Goal: Task Accomplishment & Management: Complete application form

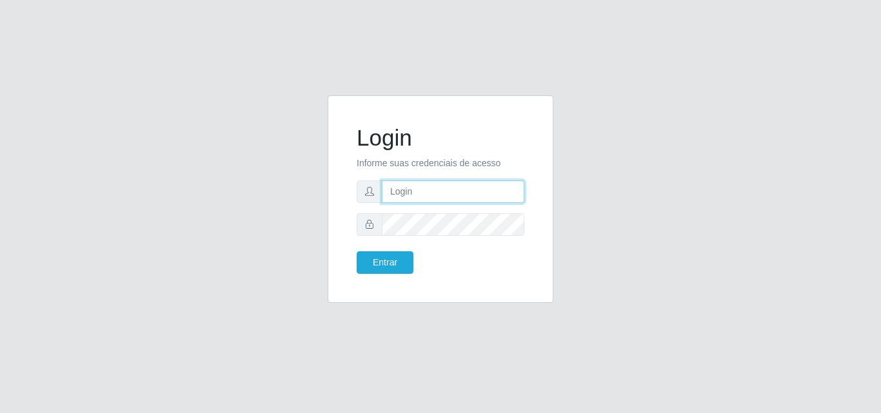
click at [430, 191] on input "text" at bounding box center [453, 192] width 142 height 23
type input "[EMAIL_ADDRESS][DOMAIN_NAME]"
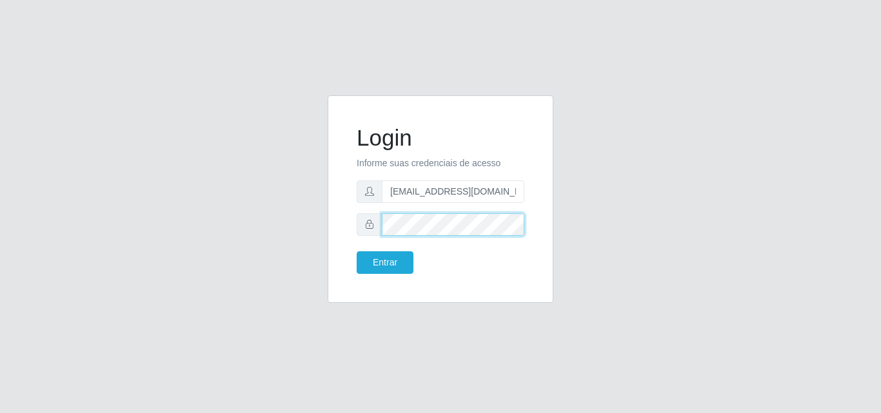
click at [357, 251] on button "Entrar" at bounding box center [385, 262] width 57 height 23
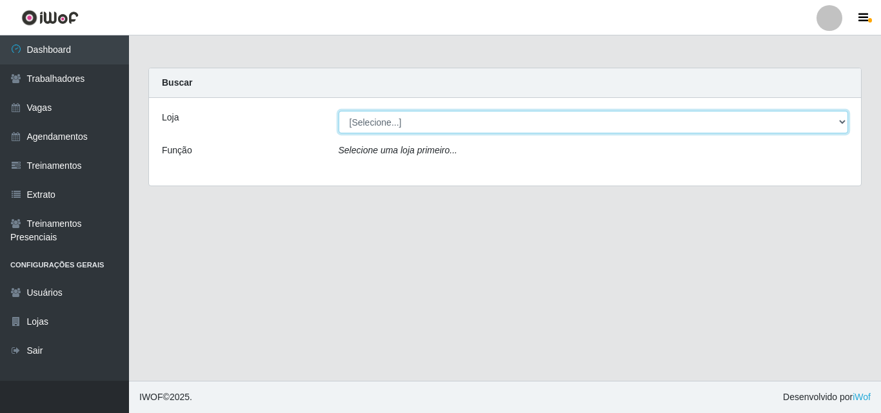
click at [456, 116] on select "[Selecione...] Corte Fácil - Unidade Emaús Corte Fácil - Unidade Planalto" at bounding box center [593, 122] width 510 height 23
select select "201"
click at [338, 111] on select "[Selecione...] Corte Fácil - Unidade Emaús Corte Fácil - Unidade Planalto" at bounding box center [593, 122] width 510 height 23
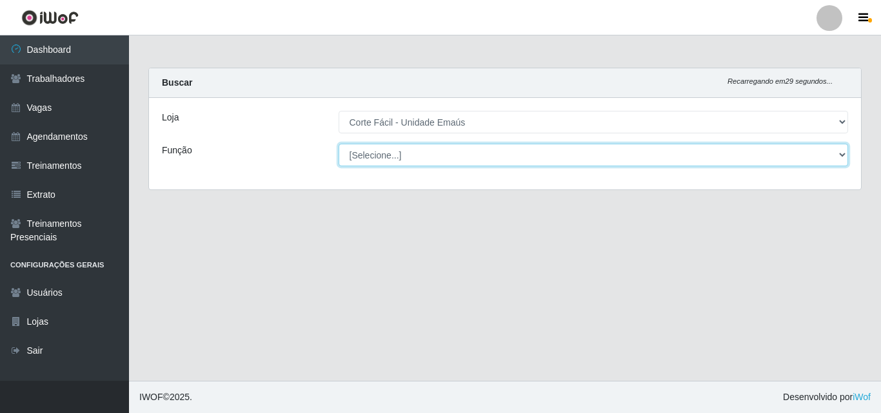
click at [448, 165] on select "[Selecione...] ASG ASG + ASG ++ Auxiliar de Cozinha Auxiliar de Cozinha + Auxil…" at bounding box center [593, 155] width 510 height 23
select select "123"
click at [338, 144] on select "[Selecione...] ASG ASG + ASG ++ Auxiliar de Cozinha Auxiliar de Cozinha + Auxil…" at bounding box center [593, 155] width 510 height 23
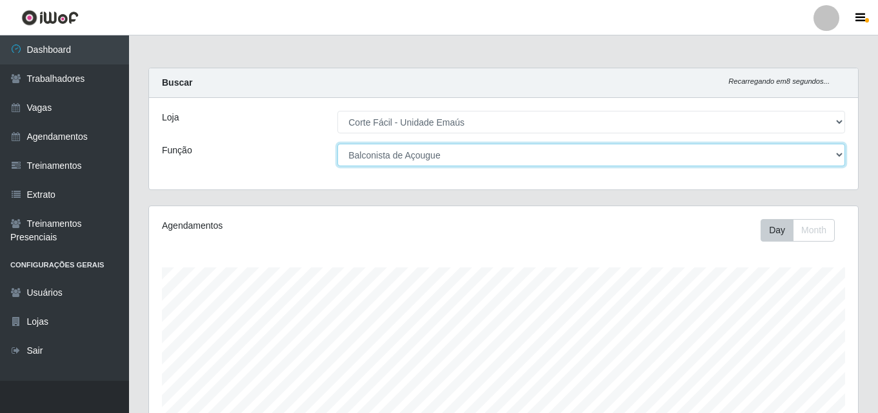
scroll to position [268, 709]
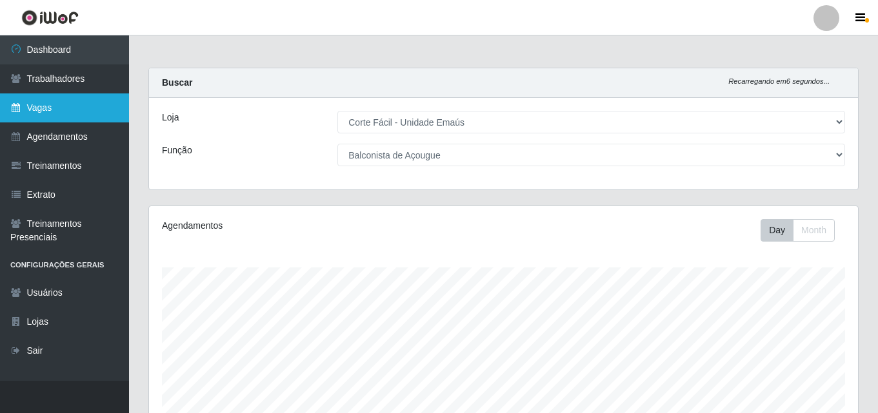
click at [50, 110] on link "Vagas" at bounding box center [64, 107] width 129 height 29
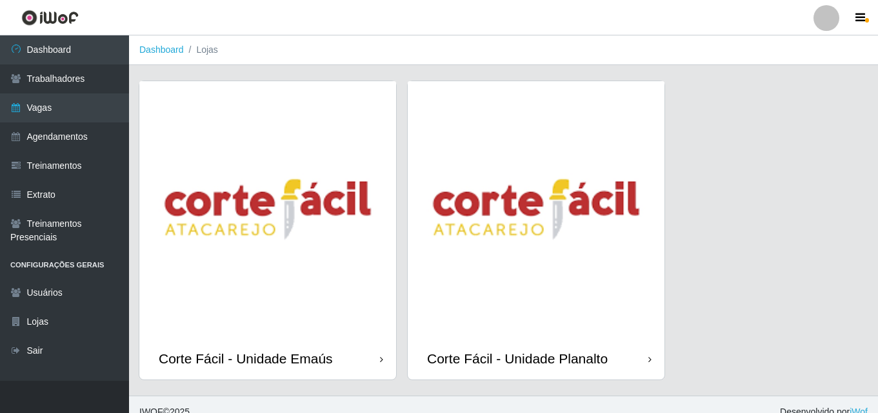
click at [322, 204] on img at bounding box center [267, 209] width 257 height 257
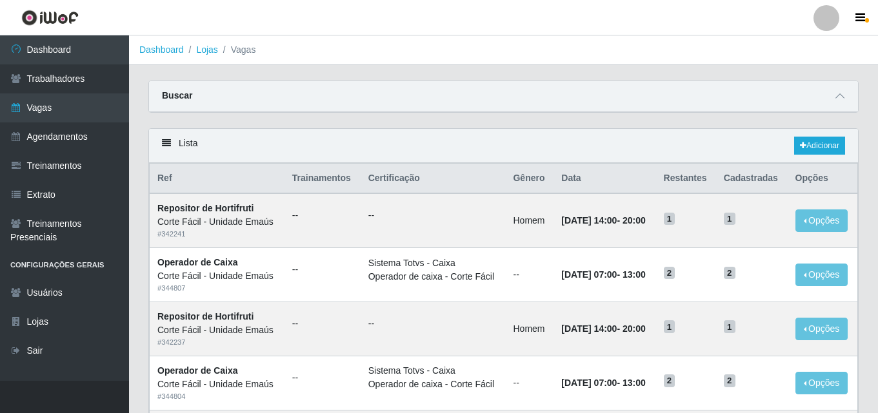
drag, startPoint x: 800, startPoint y: 82, endPoint x: 832, endPoint y: 92, distance: 33.0
click at [801, 83] on div "Buscar" at bounding box center [503, 96] width 709 height 31
click at [835, 92] on span at bounding box center [839, 96] width 15 height 15
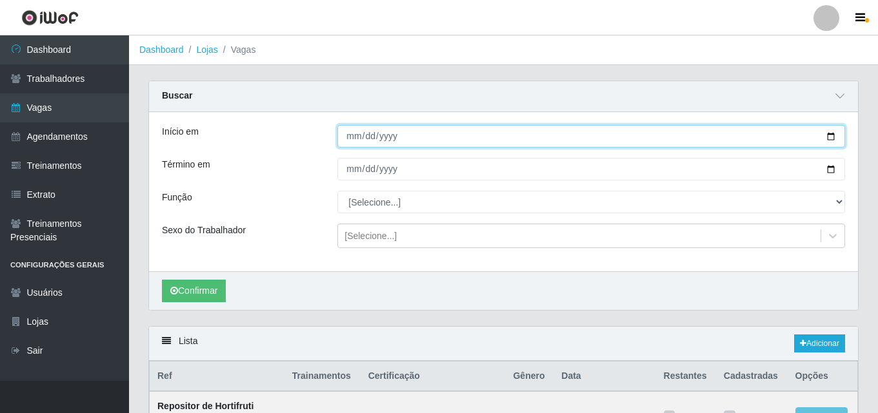
click at [349, 132] on input "Início em" at bounding box center [590, 136] width 507 height 23
type input "[DATE]"
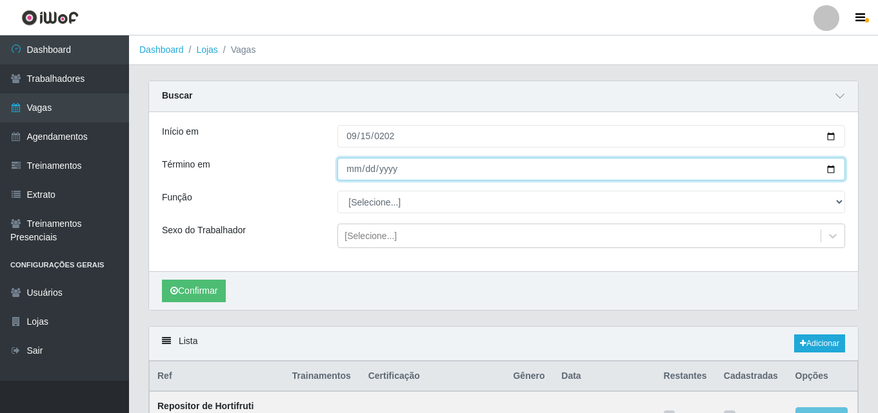
click at [357, 170] on input "Término em" at bounding box center [590, 169] width 507 height 23
drag, startPoint x: 373, startPoint y: 165, endPoint x: 371, endPoint y: 172, distance: 6.7
click at [374, 165] on input "Término em" at bounding box center [590, 169] width 507 height 23
click at [370, 174] on input "Término em" at bounding box center [590, 169] width 507 height 23
type input "[DATE]"
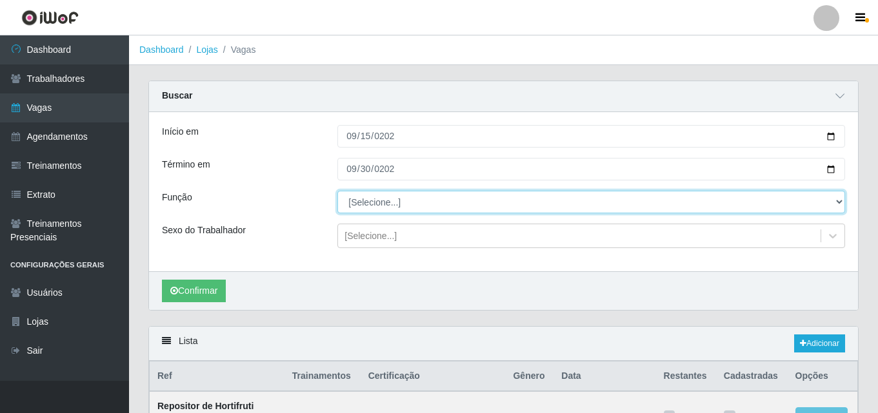
click at [373, 192] on select "[Selecione...] ASG ASG + ASG ++ Auxiliar de Cozinha Auxiliar de Cozinha + Auxil…" at bounding box center [590, 202] width 507 height 23
click at [373, 210] on select "[Selecione...] ASG ASG + ASG ++ Auxiliar de Cozinha Auxiliar de Cozinha + Auxil…" at bounding box center [590, 202] width 507 height 23
click at [373, 208] on select "[Selecione...] ASG ASG + ASG ++ Auxiliar de Cozinha Auxiliar de Cozinha + Auxil…" at bounding box center [590, 202] width 507 height 23
select select "123"
click at [337, 191] on select "[Selecione...] ASG ASG + ASG ++ Auxiliar de Cozinha Auxiliar de Cozinha + Auxil…" at bounding box center [590, 202] width 507 height 23
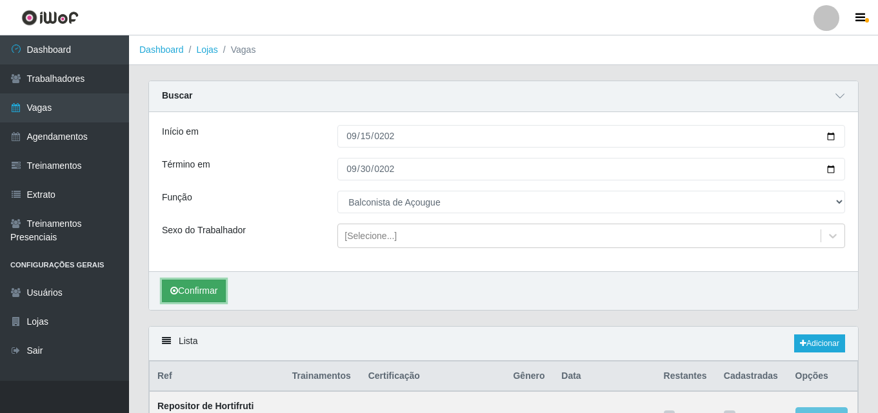
click at [212, 283] on button "Confirmar" at bounding box center [194, 291] width 64 height 23
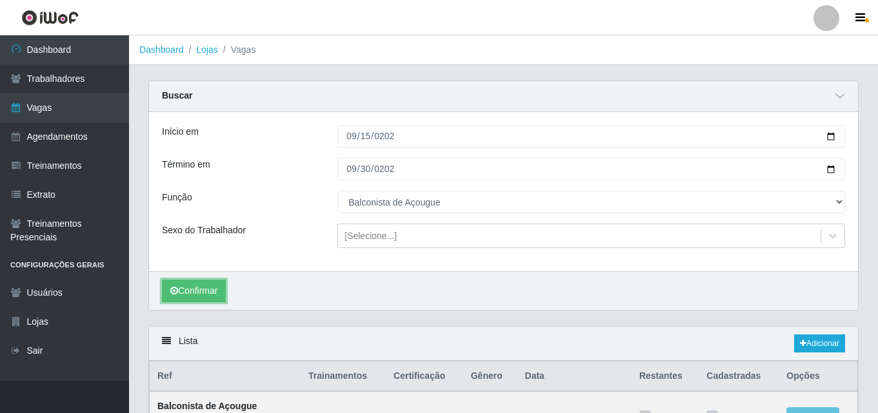
scroll to position [283, 0]
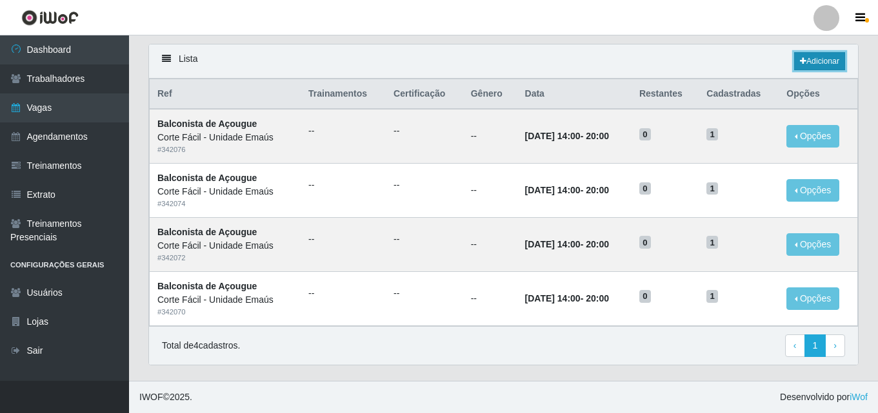
click at [809, 67] on link "Adicionar" at bounding box center [819, 61] width 51 height 18
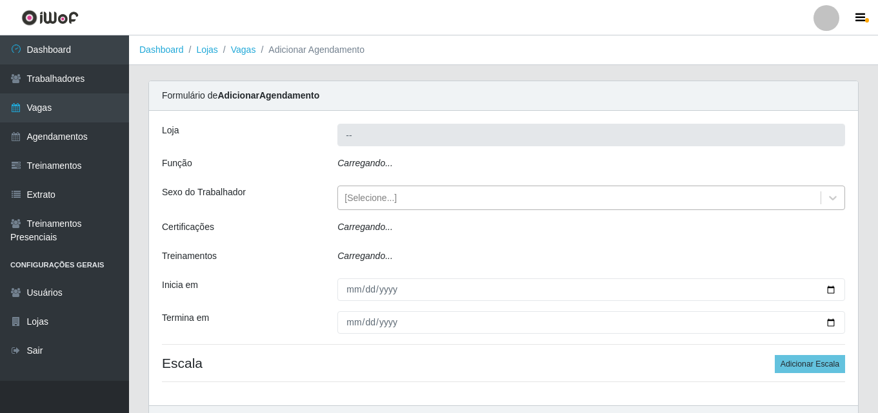
type input "Corte Fácil - Unidade Emaús"
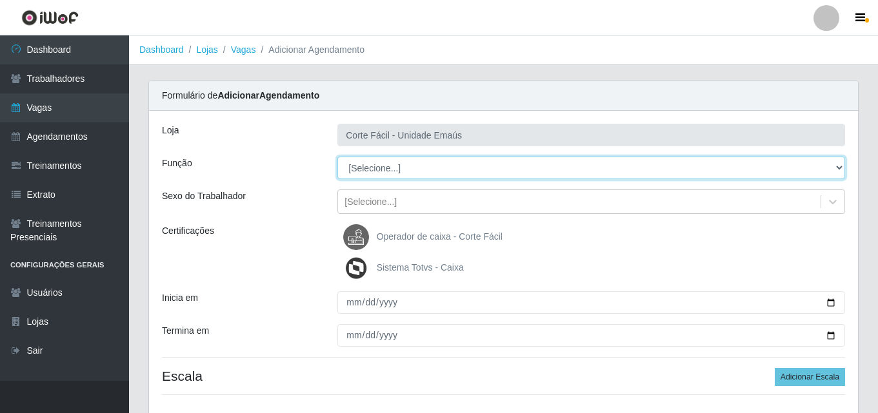
click at [368, 168] on select "[Selecione...] ASG ASG + ASG ++ Auxiliar de Cozinha Auxiliar de Cozinha + Auxil…" at bounding box center [590, 168] width 507 height 23
select select "123"
click at [337, 157] on select "[Selecione...] ASG ASG + ASG ++ Auxiliar de Cozinha Auxiliar de Cozinha + Auxil…" at bounding box center [590, 168] width 507 height 23
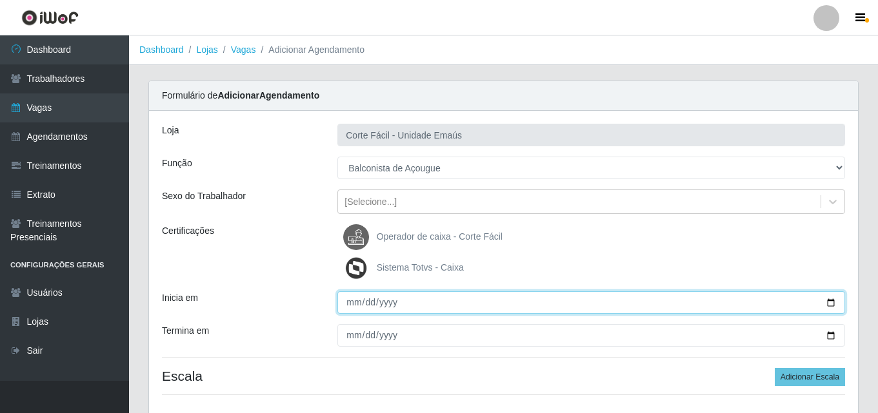
click at [350, 306] on input "Inicia em" at bounding box center [590, 302] width 507 height 23
click at [353, 300] on input "Inicia em" at bounding box center [590, 302] width 507 height 23
type input "[DATE]"
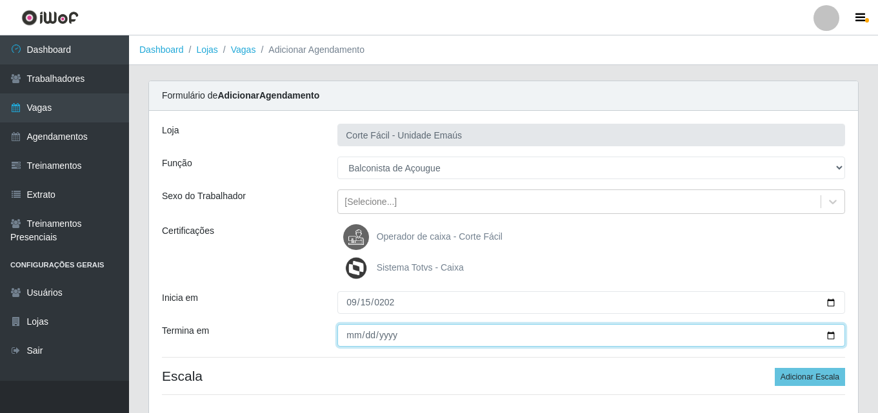
click at [344, 330] on input "Termina em" at bounding box center [590, 335] width 507 height 23
type input "[DATE]"
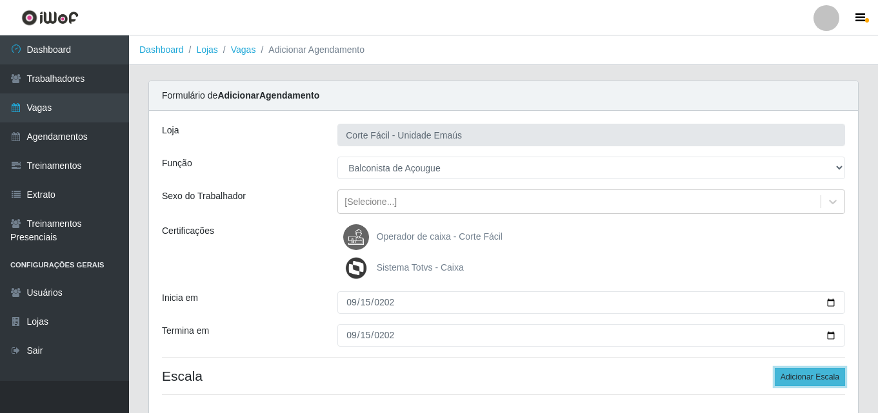
click at [794, 380] on button "Adicionar Escala" at bounding box center [809, 377] width 70 height 18
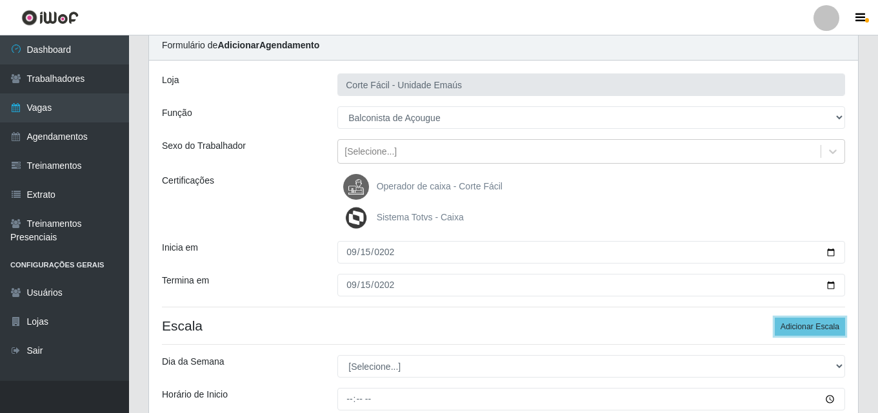
scroll to position [129, 0]
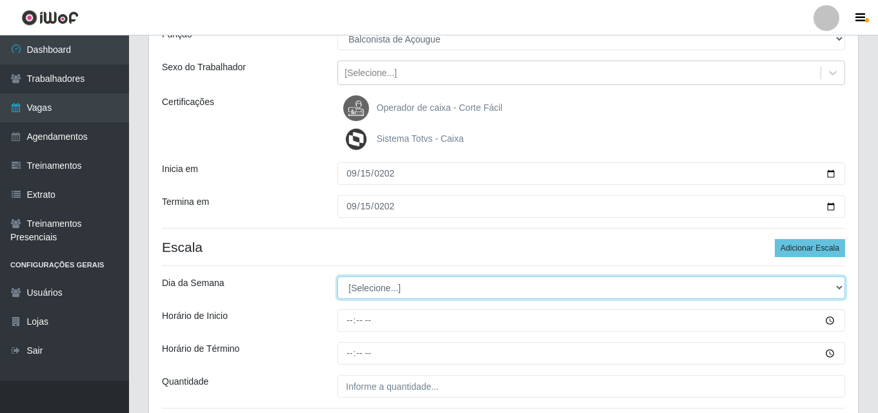
click at [376, 291] on select "[Selecione...] Segunda Terça Quarta Quinta Sexta Sábado Domingo" at bounding box center [590, 288] width 507 height 23
select select "1"
click at [337, 277] on select "[Selecione...] Segunda Terça Quarta Quinta Sexta Sábado Domingo" at bounding box center [590, 288] width 507 height 23
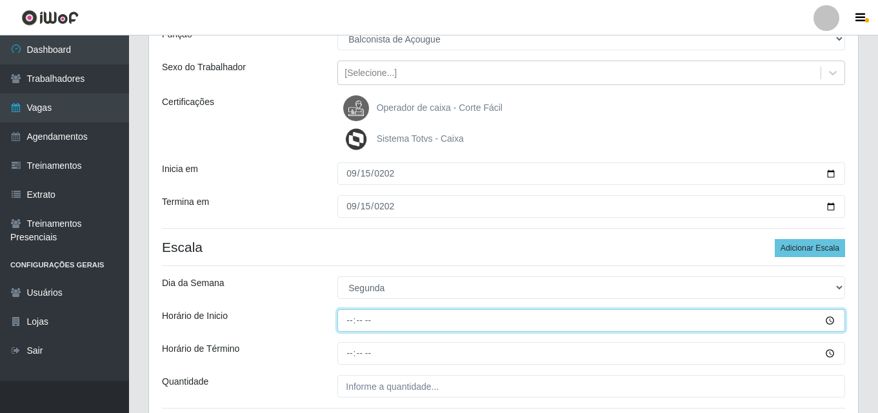
click at [357, 323] on input "Horário de Inicio" at bounding box center [590, 320] width 507 height 23
click at [352, 322] on input "Horário de Inicio" at bounding box center [590, 320] width 507 height 23
type input "14:00"
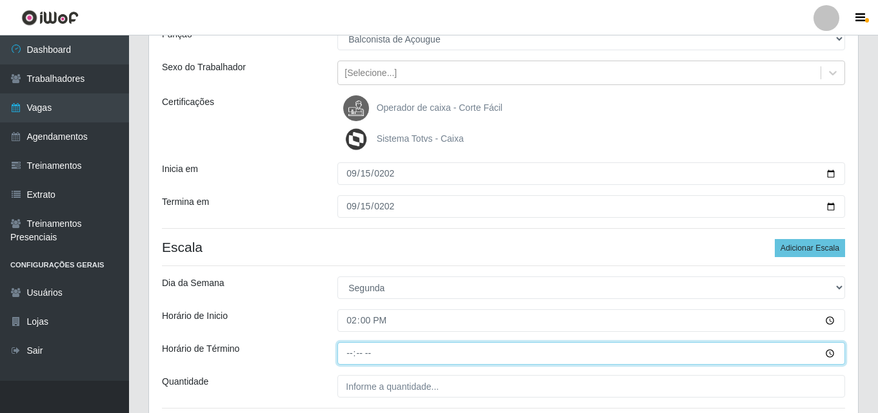
click at [348, 357] on input "Horário de Término" at bounding box center [590, 353] width 507 height 23
type input "20:00"
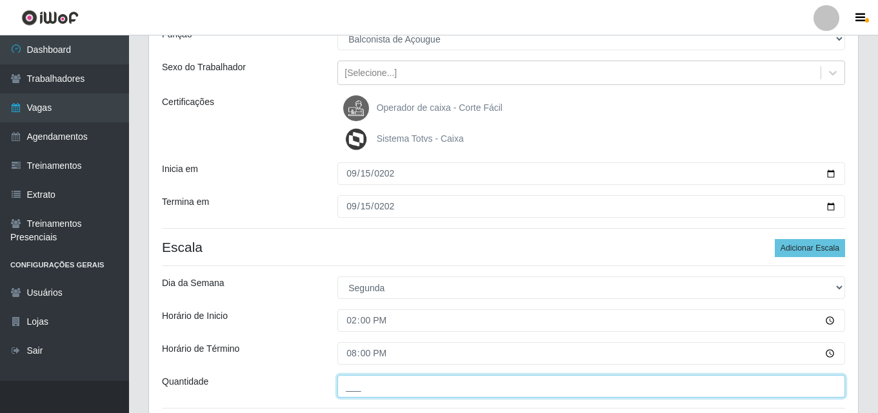
click at [358, 387] on input "___" at bounding box center [590, 386] width 507 height 23
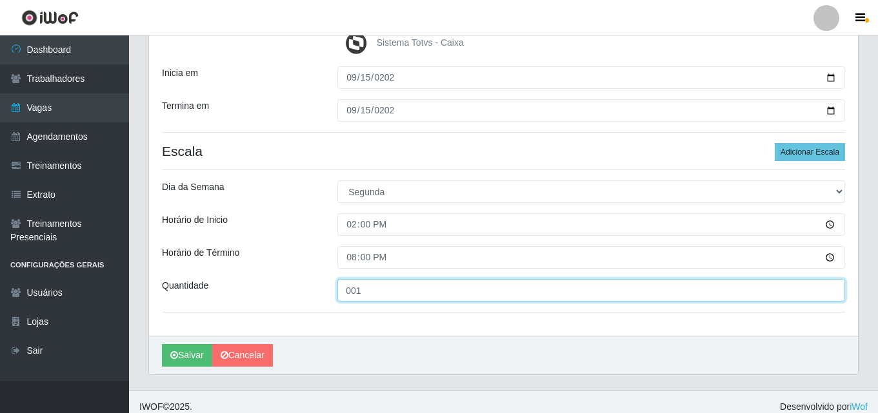
scroll to position [235, 0]
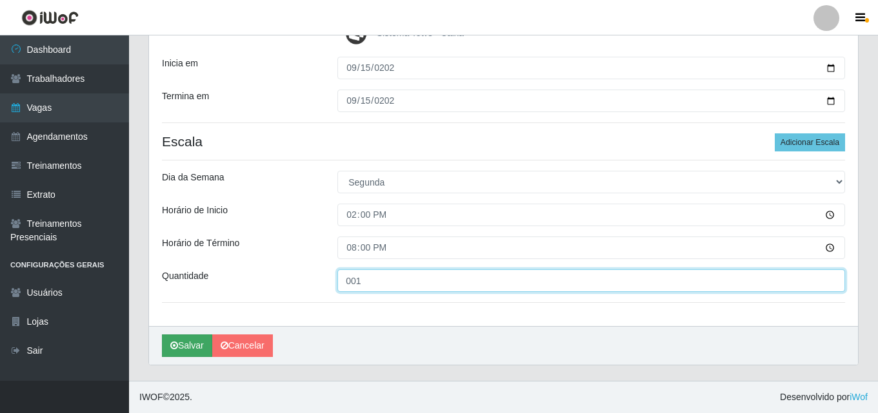
type input "001"
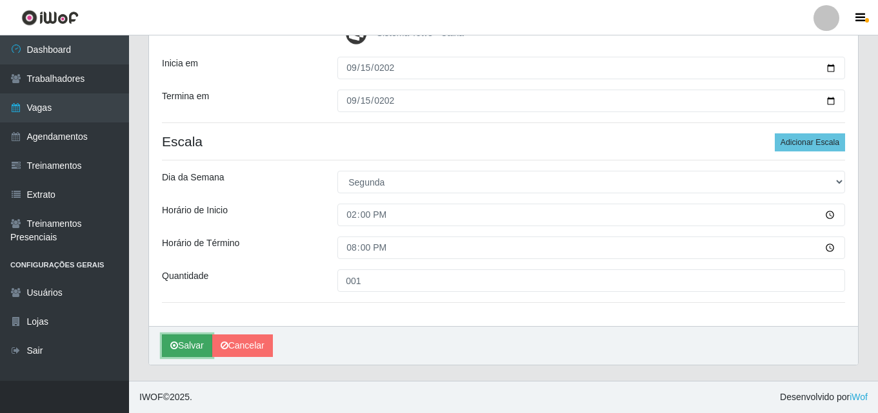
click at [184, 341] on button "Salvar" at bounding box center [187, 346] width 50 height 23
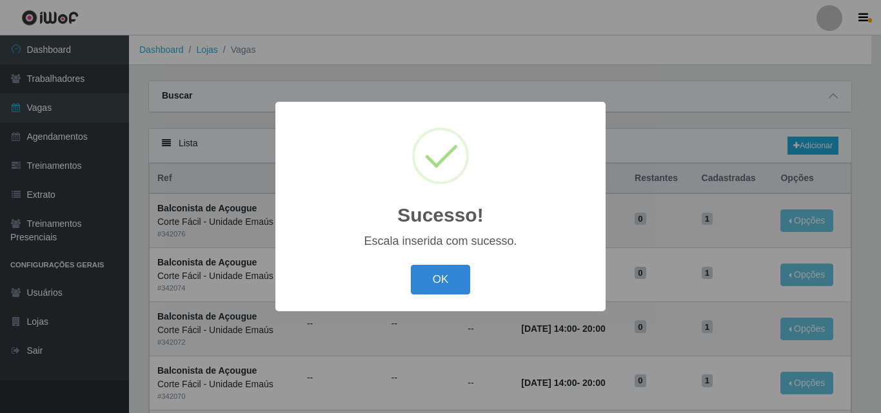
click at [407, 289] on div "OK Cancel" at bounding box center [440, 279] width 304 height 37
click at [432, 284] on button "OK" at bounding box center [441, 280] width 60 height 30
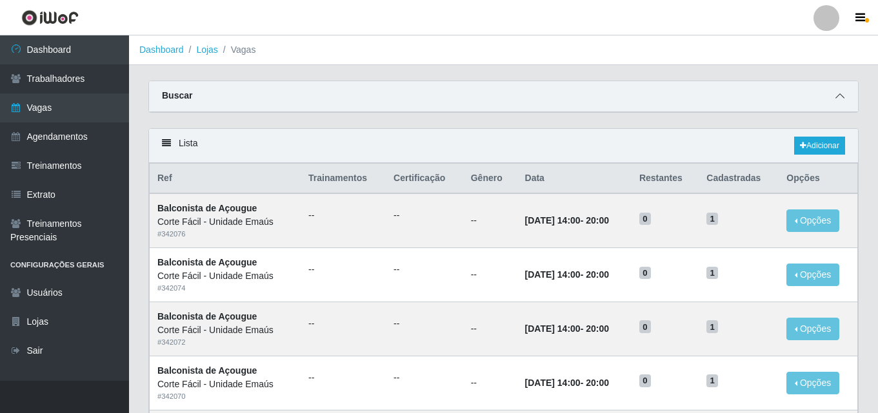
click at [844, 101] on span at bounding box center [839, 96] width 15 height 15
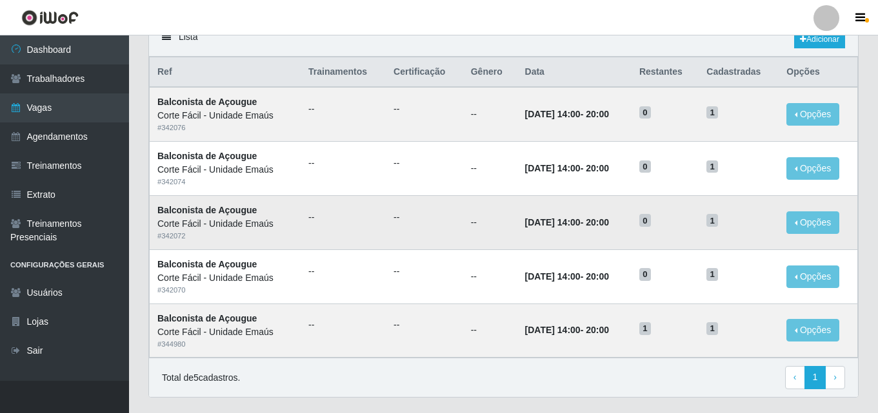
scroll to position [337, 0]
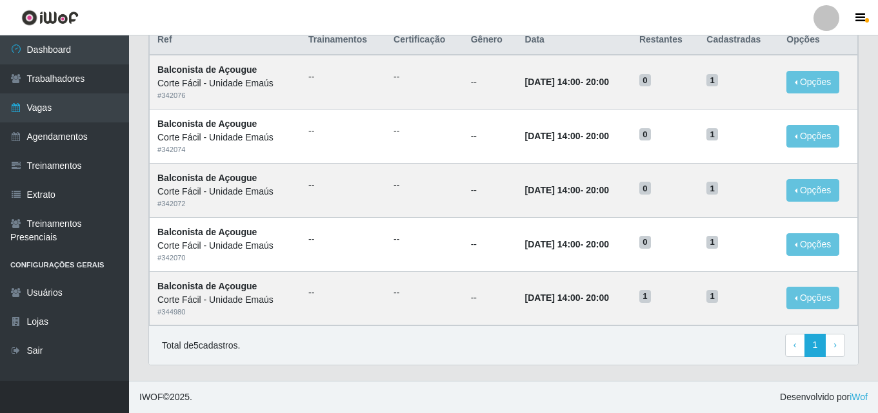
click at [473, 368] on div "Lista Adicionar Ref Trainamentos Certificação Gênero Data Restantes Cadastradas…" at bounding box center [503, 185] width 729 height 391
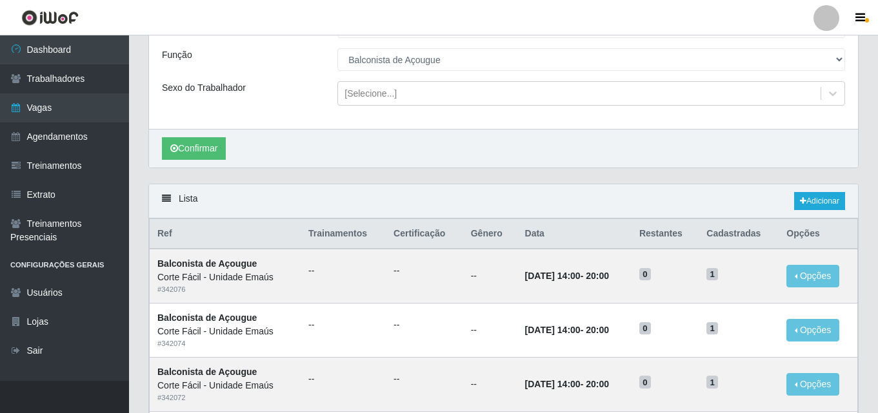
scroll to position [0, 0]
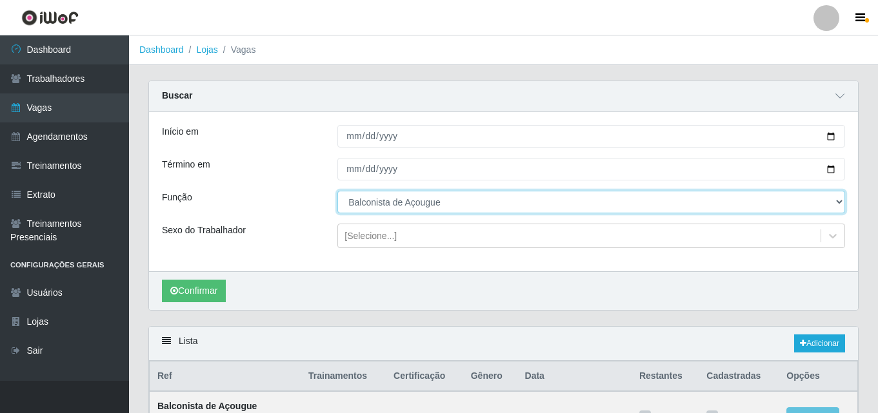
click at [404, 205] on select "[Selecione...] ASG ASG + ASG ++ Auxiliar de Cozinha Auxiliar de Cozinha + Auxil…" at bounding box center [590, 202] width 507 height 23
click at [337, 191] on select "[Selecione...] ASG ASG + ASG ++ Auxiliar de Cozinha Auxiliar de Cozinha + Auxil…" at bounding box center [590, 202] width 507 height 23
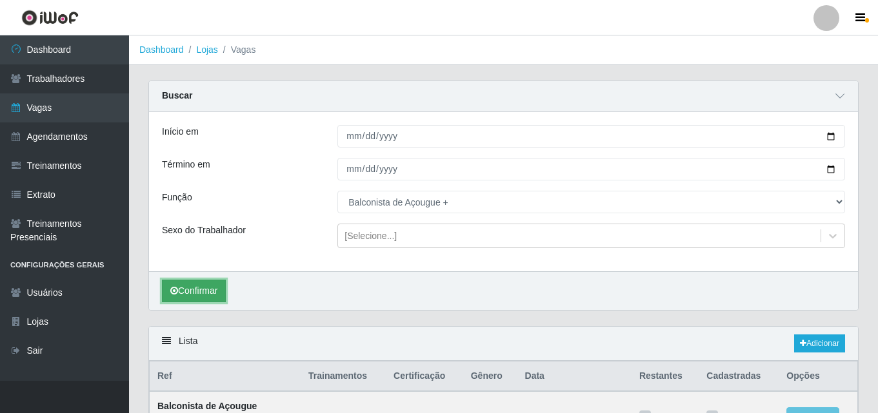
click at [213, 297] on button "Confirmar" at bounding box center [194, 291] width 64 height 23
click at [186, 291] on button "Confirmar" at bounding box center [194, 291] width 64 height 23
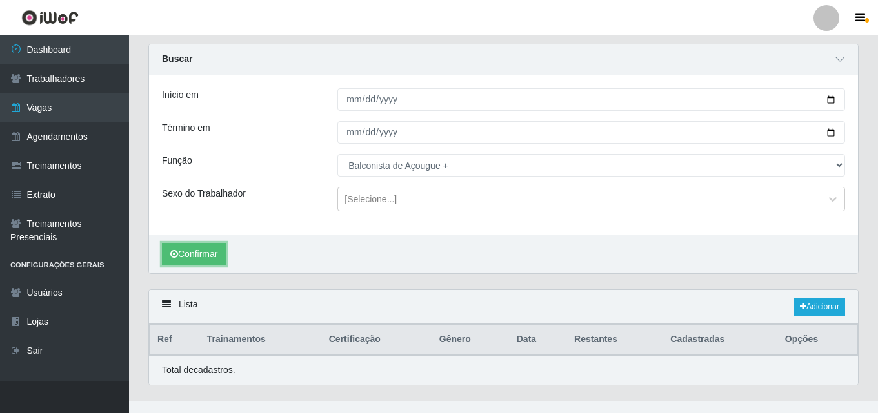
scroll to position [57, 0]
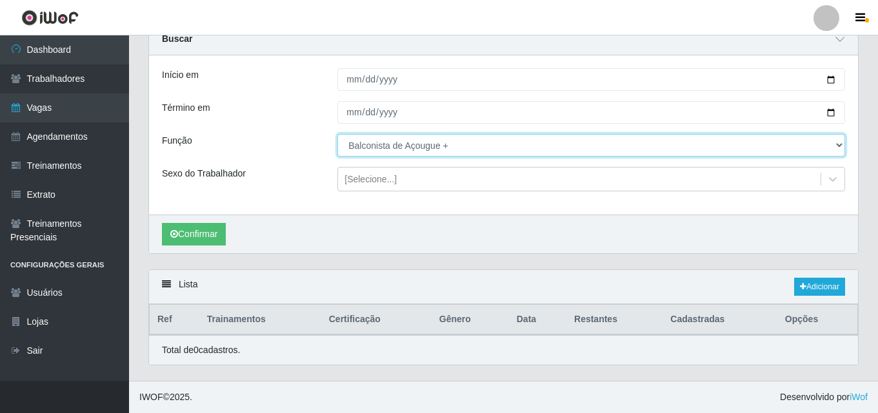
click at [382, 153] on select "[Selecione...] ASG ASG + ASG ++ Auxiliar de Cozinha Auxiliar de Cozinha + Auxil…" at bounding box center [590, 145] width 507 height 23
select select "123"
click at [337, 134] on select "[Selecione...] ASG ASG + ASG ++ Auxiliar de Cozinha Auxiliar de Cozinha + Auxil…" at bounding box center [590, 145] width 507 height 23
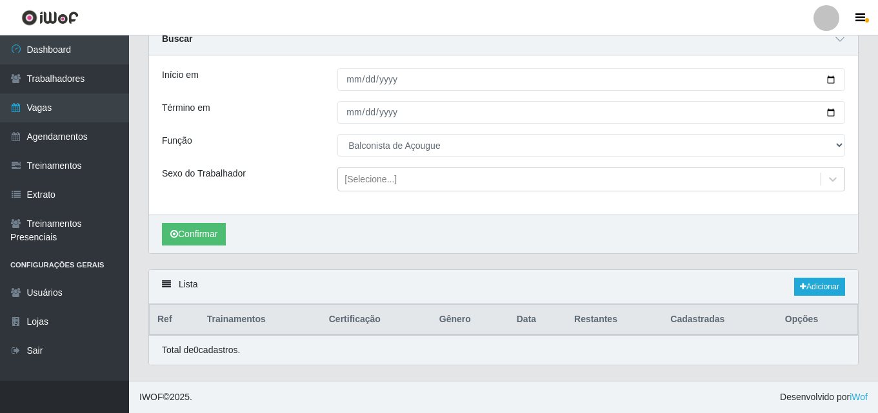
click at [207, 248] on div "Confirmar" at bounding box center [503, 234] width 709 height 39
click at [212, 240] on button "Confirmar" at bounding box center [194, 234] width 64 height 23
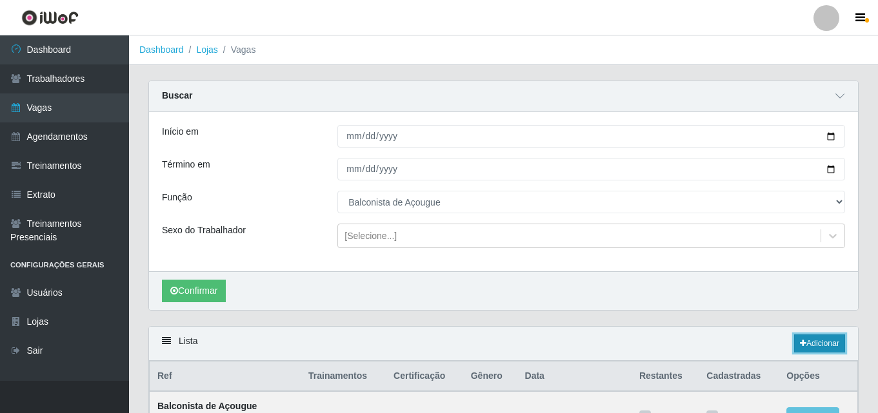
click at [817, 340] on link "Adicionar" at bounding box center [819, 344] width 51 height 18
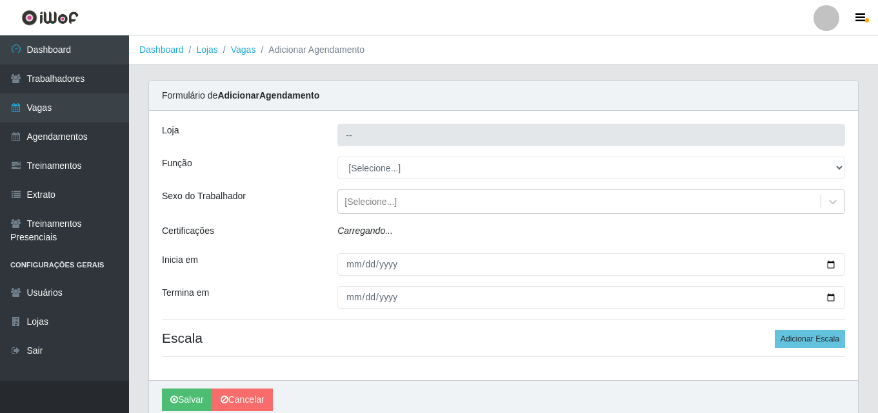
type input "Corte Fácil - Unidade Emaús"
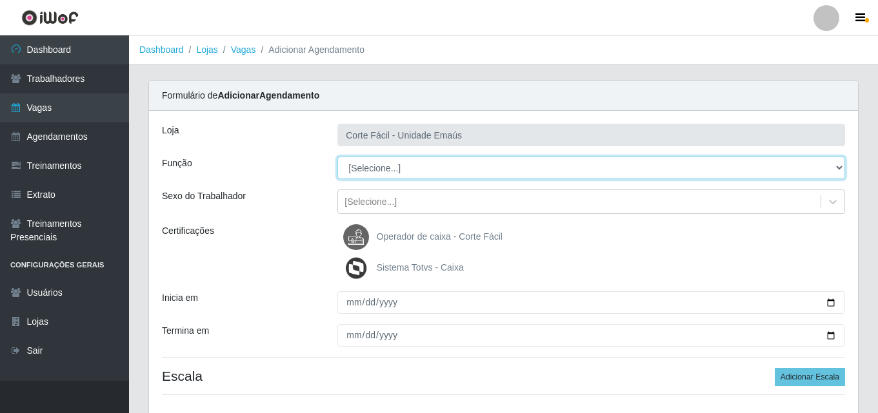
click at [395, 168] on select "[Selecione...] ASG ASG + ASG ++ Auxiliar de Cozinha Auxiliar de Cozinha + Auxil…" at bounding box center [590, 168] width 507 height 23
select select "123"
click at [337, 157] on select "[Selecione...] ASG ASG + ASG ++ Auxiliar de Cozinha Auxiliar de Cozinha + Auxil…" at bounding box center [590, 168] width 507 height 23
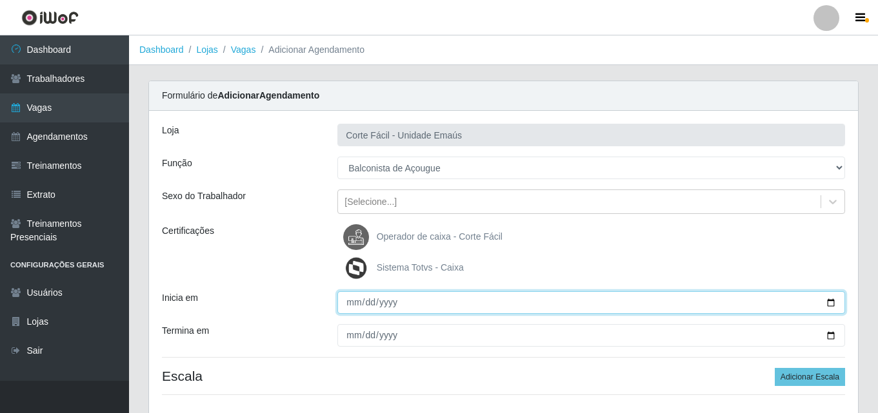
click at [355, 306] on input "Inicia em" at bounding box center [590, 302] width 507 height 23
type input "[DATE]"
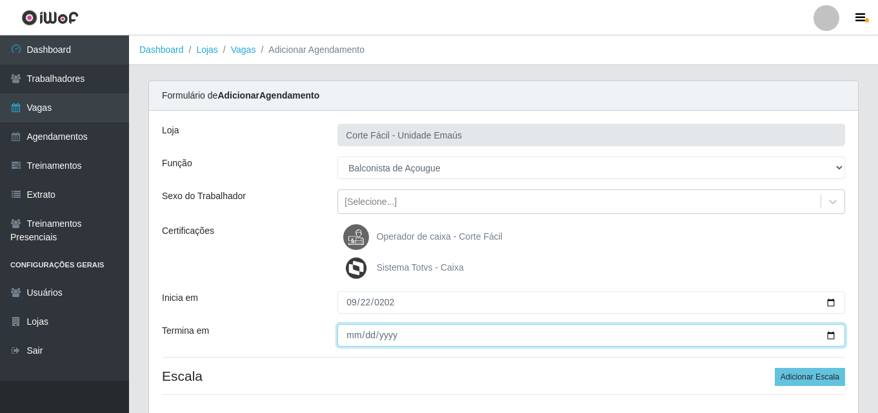
click at [354, 342] on input "Termina em" at bounding box center [590, 335] width 507 height 23
click at [340, 332] on input "Termina em" at bounding box center [590, 335] width 507 height 23
click at [349, 339] on input "Termina em" at bounding box center [590, 335] width 507 height 23
type input "[DATE]"
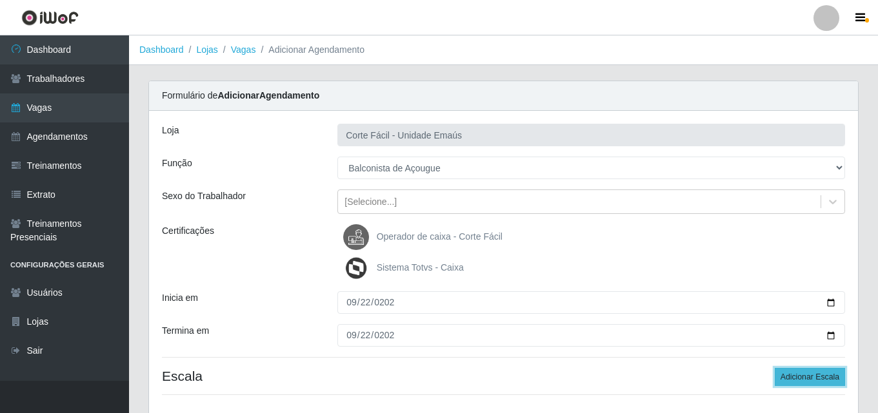
click at [797, 372] on button "Adicionar Escala" at bounding box center [809, 377] width 70 height 18
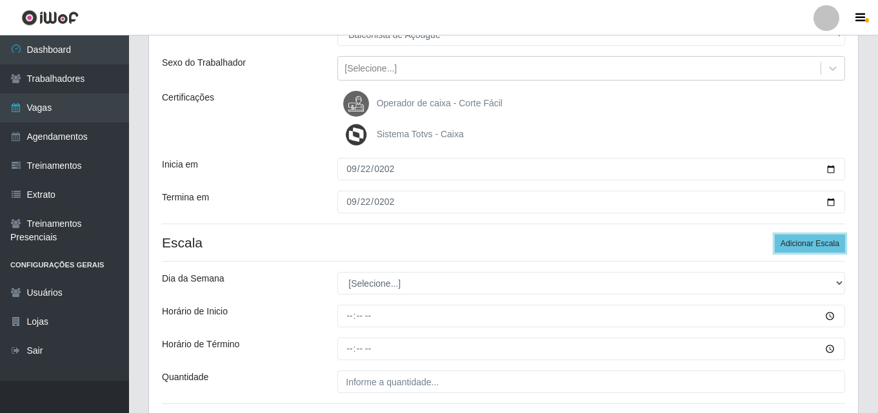
scroll to position [235, 0]
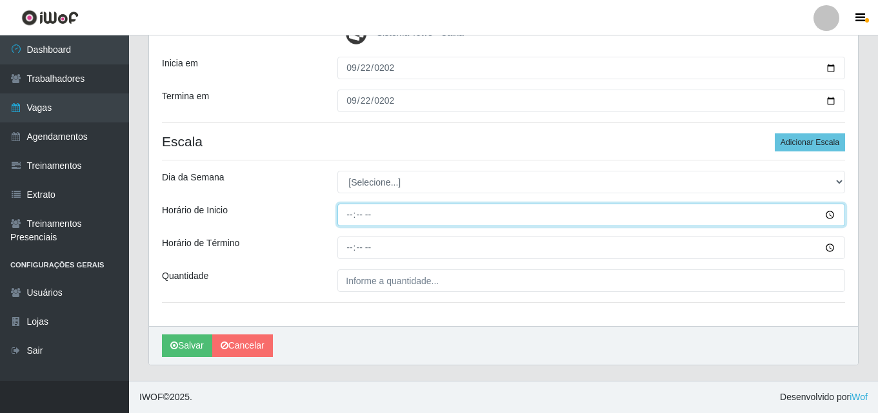
click at [346, 221] on input "Horário de Inicio" at bounding box center [590, 215] width 507 height 23
type input "14:00"
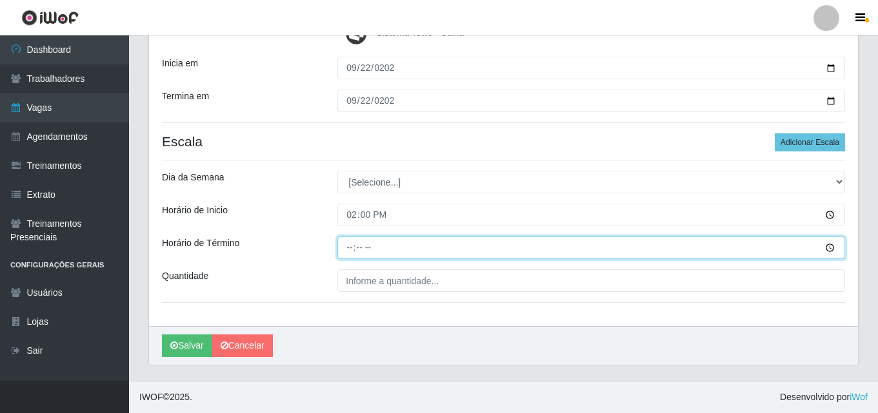
click at [347, 250] on input "Horário de Término" at bounding box center [590, 248] width 507 height 23
type input "20:00"
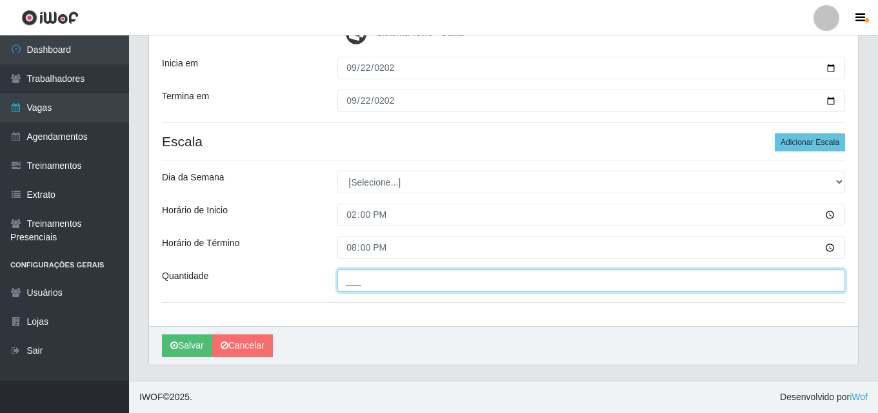
click at [346, 288] on input "___" at bounding box center [590, 281] width 507 height 23
type input "001"
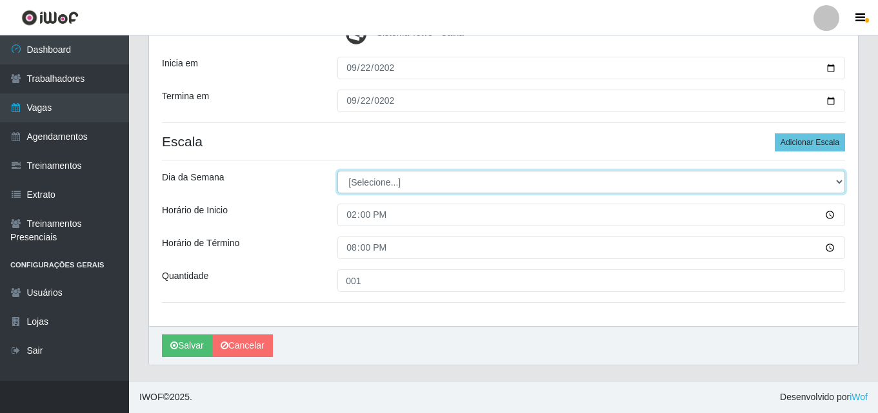
click at [380, 188] on select "[Selecione...] Segunda Terça Quarta Quinta Sexta Sábado Domingo" at bounding box center [590, 182] width 507 height 23
select select "1"
click at [337, 171] on select "[Selecione...] Segunda Terça Quarta Quinta Sexta Sábado Domingo" at bounding box center [590, 182] width 507 height 23
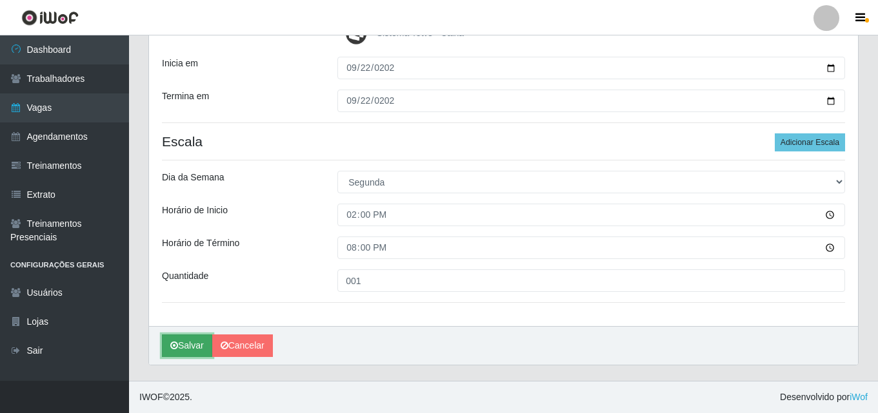
click at [182, 347] on button "Salvar" at bounding box center [187, 346] width 50 height 23
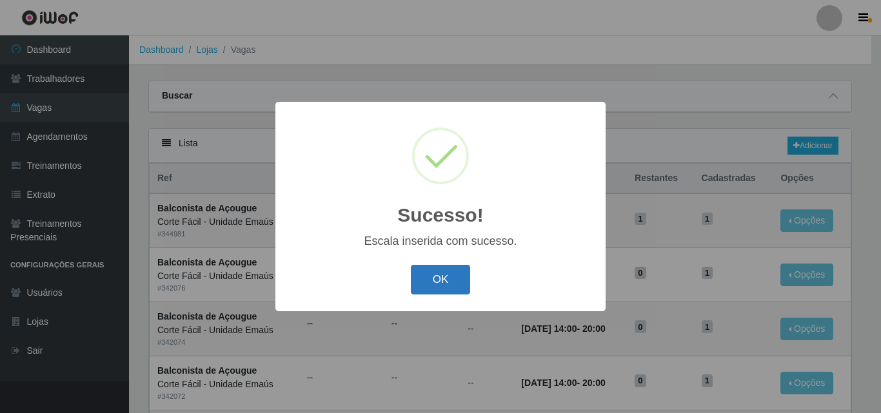
click at [456, 266] on button "OK" at bounding box center [441, 280] width 60 height 30
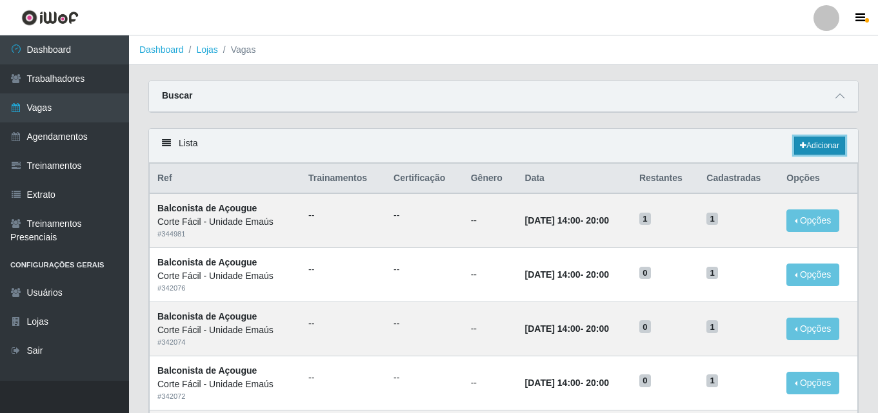
click at [810, 139] on link "Adicionar" at bounding box center [819, 146] width 51 height 18
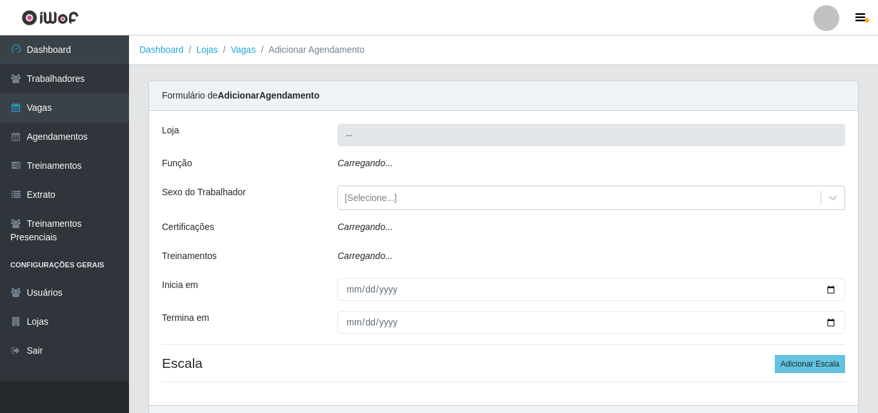
type input "Corte Fácil - Unidade Emaús"
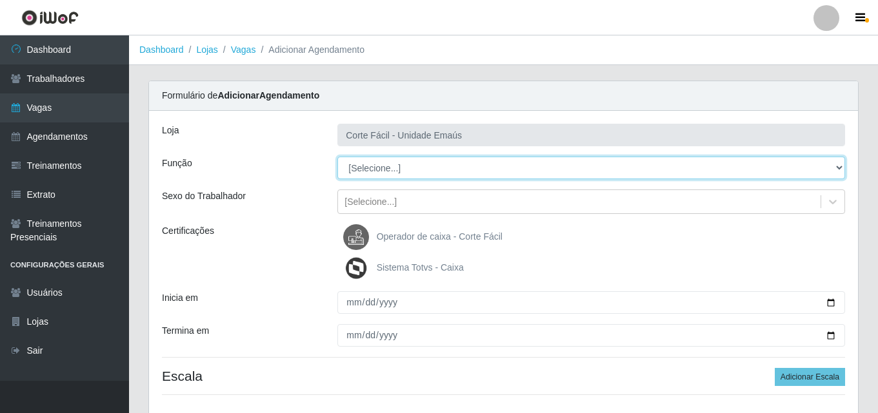
click at [369, 166] on select "[Selecione...] ASG ASG + ASG ++ Auxiliar de Cozinha Auxiliar de Cozinha + Auxil…" at bounding box center [590, 168] width 507 height 23
select select "123"
click at [337, 157] on select "[Selecione...] ASG ASG + ASG ++ Auxiliar de Cozinha Auxiliar de Cozinha + Auxil…" at bounding box center [590, 168] width 507 height 23
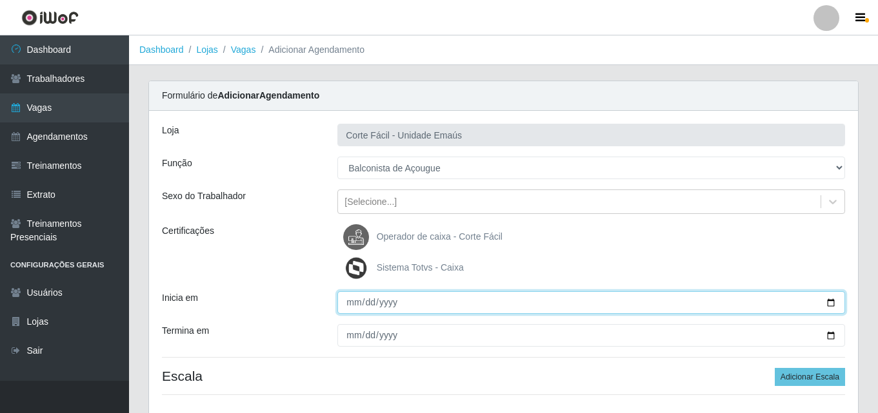
click at [352, 310] on input "Inicia em" at bounding box center [590, 302] width 507 height 23
type input "[DATE]"
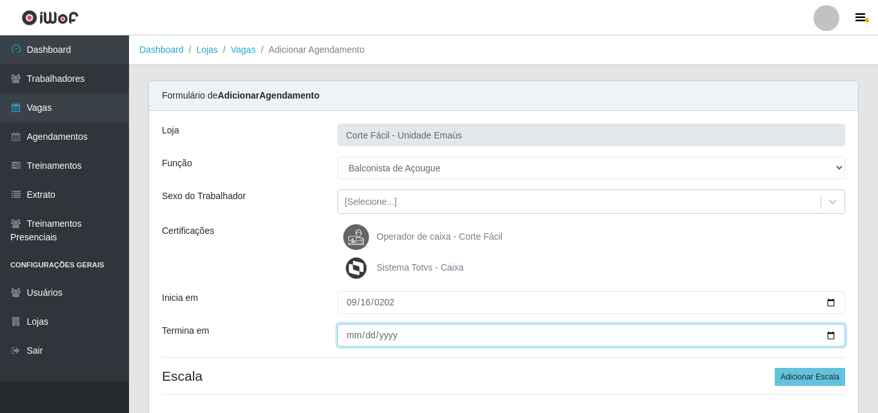
click at [348, 337] on input "Termina em" at bounding box center [590, 335] width 507 height 23
type input "[DATE]"
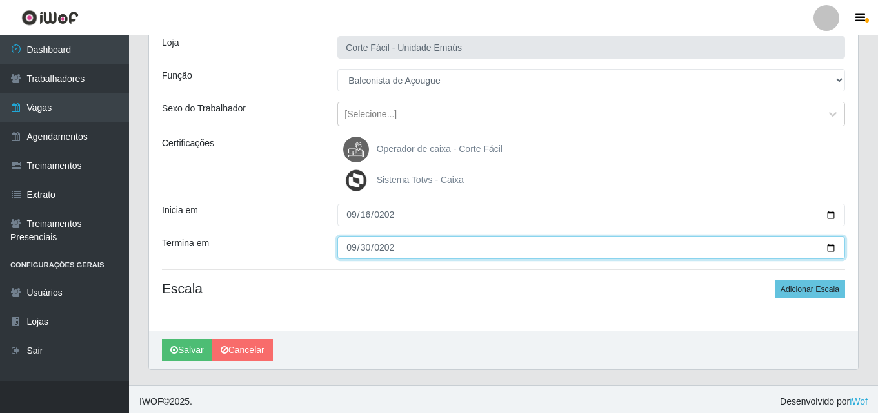
scroll to position [92, 0]
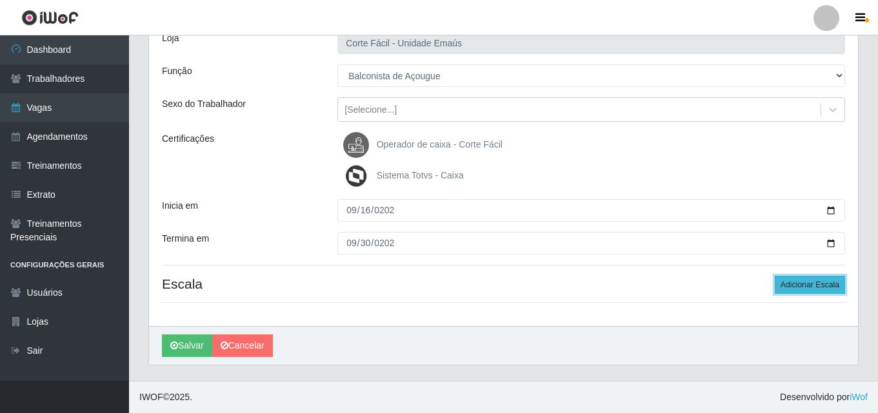
click at [795, 288] on button "Adicionar Escala" at bounding box center [809, 285] width 70 height 18
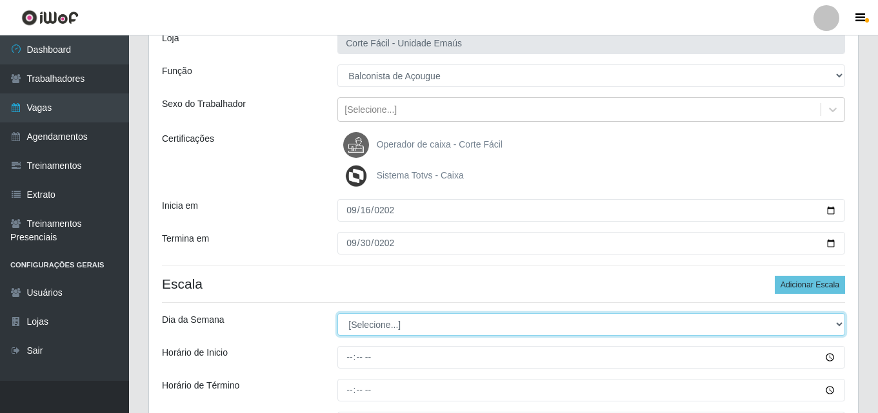
click at [371, 329] on select "[Selecione...] Segunda Terça Quarta Quinta Sexta Sábado Domingo" at bounding box center [590, 324] width 507 height 23
select select "2"
click at [337, 313] on select "[Selecione...] Segunda Terça Quarta Quinta Sexta Sábado Domingo" at bounding box center [590, 324] width 507 height 23
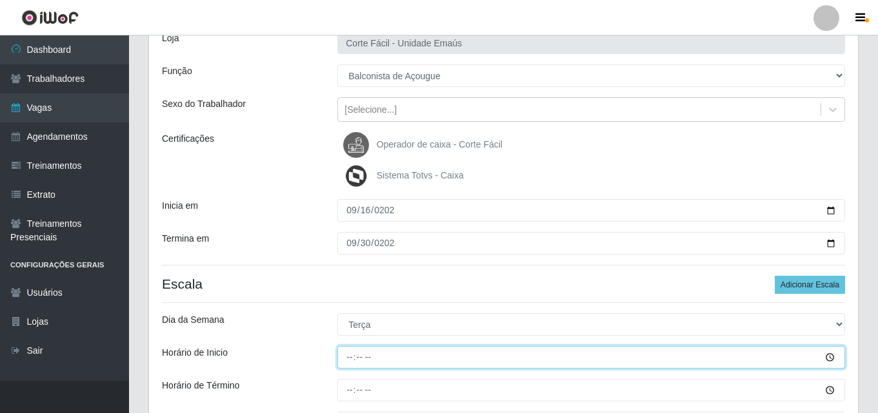
click at [353, 357] on input "Horário de Inicio" at bounding box center [590, 357] width 507 height 23
type input "07:00"
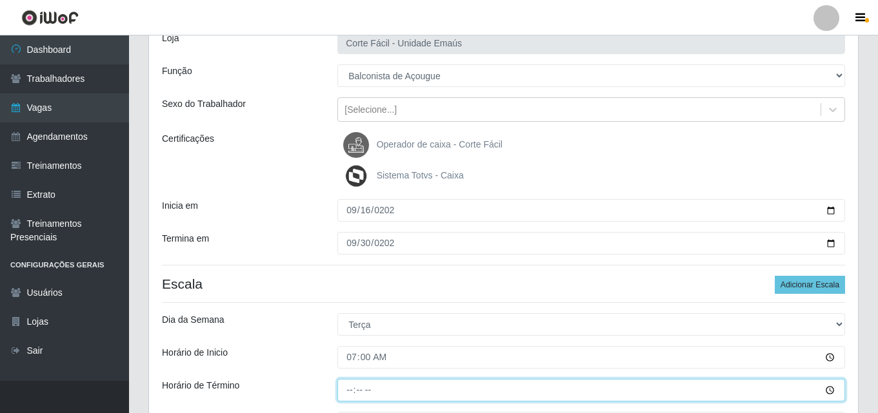
click at [353, 392] on input "Horário de Término" at bounding box center [590, 390] width 507 height 23
type input "13:00"
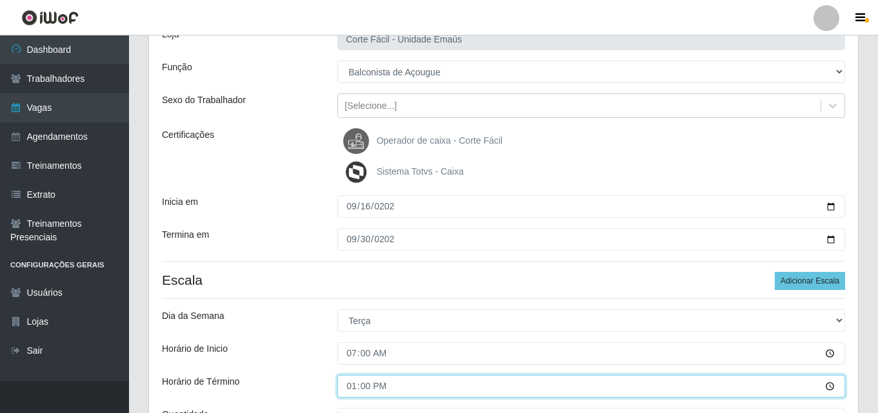
scroll to position [157, 0]
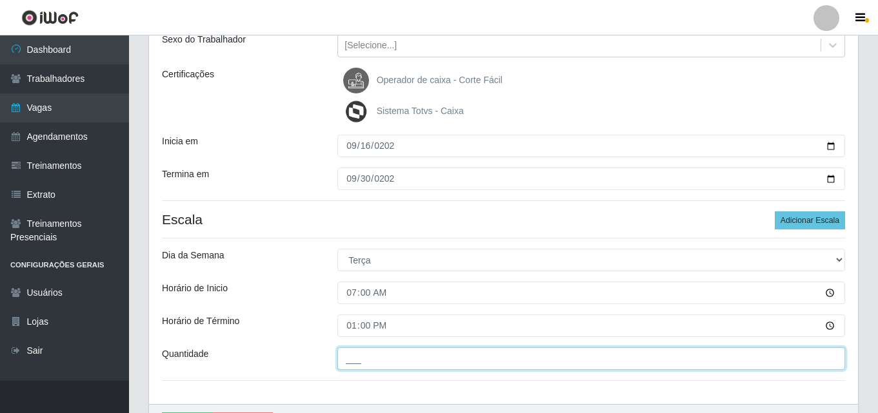
click at [377, 358] on input "___" at bounding box center [590, 359] width 507 height 23
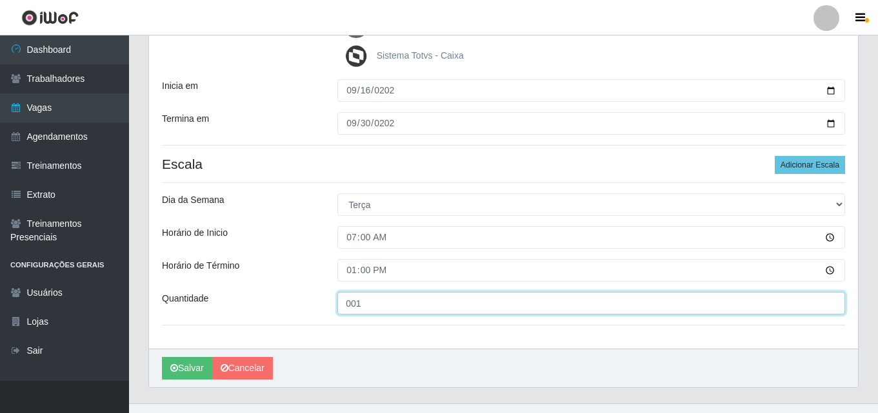
scroll to position [235, 0]
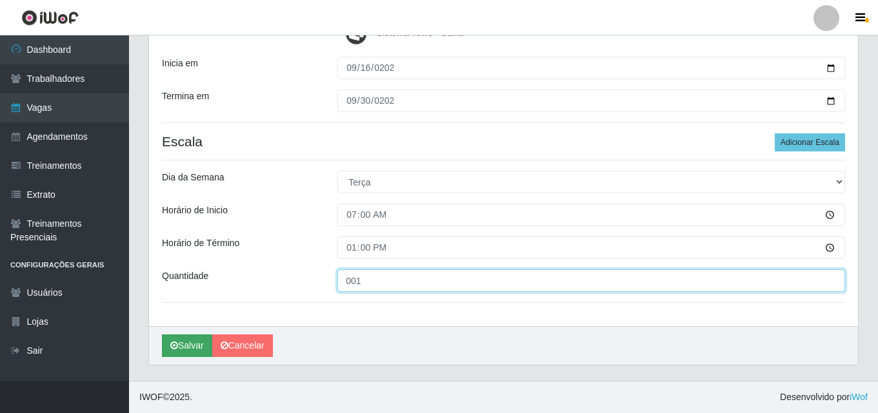
type input "001"
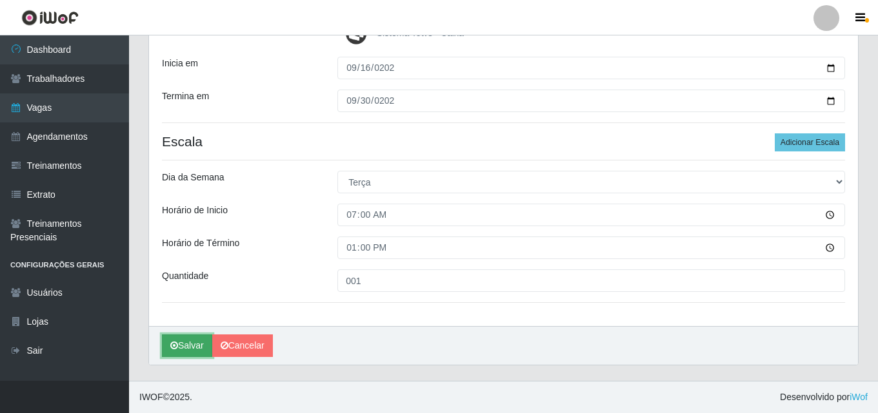
click at [186, 349] on button "Salvar" at bounding box center [187, 346] width 50 height 23
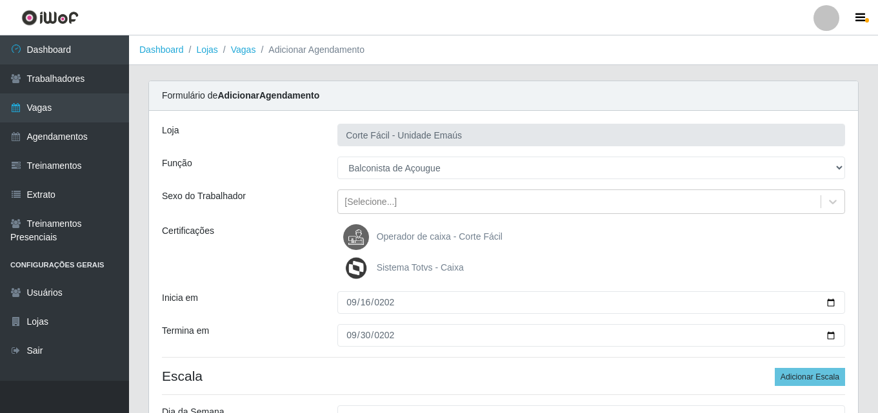
scroll to position [132, 0]
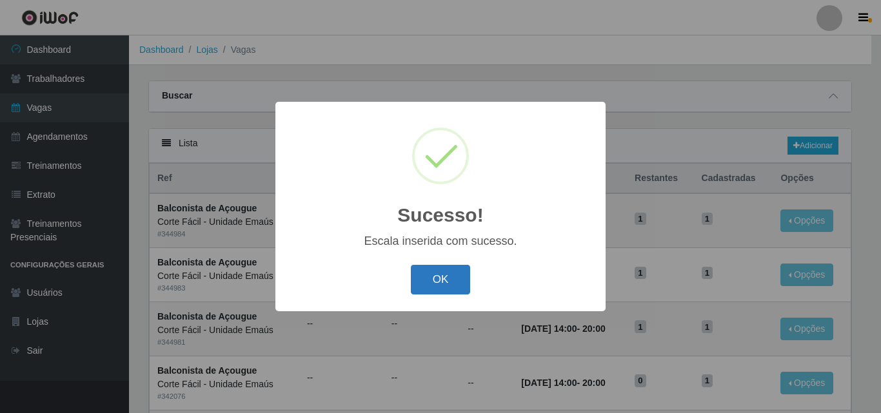
click at [455, 290] on button "OK" at bounding box center [441, 280] width 60 height 30
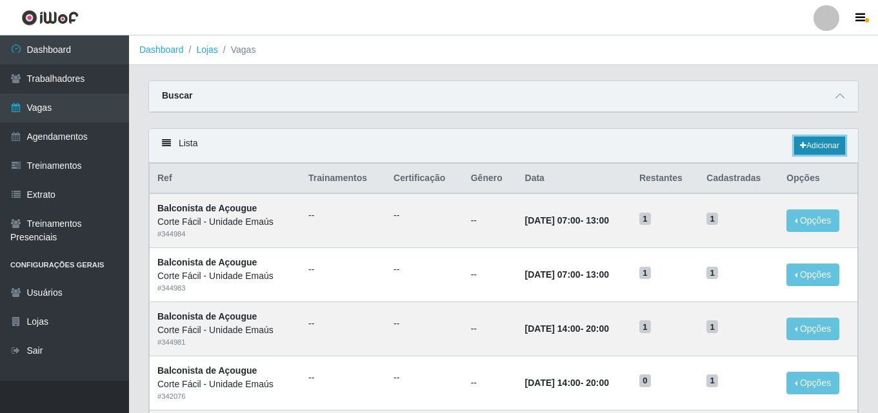
click at [825, 141] on link "Adicionar" at bounding box center [819, 146] width 51 height 18
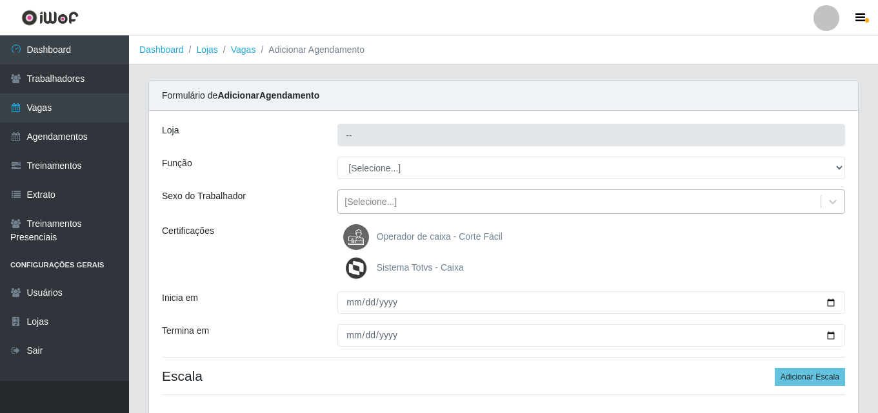
type input "Corte Fácil - Unidade Emaús"
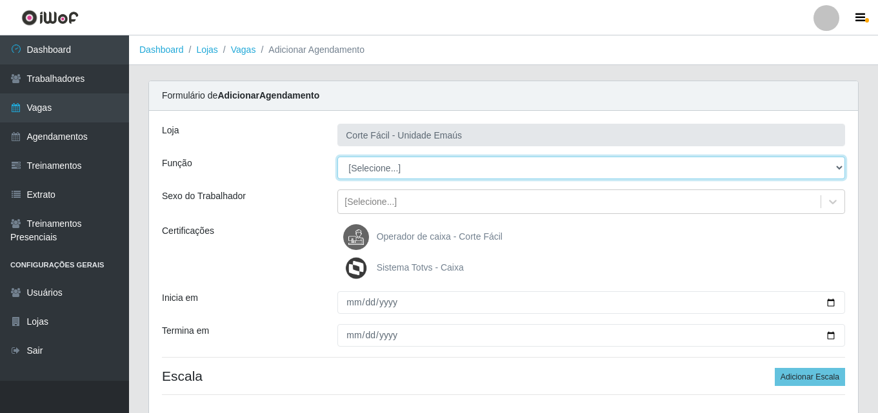
click at [377, 169] on select "[Selecione...] ASG ASG + ASG ++ Auxiliar de Cozinha Auxiliar de Cozinha + Auxil…" at bounding box center [590, 168] width 507 height 23
click at [337, 157] on select "[Selecione...] ASG ASG + ASG ++ Auxiliar de Cozinha Auxiliar de Cozinha + Auxil…" at bounding box center [590, 168] width 507 height 23
click at [403, 173] on select "[Selecione...] ASG ASG + ASG ++ Auxiliar de Cozinha Auxiliar de Cozinha + Auxil…" at bounding box center [590, 168] width 507 height 23
select select "123"
click at [337, 157] on select "[Selecione...] ASG ASG + ASG ++ Auxiliar de Cozinha Auxiliar de Cozinha + Auxil…" at bounding box center [590, 168] width 507 height 23
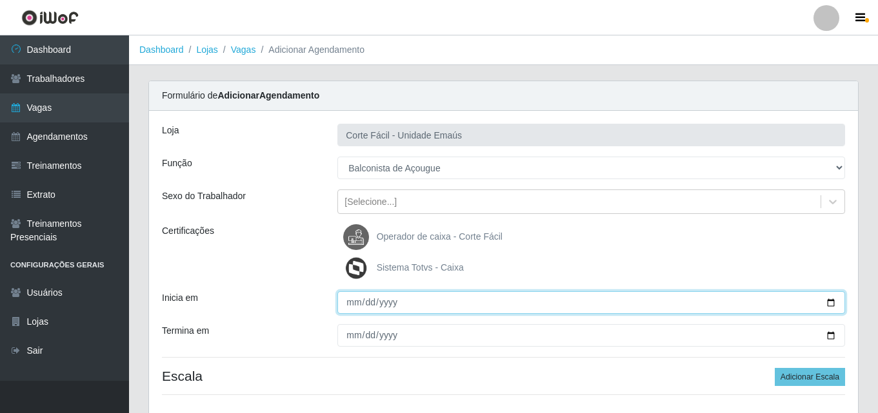
click at [357, 311] on input "Inicia em" at bounding box center [590, 302] width 507 height 23
type input "[DATE]"
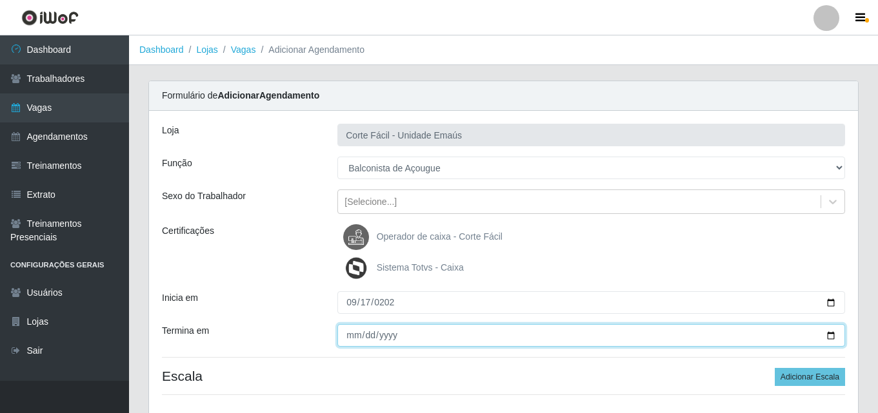
click at [354, 337] on input "Termina em" at bounding box center [590, 335] width 507 height 23
type input "[DATE]"
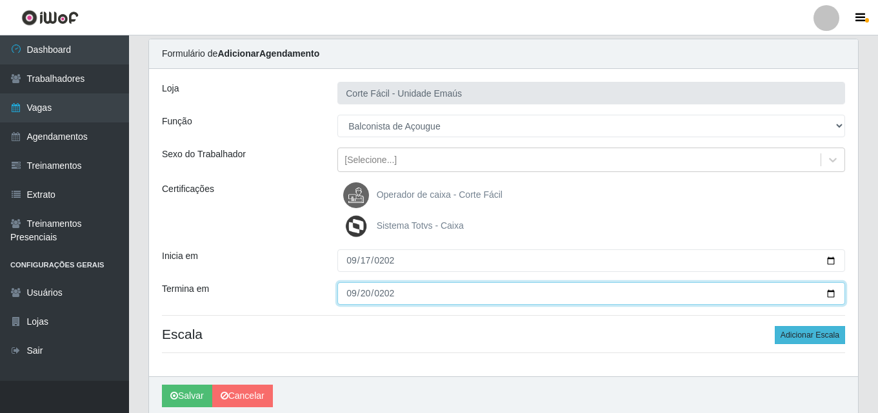
scroll to position [64, 0]
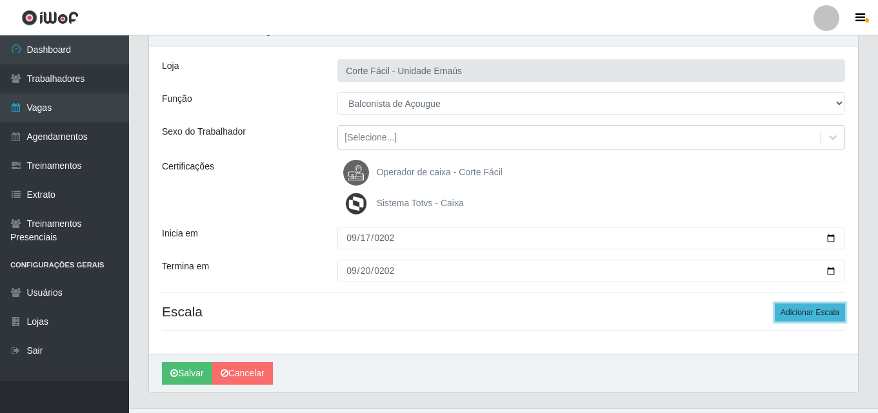
click at [785, 309] on button "Adicionar Escala" at bounding box center [809, 313] width 70 height 18
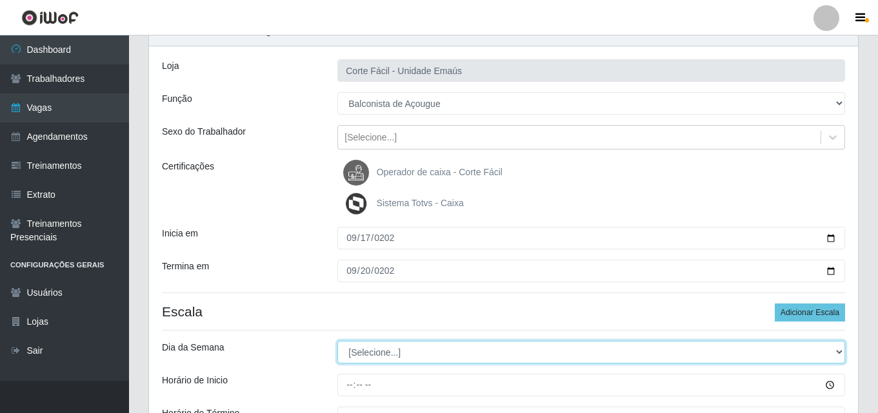
click at [344, 348] on select "[Selecione...] Segunda Terça Quarta Quinta Sexta Sábado Domingo" at bounding box center [590, 352] width 507 height 23
select select "3"
click at [337, 341] on select "[Selecione...] Segunda Terça Quarta Quinta Sexta Sábado Domingo" at bounding box center [590, 352] width 507 height 23
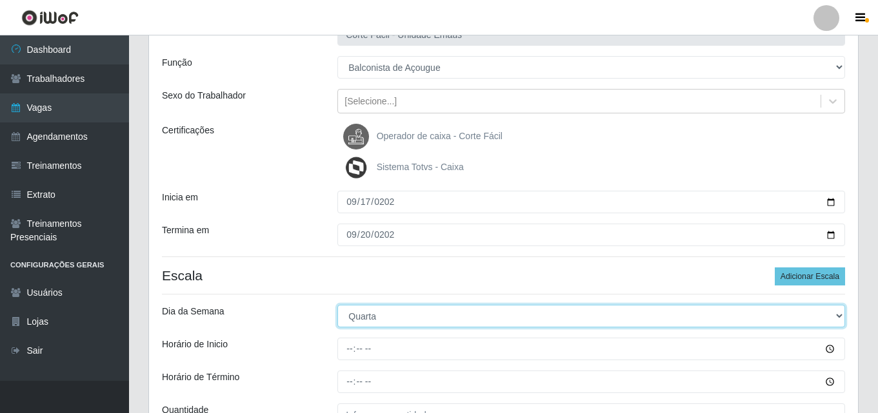
scroll to position [193, 0]
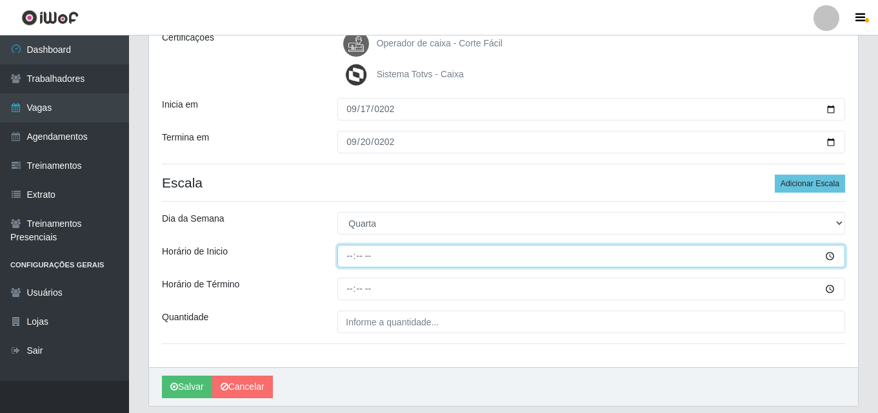
click at [351, 255] on input "Horário de Inicio" at bounding box center [590, 256] width 507 height 23
type input "07:00"
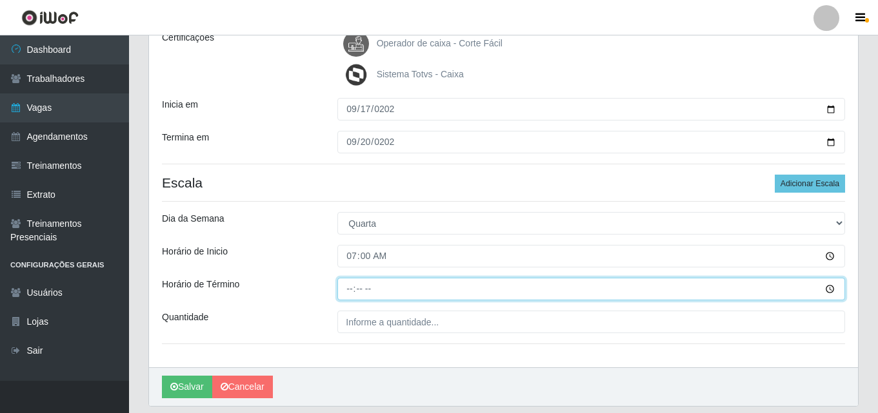
click at [348, 289] on input "Horário de Término" at bounding box center [590, 289] width 507 height 23
type input "13:00"
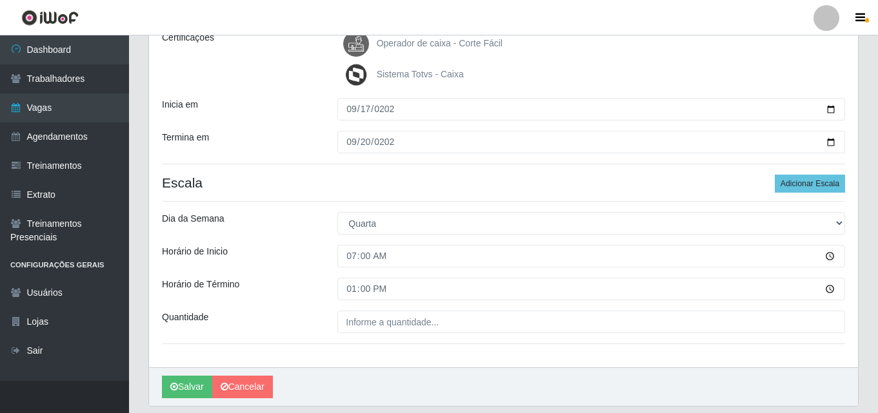
click at [358, 309] on div "Loja Corte Fácil - Unidade Emaús Função [Selecione...] ASG ASG + ASG ++ Auxilia…" at bounding box center [503, 142] width 709 height 450
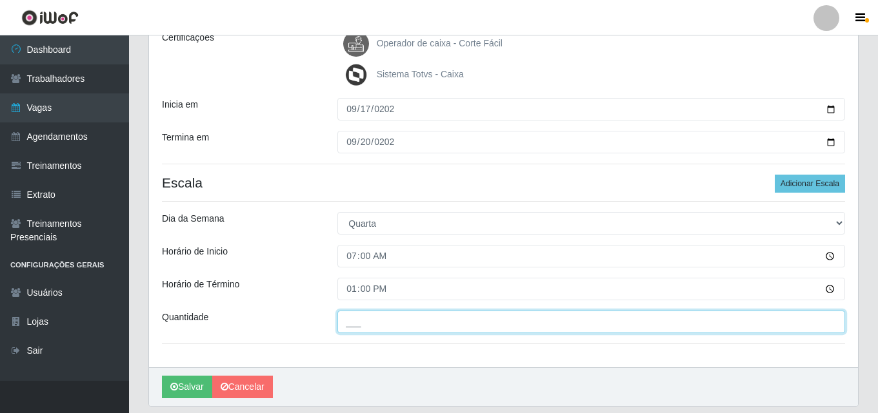
click at [362, 322] on input "___" at bounding box center [590, 322] width 507 height 23
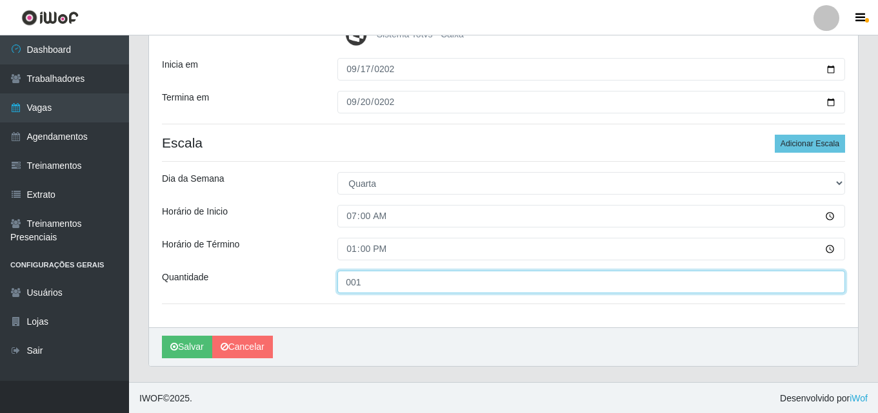
scroll to position [235, 0]
type input "001"
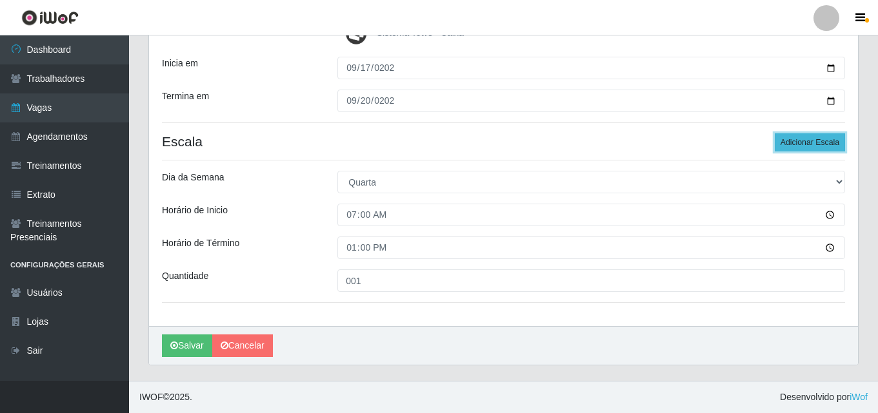
click at [792, 140] on button "Adicionar Escala" at bounding box center [809, 142] width 70 height 18
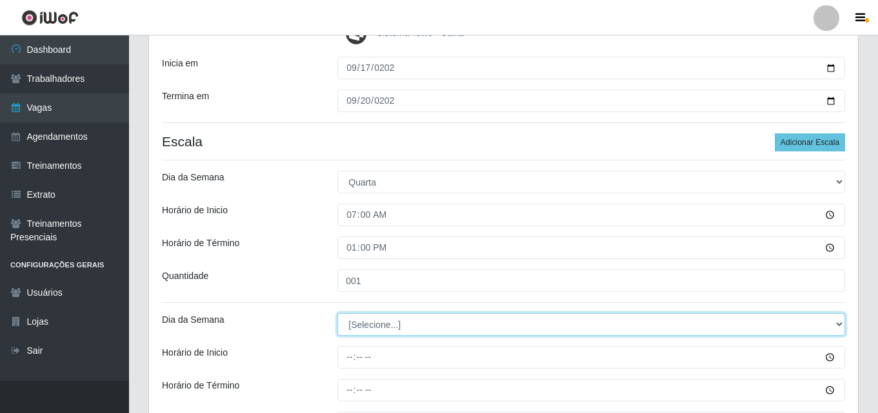
click at [353, 320] on select "[Selecione...] Segunda Terça Quarta Quinta Sexta Sábado Domingo" at bounding box center [590, 324] width 507 height 23
select select "4"
click at [337, 313] on select "[Selecione...] Segunda Terça Quarta Quinta Sexta Sábado Domingo" at bounding box center [590, 324] width 507 height 23
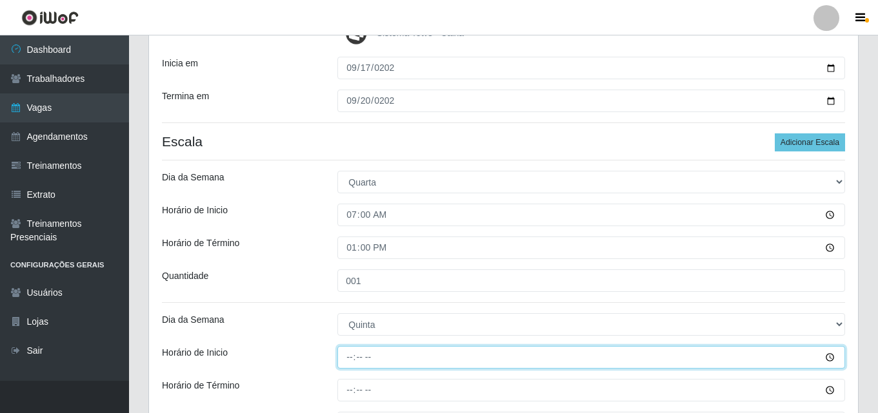
click at [347, 358] on input "Horário de Inicio" at bounding box center [590, 357] width 507 height 23
type input "07:00"
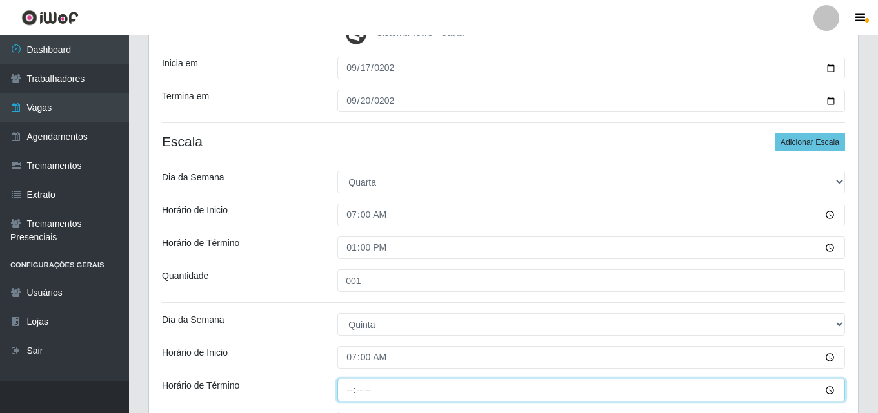
click at [351, 400] on input "Horário de Término" at bounding box center [590, 390] width 507 height 23
type input "13:00"
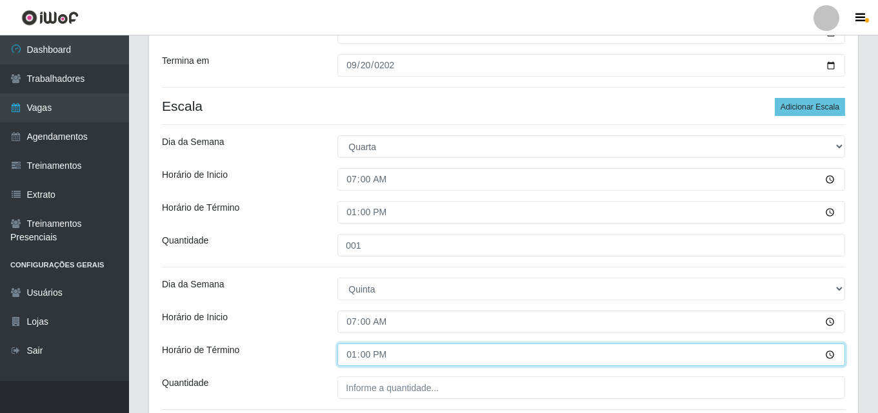
scroll to position [299, 0]
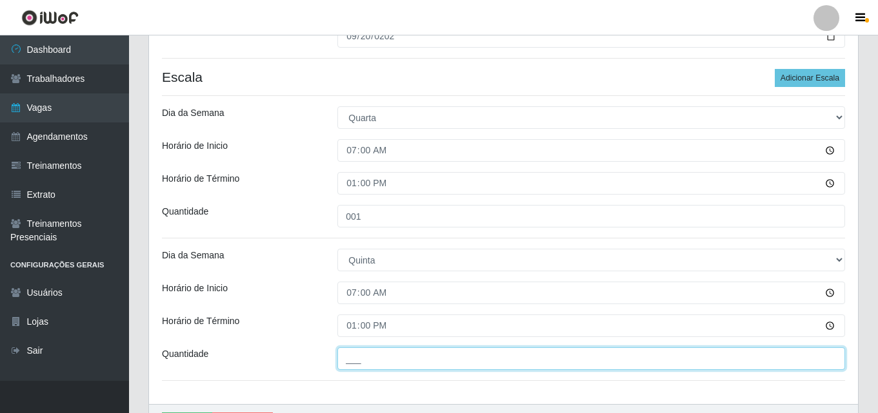
click at [375, 364] on input "___" at bounding box center [590, 359] width 507 height 23
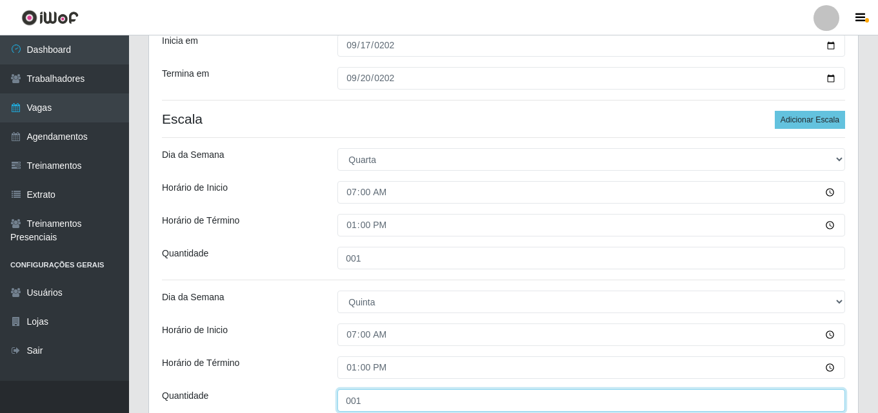
scroll to position [235, 0]
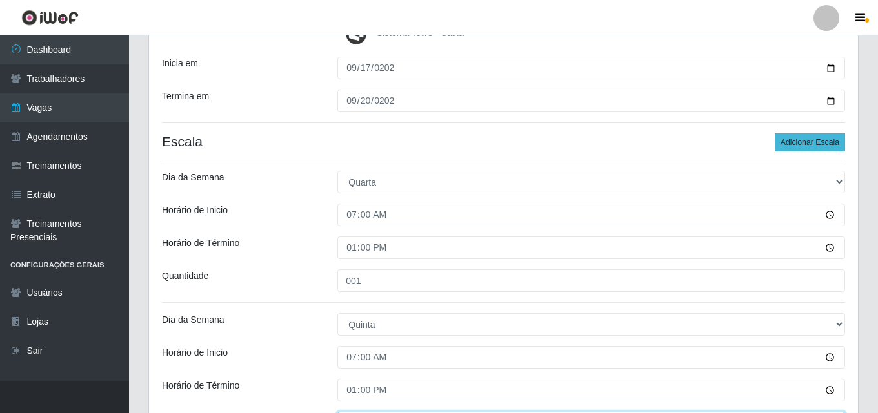
type input "001"
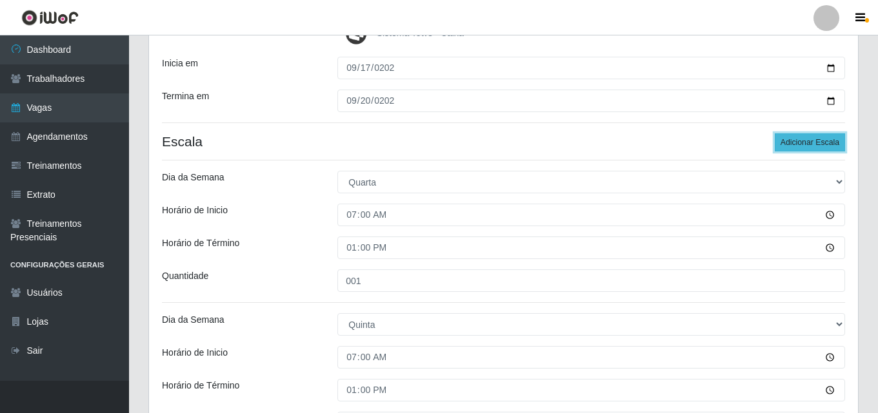
click at [808, 146] on button "Adicionar Escala" at bounding box center [809, 142] width 70 height 18
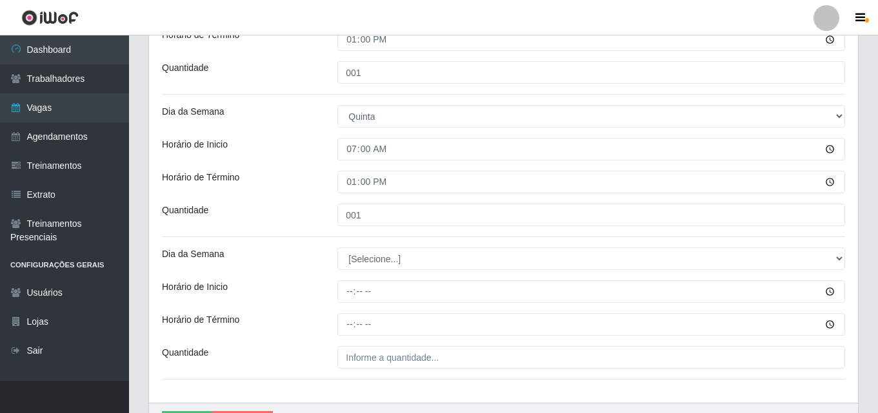
scroll to position [493, 0]
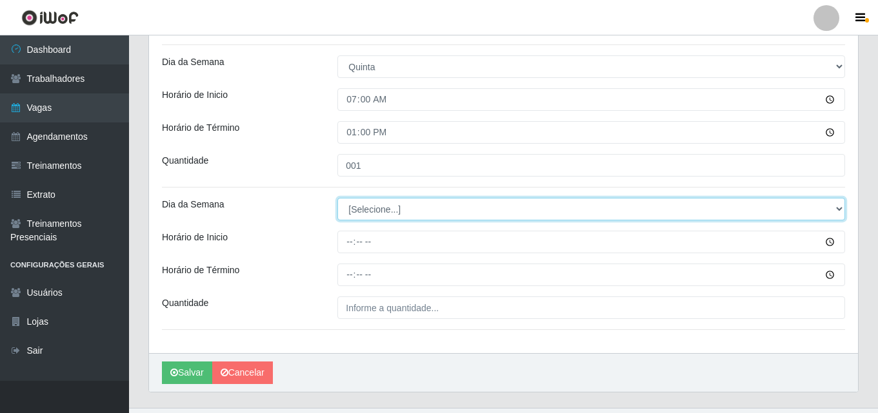
click at [376, 217] on select "[Selecione...] Segunda Terça Quarta Quinta Sexta Sábado Domingo" at bounding box center [590, 209] width 507 height 23
select select "5"
click at [337, 198] on select "[Selecione...] Segunda Terça Quarta Quinta Sexta Sábado Domingo" at bounding box center [590, 209] width 507 height 23
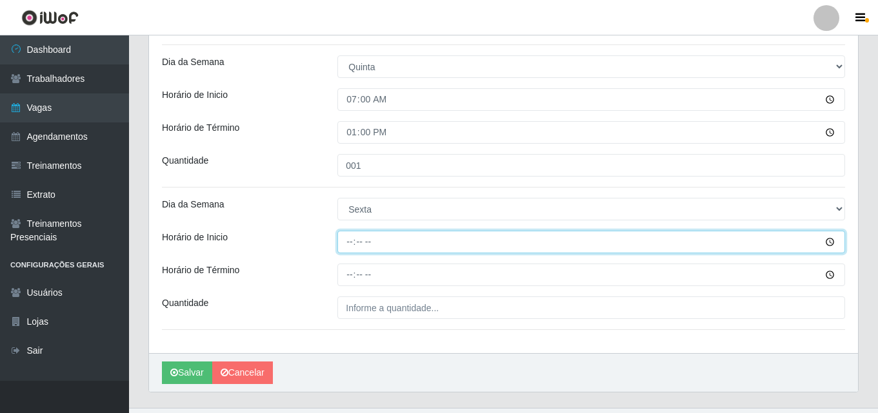
click at [346, 248] on input "Horário de Inicio" at bounding box center [590, 242] width 507 height 23
click at [353, 239] on input "17:00" at bounding box center [590, 242] width 507 height 23
type input "07:00"
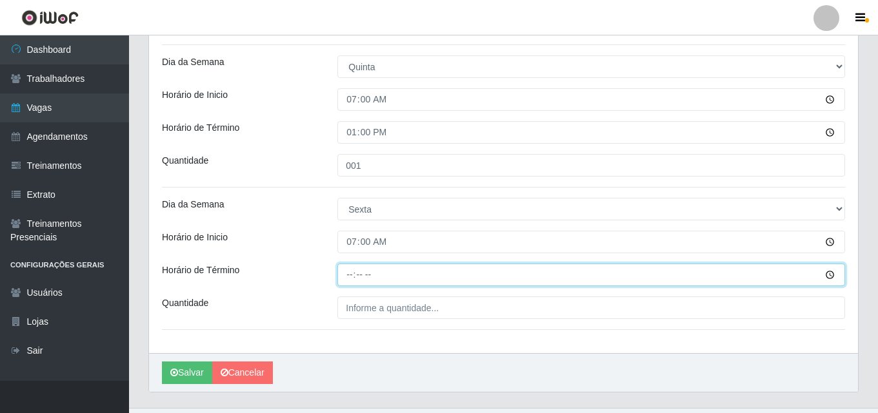
click at [350, 268] on input "Horário de Término" at bounding box center [590, 275] width 507 height 23
type input "13:00"
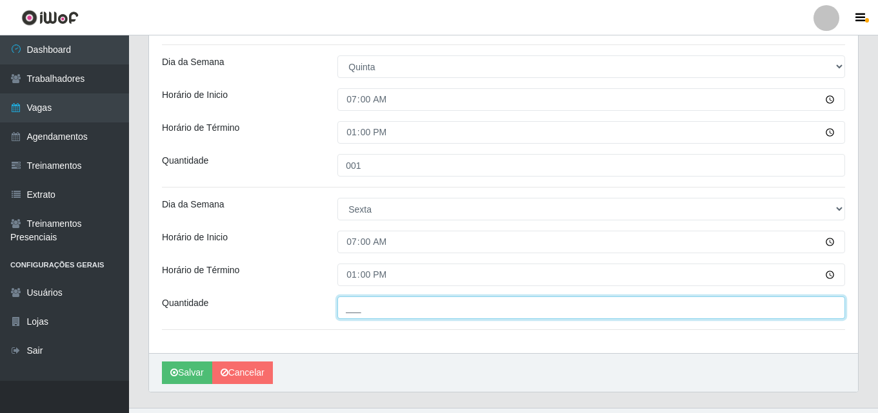
click at [357, 319] on input "___" at bounding box center [590, 308] width 507 height 23
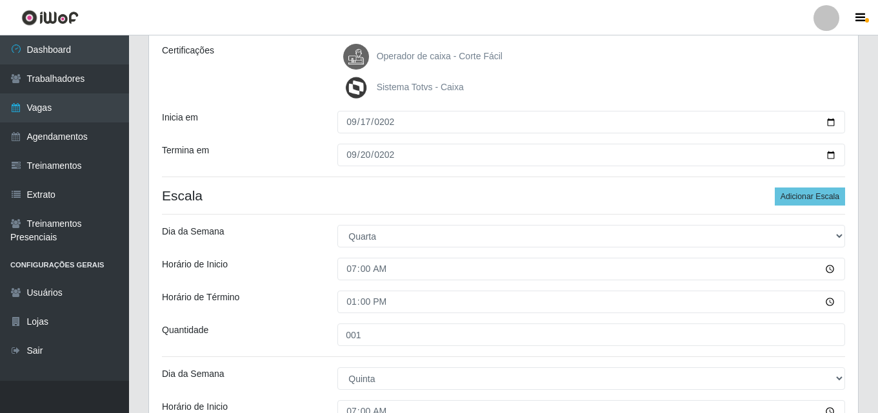
scroll to position [170, 0]
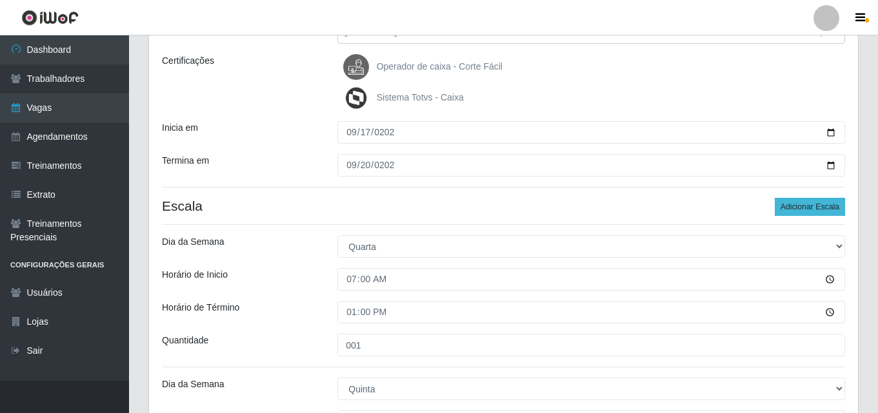
type input "001"
click at [807, 208] on button "Adicionar Escala" at bounding box center [809, 207] width 70 height 18
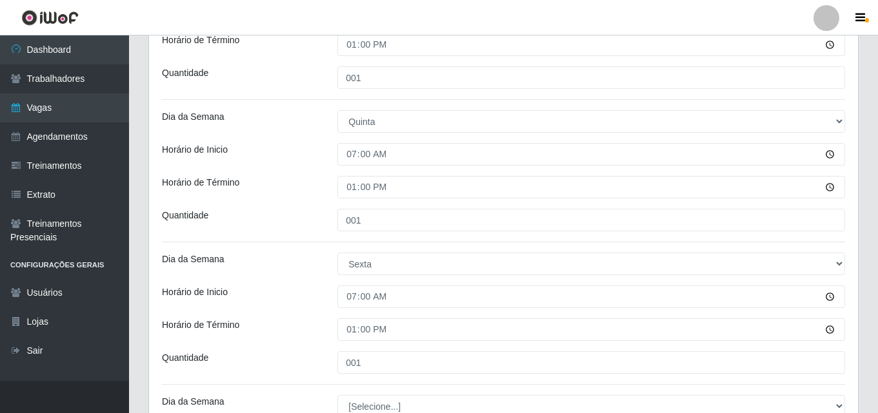
scroll to position [622, 0]
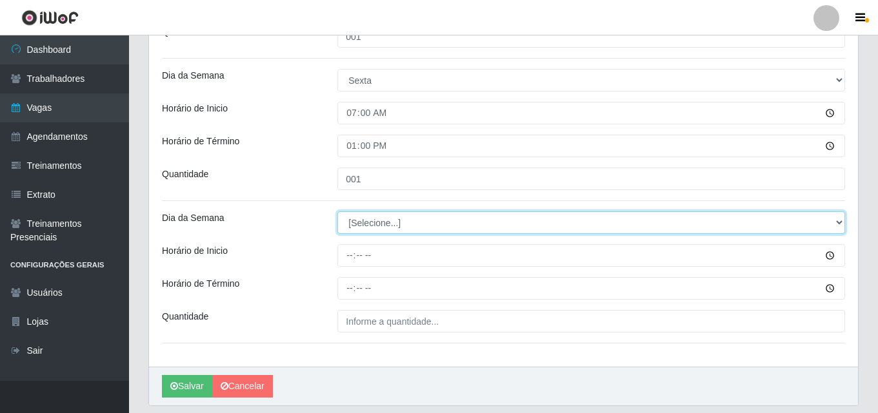
click at [382, 222] on select "[Selecione...] Segunda Terça Quarta Quinta Sexta Sábado Domingo" at bounding box center [590, 222] width 507 height 23
select select "6"
click at [337, 211] on select "[Selecione...] Segunda Terça Quarta Quinta Sexta Sábado Domingo" at bounding box center [590, 222] width 507 height 23
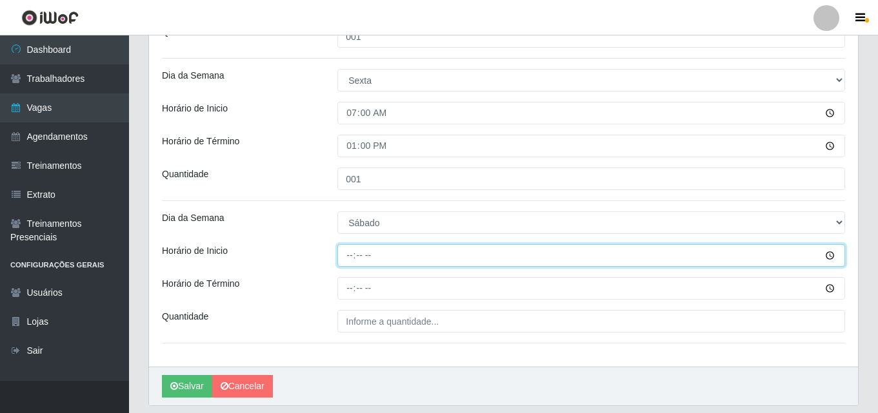
click at [355, 255] on input "Horário de Inicio" at bounding box center [590, 255] width 507 height 23
type input "07:00"
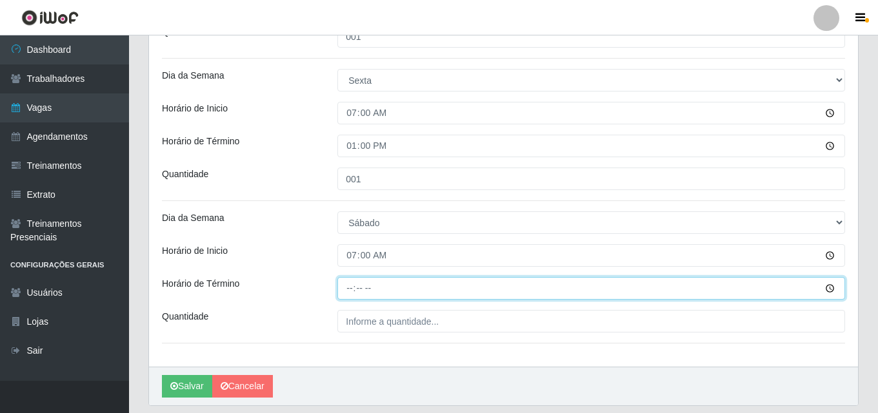
click at [346, 288] on input "Horário de Término" at bounding box center [590, 288] width 507 height 23
type input "13:00"
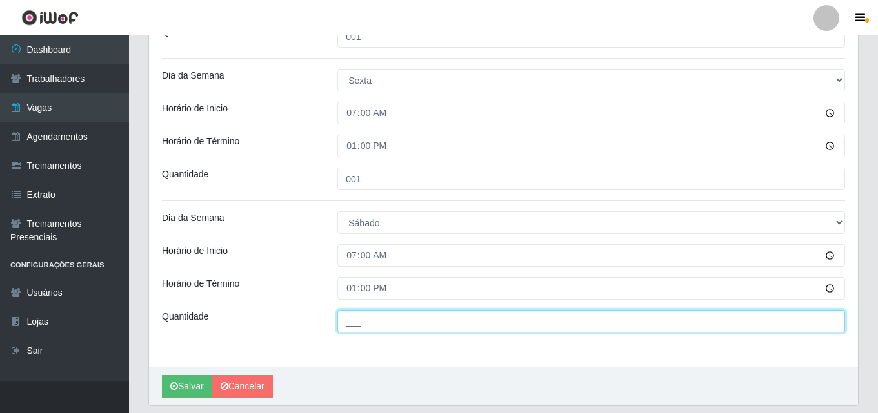
click at [362, 316] on input "___" at bounding box center [590, 321] width 507 height 23
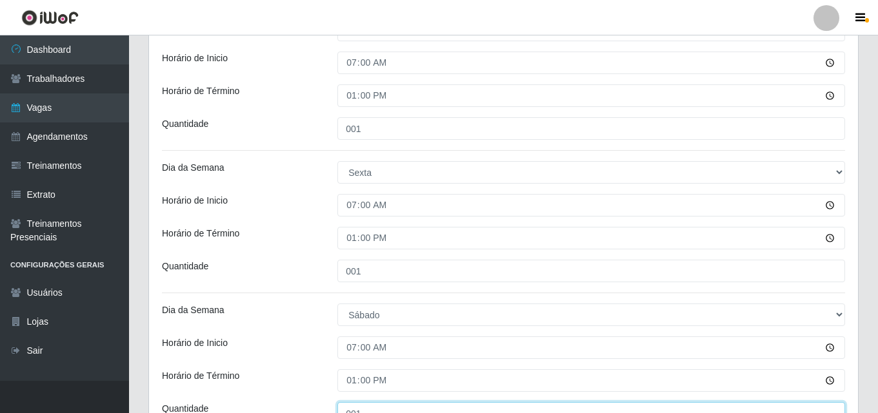
scroll to position [662, 0]
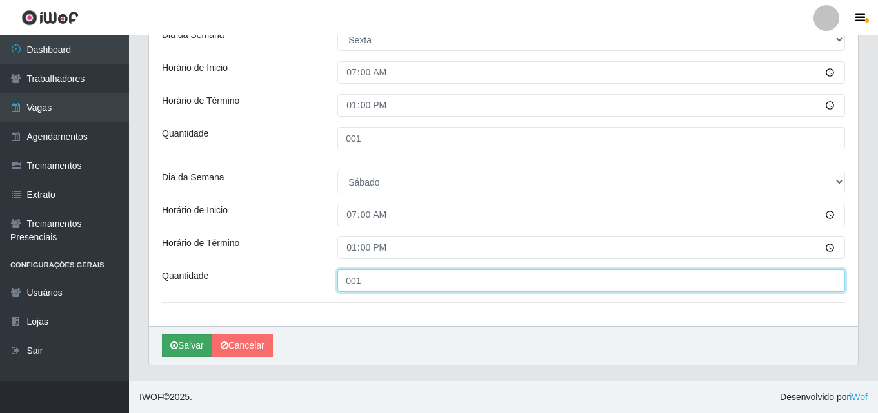
type input "001"
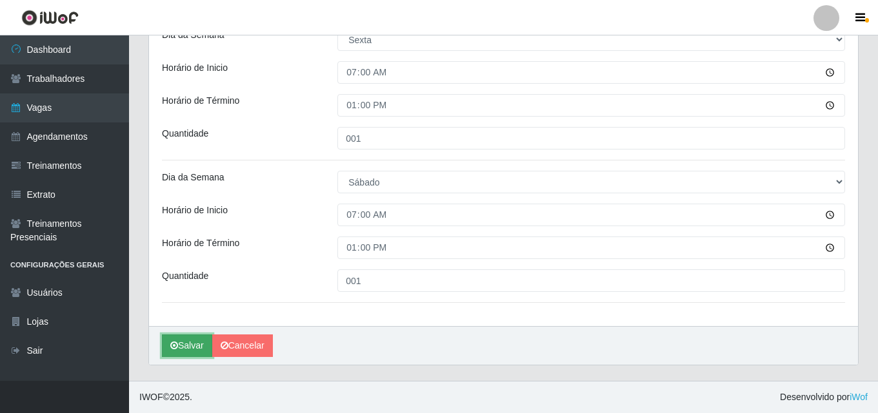
click at [173, 340] on button "Salvar" at bounding box center [187, 346] width 50 height 23
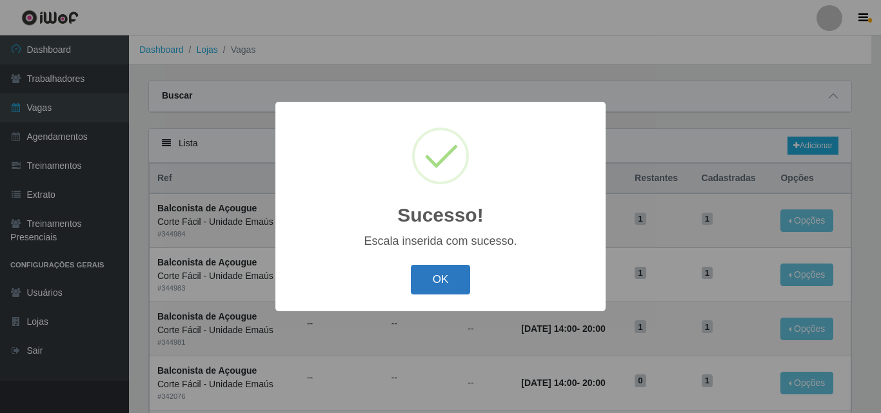
click at [421, 274] on button "OK" at bounding box center [441, 280] width 60 height 30
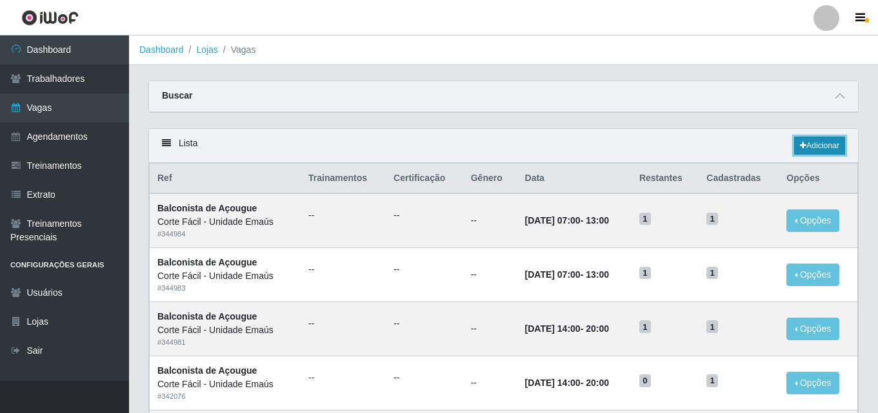
click at [806, 146] on link "Adicionar" at bounding box center [819, 146] width 51 height 18
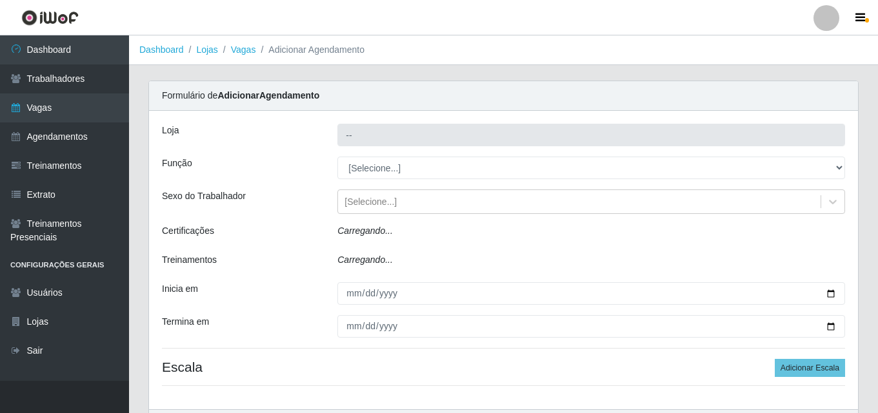
type input "Corte Fácil - Unidade Emaús"
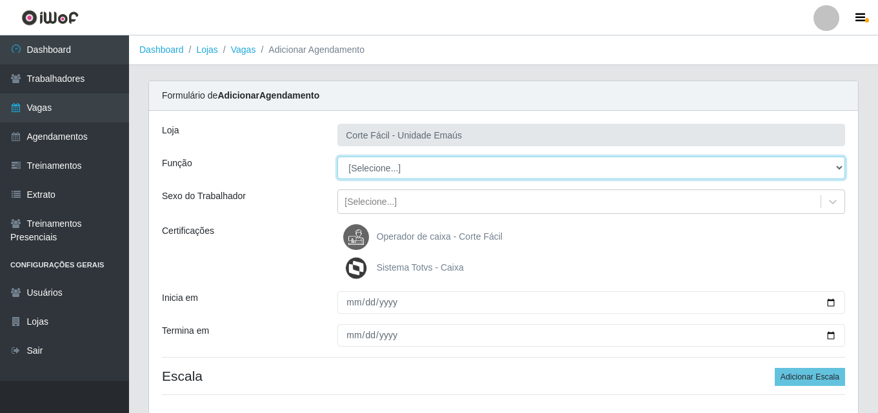
click at [383, 170] on select "[Selecione...] ASG ASG + ASG ++ Auxiliar de Cozinha Auxiliar de Cozinha + Auxil…" at bounding box center [590, 168] width 507 height 23
select select "123"
click at [337, 157] on select "[Selecione...] ASG ASG + ASG ++ Auxiliar de Cozinha Auxiliar de Cozinha + Auxil…" at bounding box center [590, 168] width 507 height 23
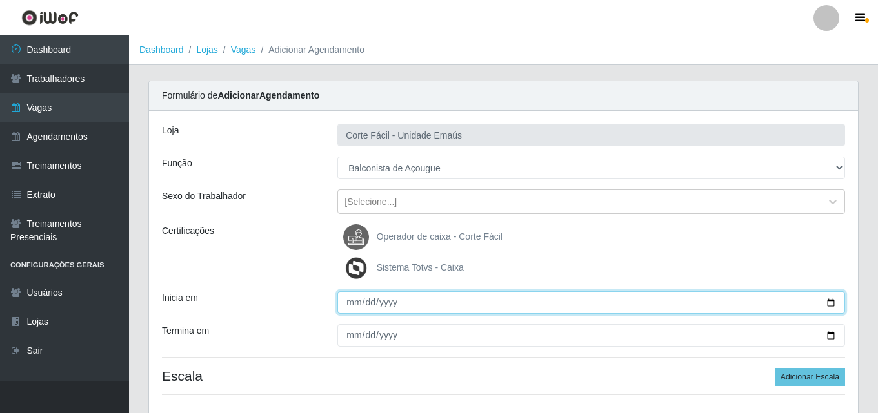
click at [353, 308] on input "Inicia em" at bounding box center [590, 302] width 507 height 23
type input "[DATE]"
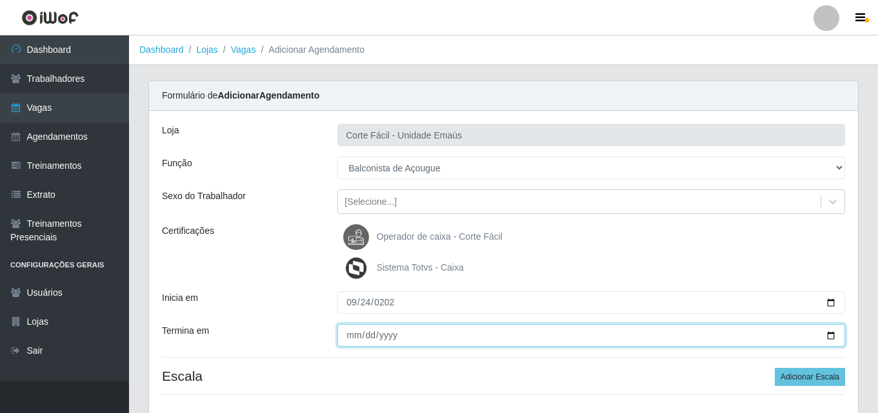
click at [351, 336] on input "Termina em" at bounding box center [590, 335] width 507 height 23
type input "[DATE]"
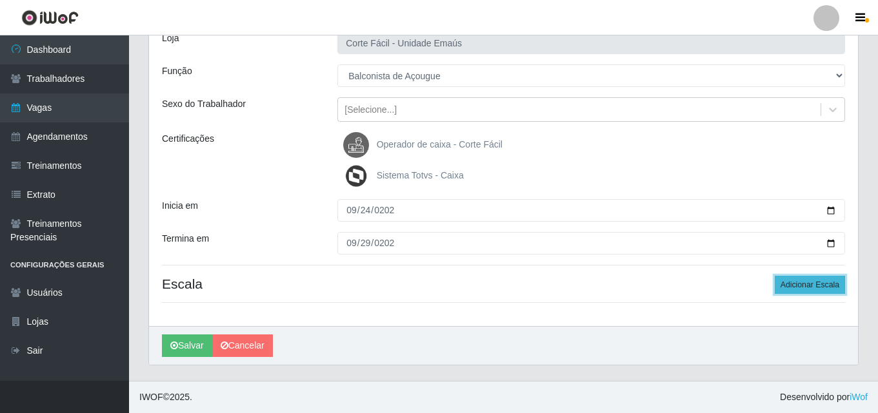
click at [809, 280] on button "Adicionar Escala" at bounding box center [809, 285] width 70 height 18
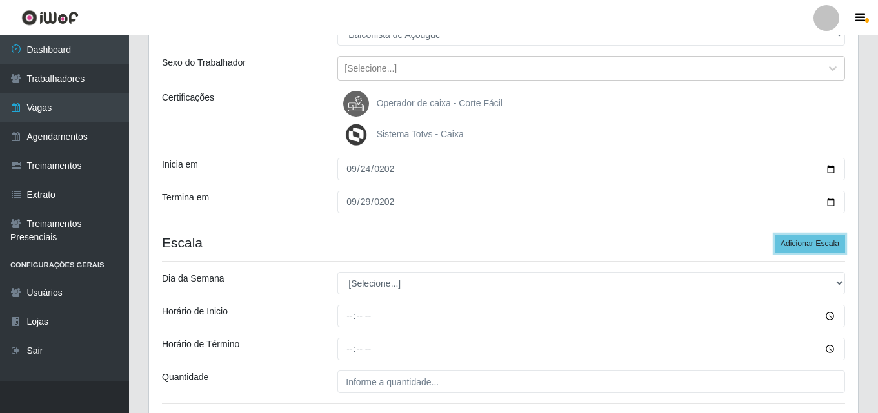
scroll to position [157, 0]
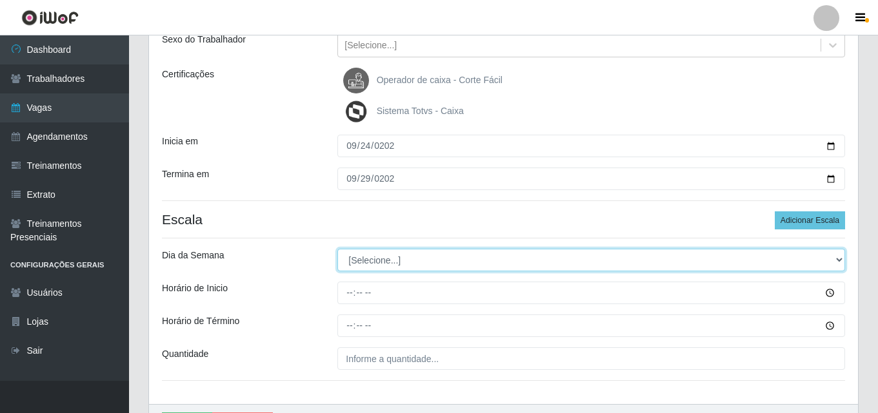
click at [392, 262] on select "[Selecione...] Segunda Terça Quarta Quinta Sexta Sábado Domingo" at bounding box center [590, 260] width 507 height 23
click at [357, 255] on select "[Selecione...] Segunda Terça Quarta Quinta Sexta Sábado Domingo" at bounding box center [590, 260] width 507 height 23
select select "3"
click at [337, 249] on select "[Selecione...] Segunda Terça Quarta Quinta Sexta Sábado Domingo" at bounding box center [590, 260] width 507 height 23
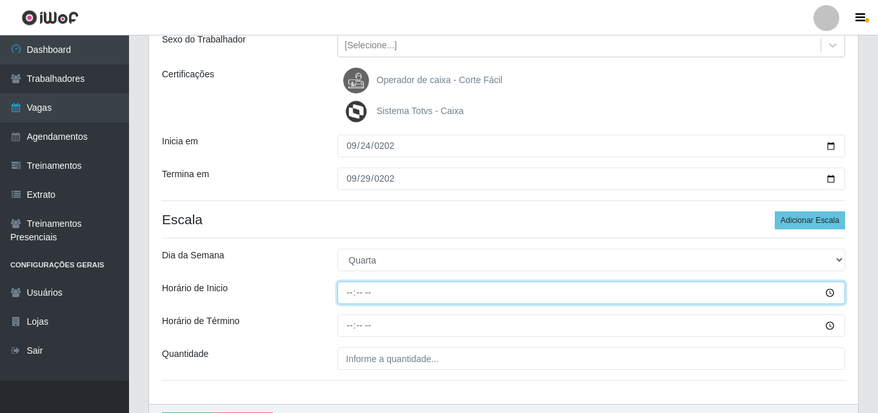
click at [353, 295] on input "Horário de Inicio" at bounding box center [590, 293] width 507 height 23
type input "14:00"
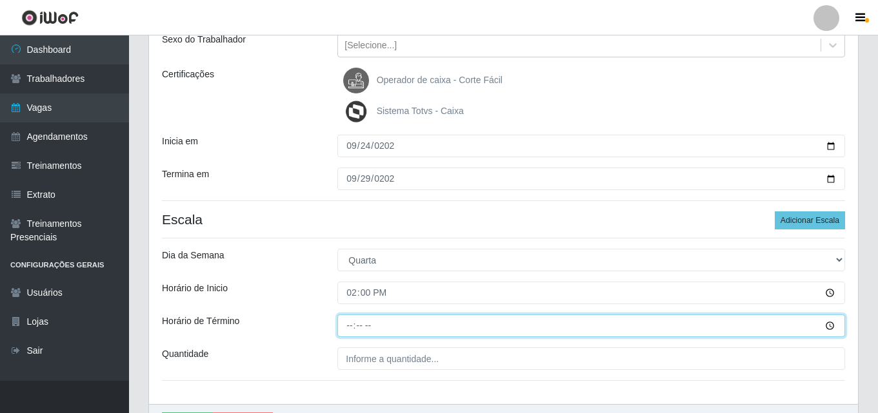
click at [349, 319] on input "Horário de Término" at bounding box center [590, 326] width 507 height 23
type input "20:00"
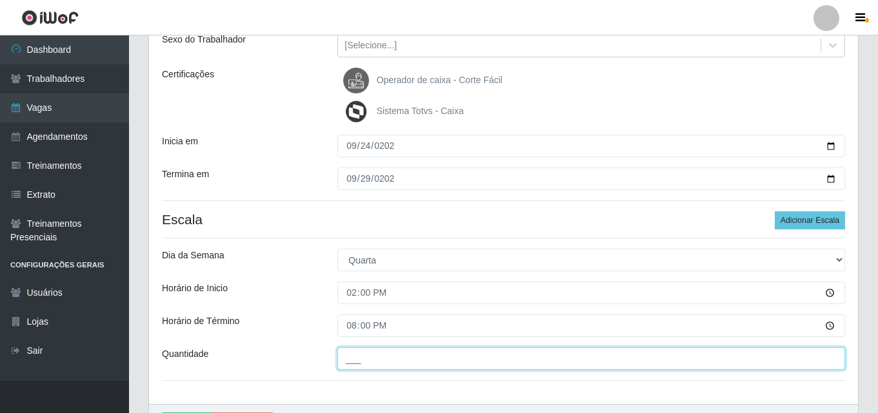
click at [373, 368] on input "___" at bounding box center [590, 359] width 507 height 23
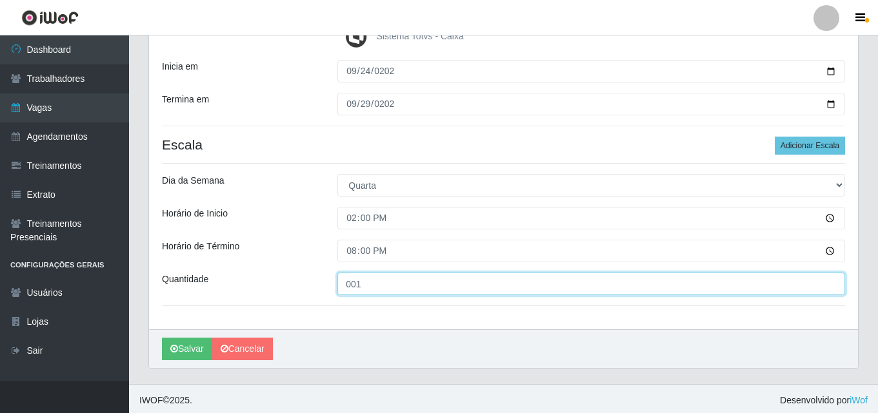
scroll to position [235, 0]
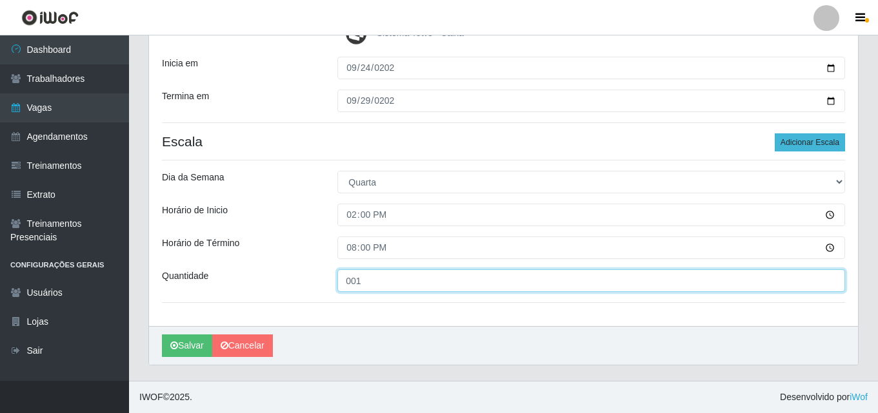
type input "001"
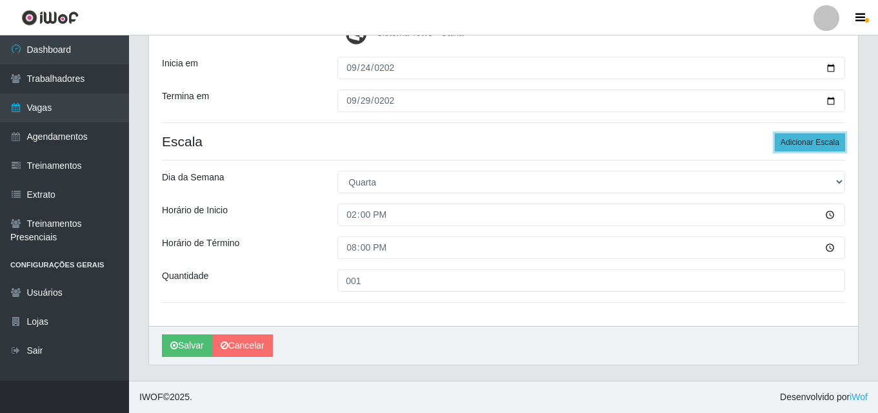
click at [794, 140] on button "Adicionar Escala" at bounding box center [809, 142] width 70 height 18
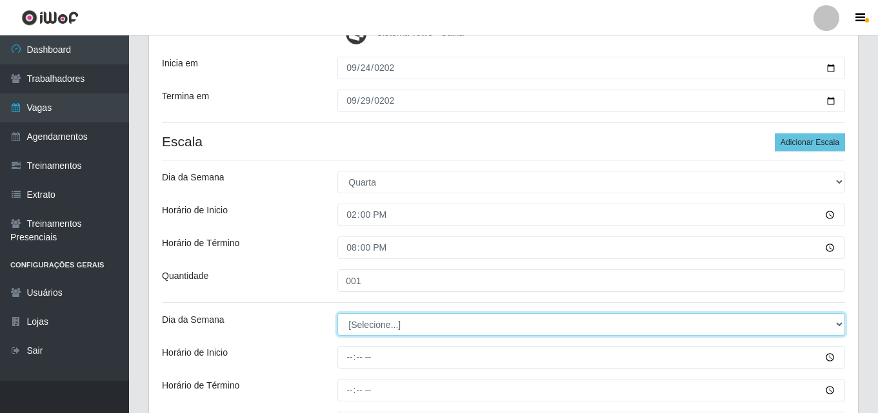
click at [393, 323] on select "[Selecione...] Segunda Terça Quarta Quinta Sexta Sábado Domingo" at bounding box center [590, 324] width 507 height 23
select select "4"
click at [337, 313] on select "[Selecione...] Segunda Terça Quarta Quinta Sexta Sábado Domingo" at bounding box center [590, 324] width 507 height 23
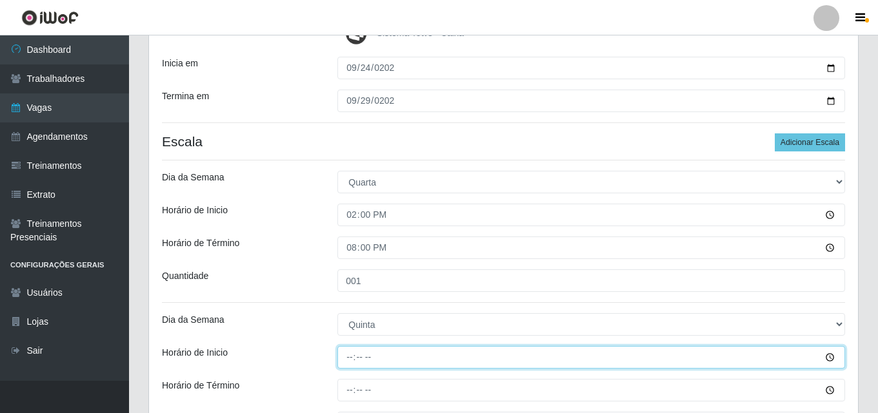
click at [349, 357] on input "Horário de Inicio" at bounding box center [590, 357] width 507 height 23
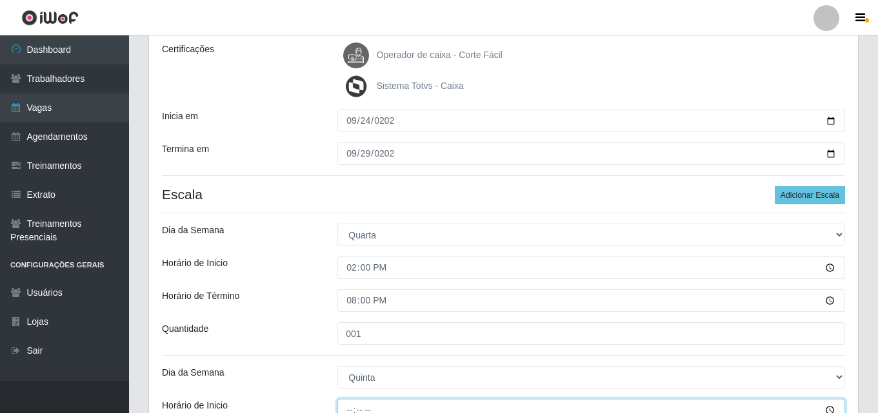
scroll to position [106, 0]
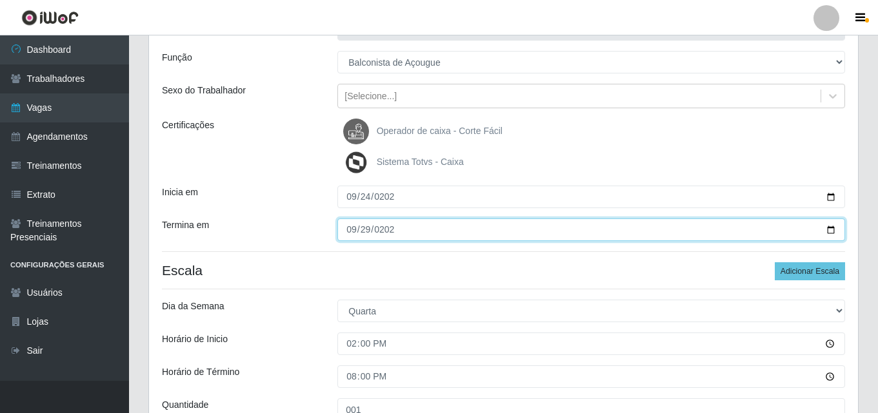
click at [355, 231] on input "[DATE]" at bounding box center [590, 230] width 507 height 23
type input "[DATE]"
drag, startPoint x: 358, startPoint y: 225, endPoint x: 360, endPoint y: 235, distance: 9.9
click at [358, 226] on input "[DATE]" at bounding box center [590, 230] width 507 height 23
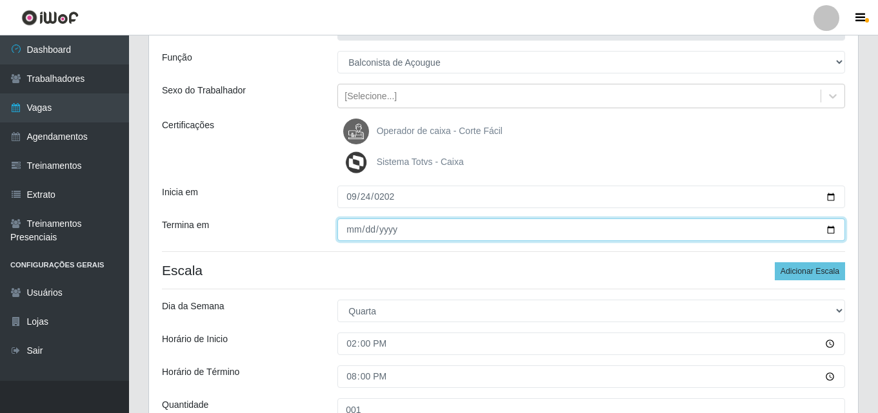
click at [353, 230] on input "[DATE]" at bounding box center [590, 230] width 507 height 23
click at [366, 232] on input "[DATE]" at bounding box center [590, 230] width 507 height 23
type input "[DATE]"
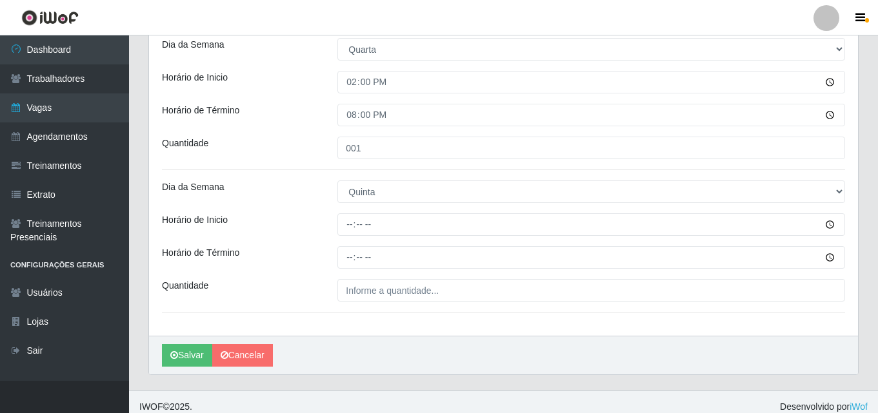
scroll to position [377, 0]
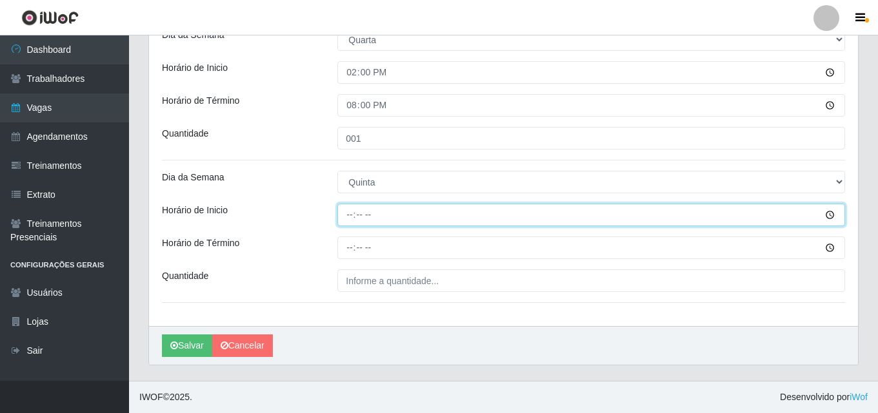
click at [346, 222] on input "Horário de Inicio" at bounding box center [590, 215] width 507 height 23
type input "14:00"
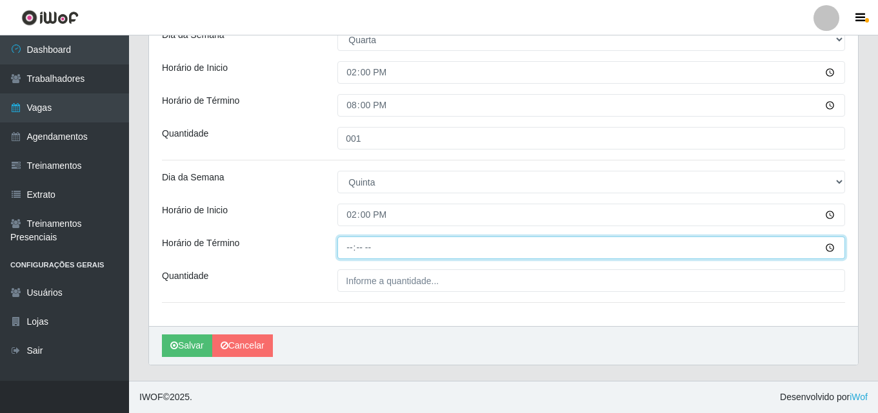
click at [351, 246] on input "Horário de Término" at bounding box center [590, 248] width 507 height 23
type input "20:00"
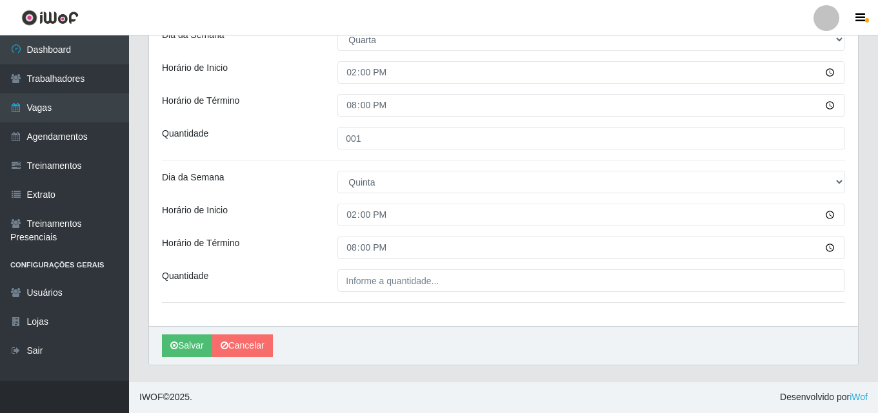
click at [356, 297] on div "Loja Corte Fácil - Unidade Emaús Função [Selecione...] ASG ASG + ASG ++ Auxilia…" at bounding box center [503, 30] width 709 height 593
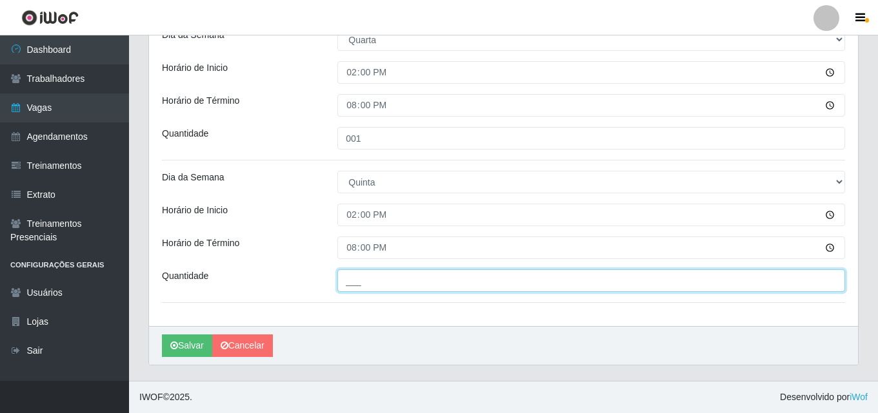
click at [358, 279] on input "___" at bounding box center [590, 281] width 507 height 23
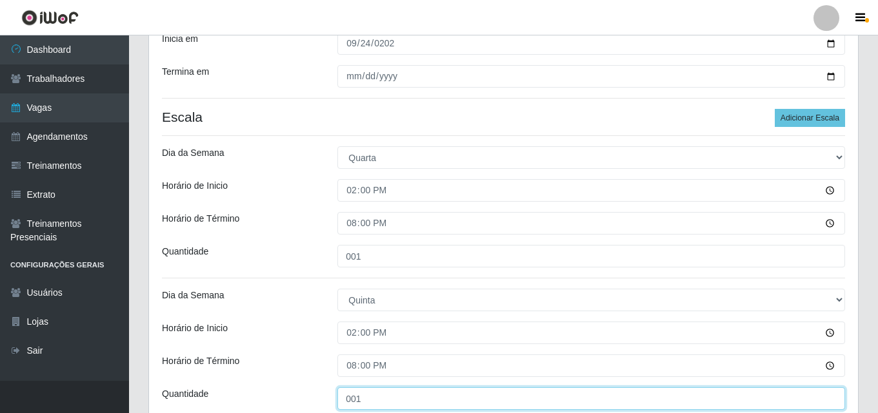
scroll to position [248, 0]
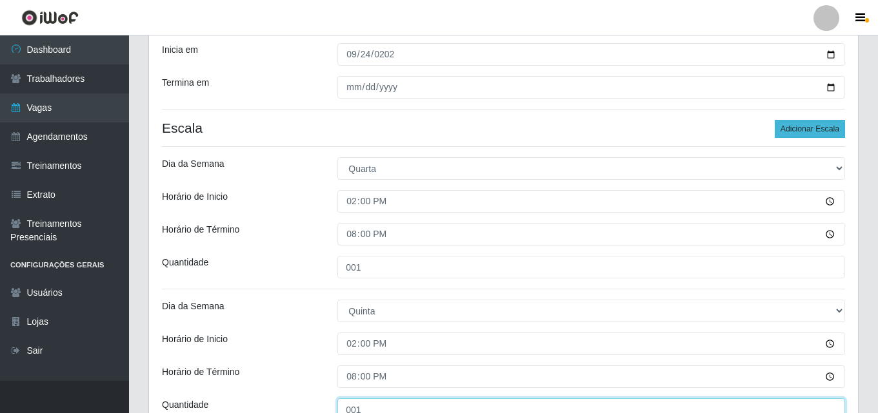
type input "001"
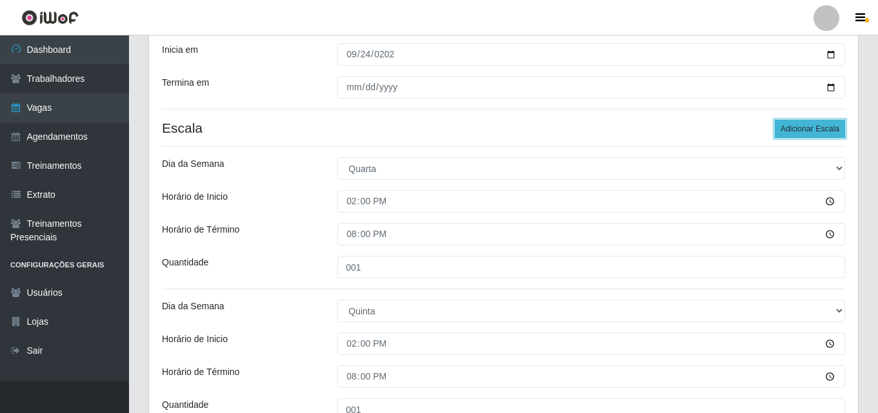
click at [801, 123] on button "Adicionar Escala" at bounding box center [809, 129] width 70 height 18
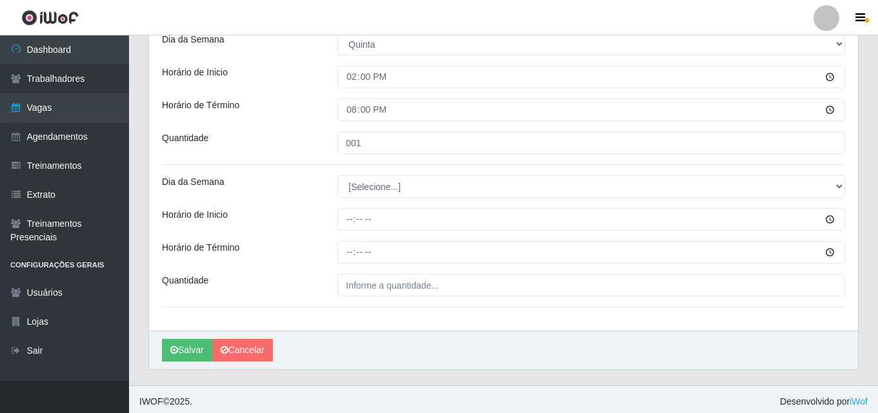
scroll to position [520, 0]
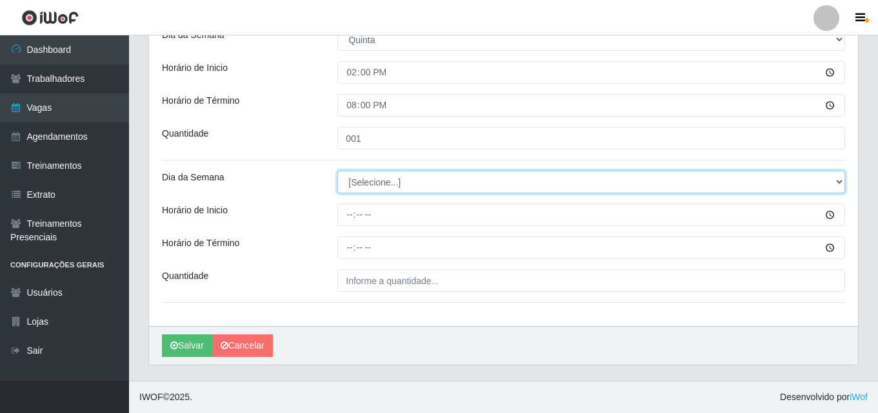
click at [373, 184] on select "[Selecione...] Segunda Terça Quarta Quinta Sexta Sábado Domingo" at bounding box center [590, 182] width 507 height 23
select select "5"
click at [337, 171] on select "[Selecione...] Segunda Terça Quarta Quinta Sexta Sábado Domingo" at bounding box center [590, 182] width 507 height 23
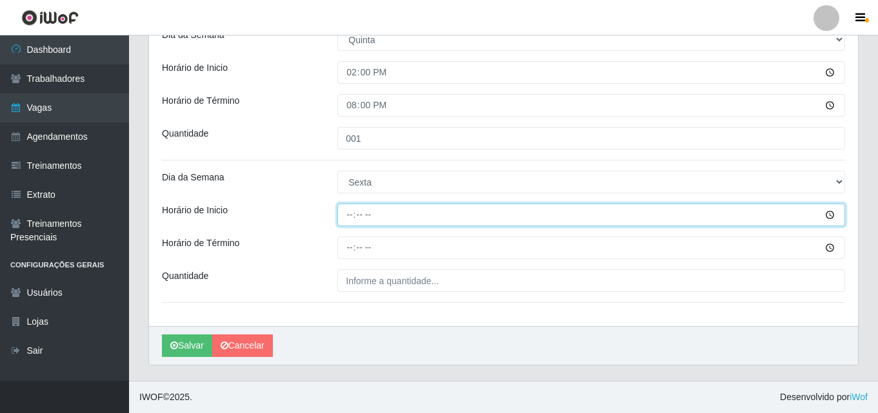
click at [351, 211] on input "Horário de Inicio" at bounding box center [590, 215] width 507 height 23
type input "14:00"
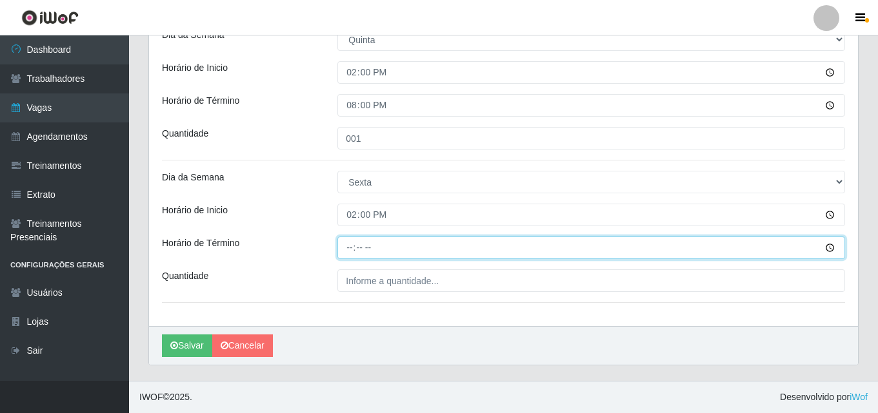
click at [347, 247] on input "Horário de Término" at bounding box center [590, 248] width 507 height 23
type input "20:00"
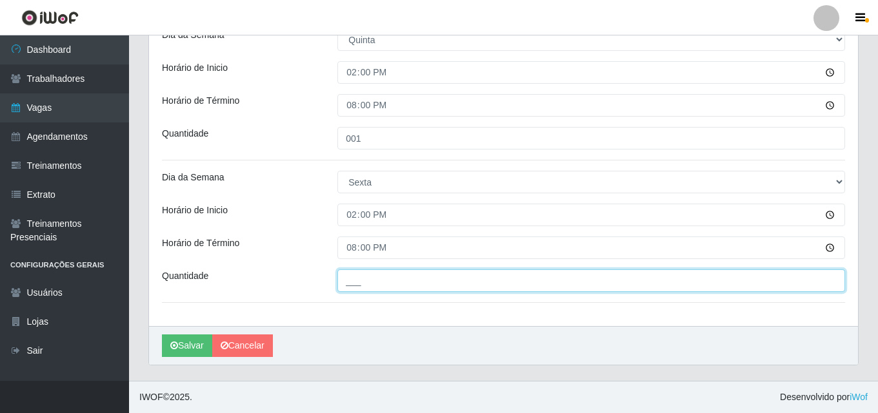
click at [344, 276] on input "___" at bounding box center [590, 281] width 507 height 23
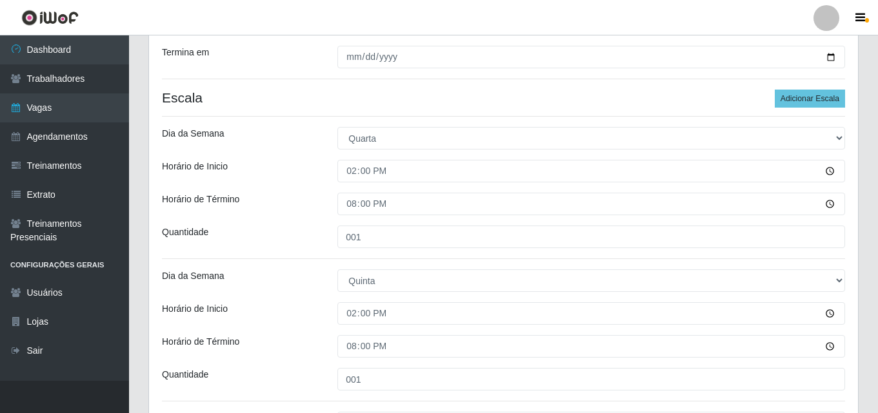
scroll to position [262, 0]
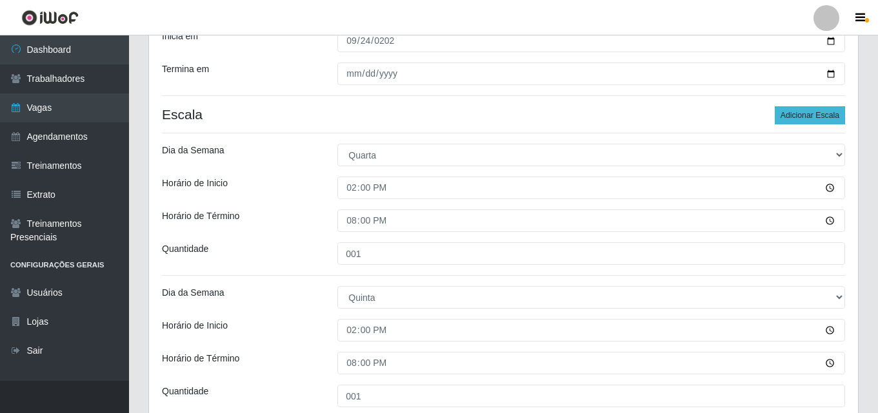
type input "001"
click at [825, 115] on button "Adicionar Escala" at bounding box center [809, 115] width 70 height 18
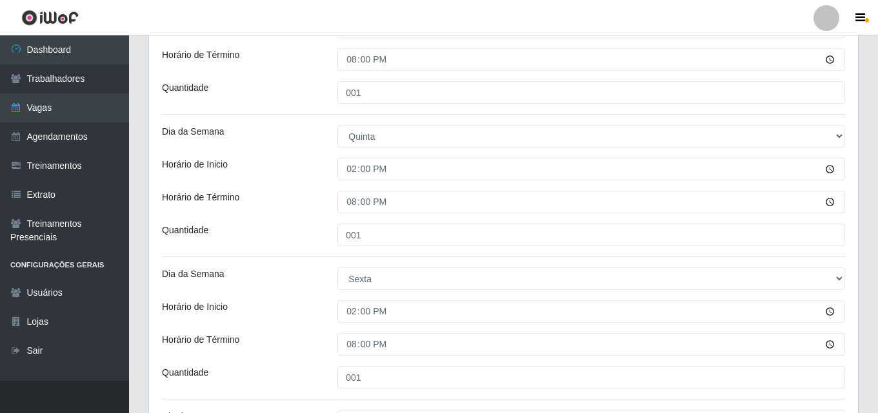
scroll to position [584, 0]
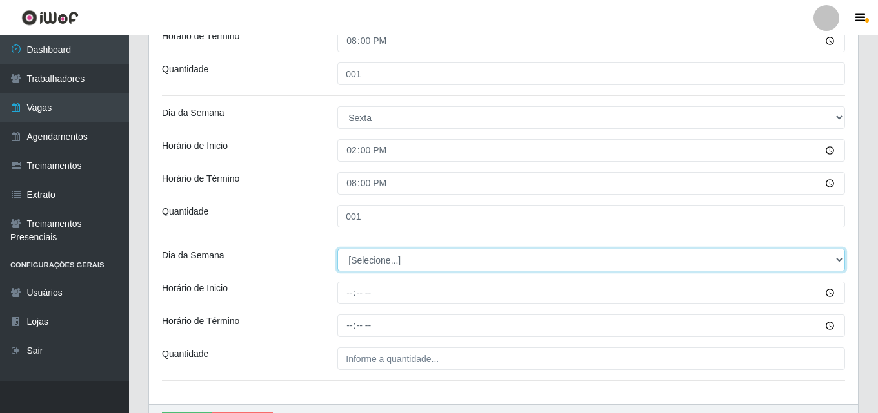
click at [379, 262] on select "[Selecione...] Segunda Terça Quarta Quinta Sexta Sábado Domingo" at bounding box center [590, 260] width 507 height 23
select select "6"
click at [337, 249] on select "[Selecione...] Segunda Terça Quarta Quinta Sexta Sábado Domingo" at bounding box center [590, 260] width 507 height 23
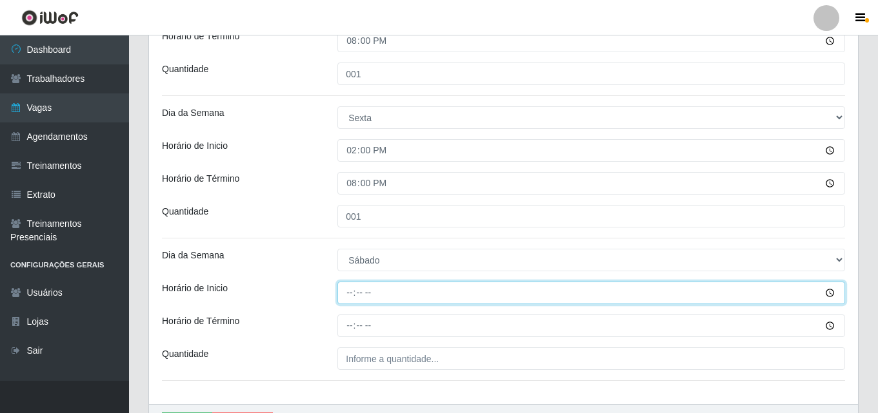
click at [351, 296] on input "Horário de Inicio" at bounding box center [590, 293] width 507 height 23
type input "14:00"
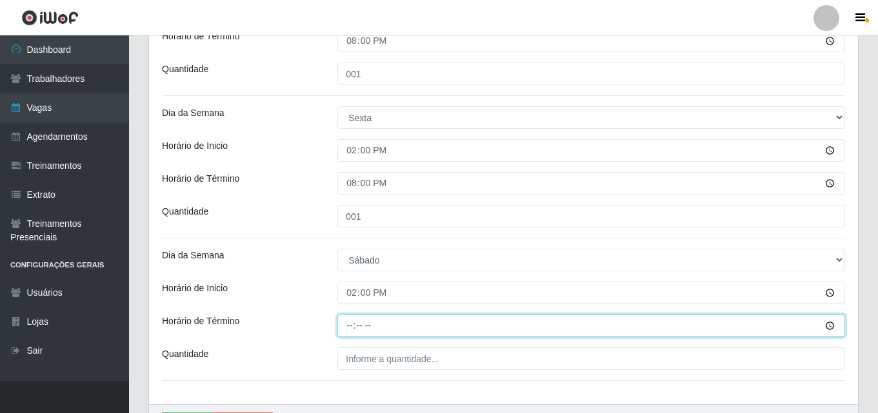
click at [350, 329] on input "Horário de Término" at bounding box center [590, 326] width 507 height 23
type input "20:00"
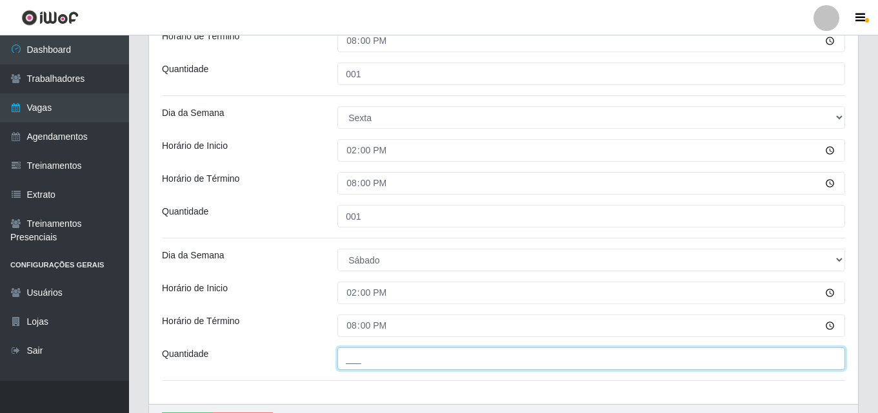
click at [362, 364] on input "___" at bounding box center [590, 359] width 507 height 23
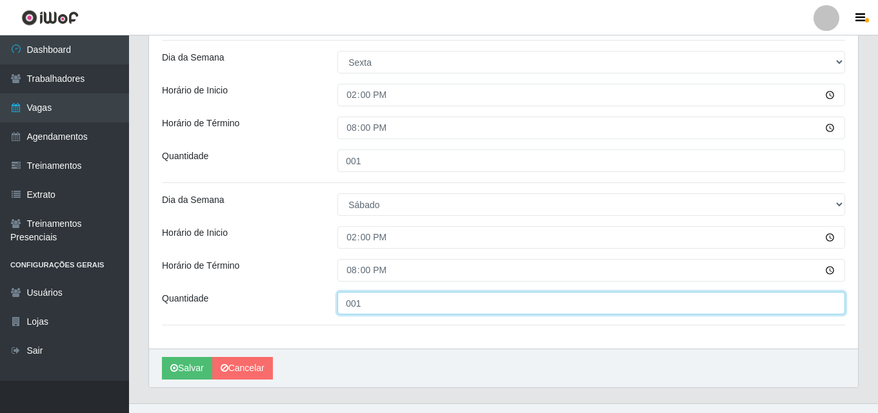
scroll to position [662, 0]
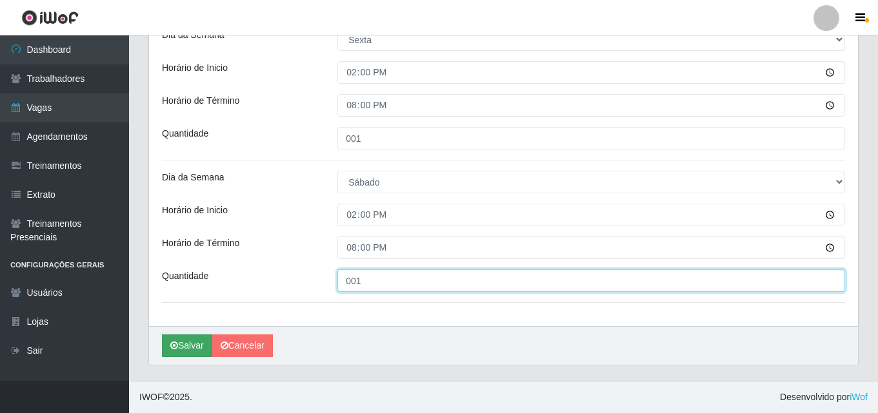
type input "001"
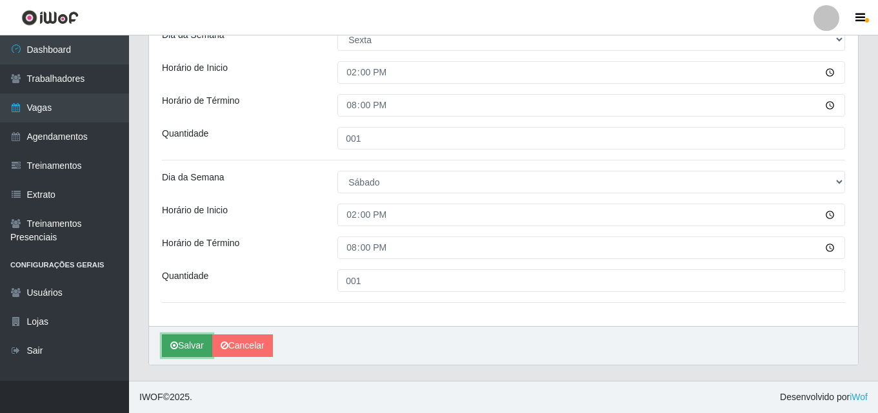
click at [186, 355] on button "Salvar" at bounding box center [187, 346] width 50 height 23
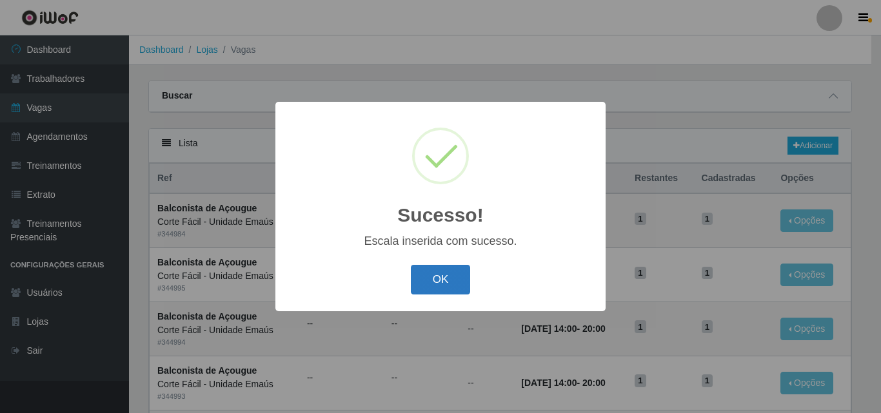
click at [444, 277] on button "OK" at bounding box center [441, 280] width 60 height 30
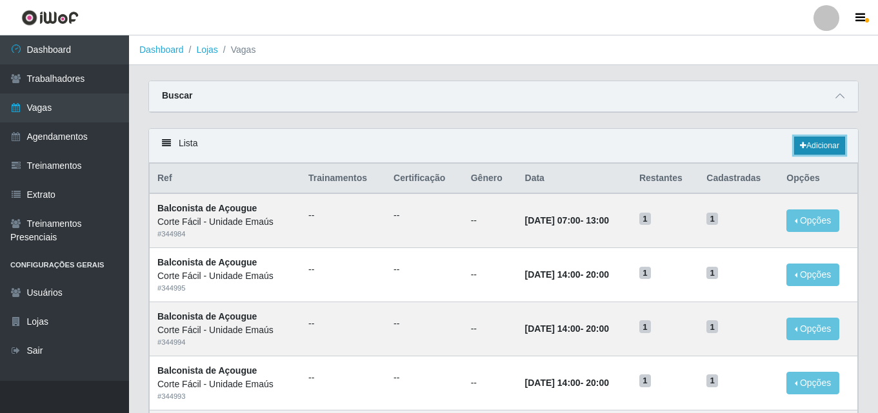
click at [831, 145] on link "Adicionar" at bounding box center [819, 146] width 51 height 18
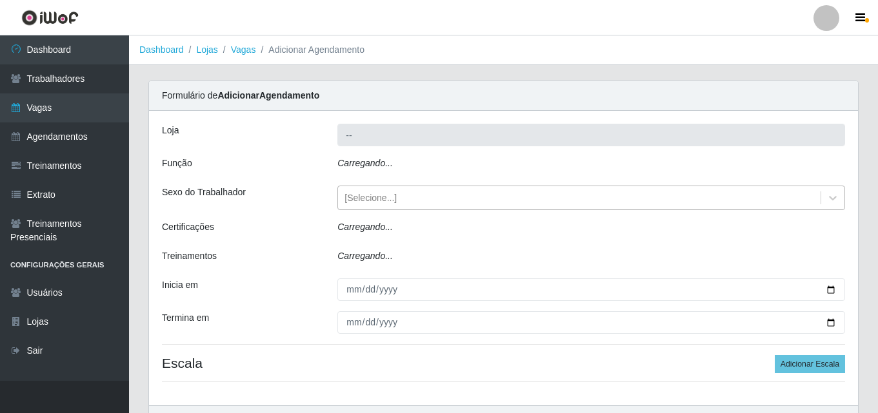
type input "Corte Fácil - Unidade Emaús"
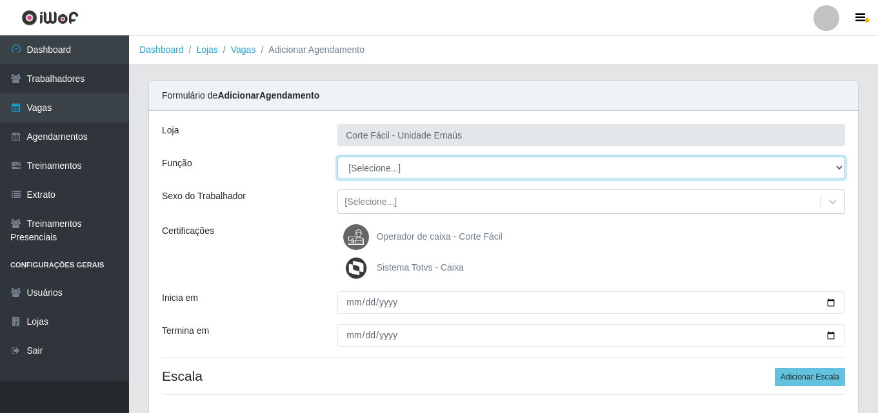
click at [378, 168] on select "[Selecione...] ASG ASG + ASG ++ Auxiliar de Cozinha Auxiliar de Cozinha + Auxil…" at bounding box center [590, 168] width 507 height 23
select select "124"
click at [337, 157] on select "[Selecione...] ASG ASG + ASG ++ Auxiliar de Cozinha Auxiliar de Cozinha + Auxil…" at bounding box center [590, 168] width 507 height 23
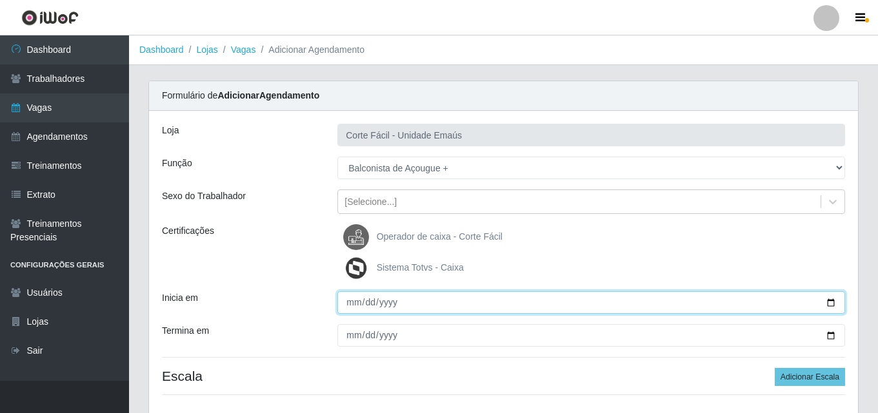
click at [355, 301] on input "Inicia em" at bounding box center [590, 302] width 507 height 23
type input "[DATE]"
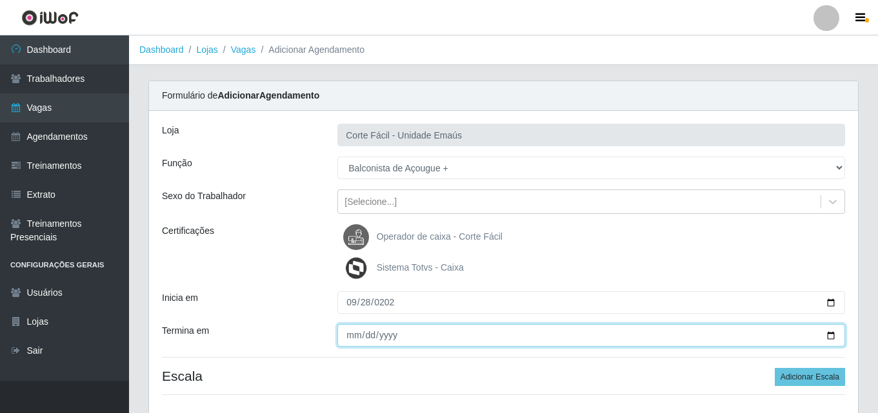
click at [346, 331] on input "Termina em" at bounding box center [590, 335] width 507 height 23
type input "[DATE]"
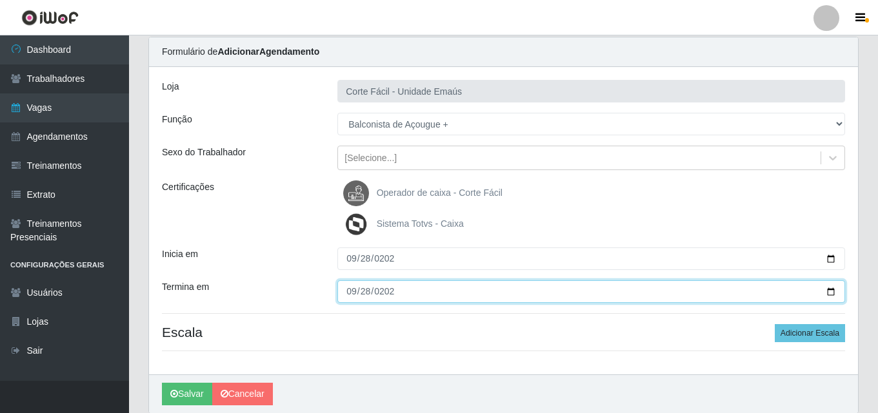
scroll to position [64, 0]
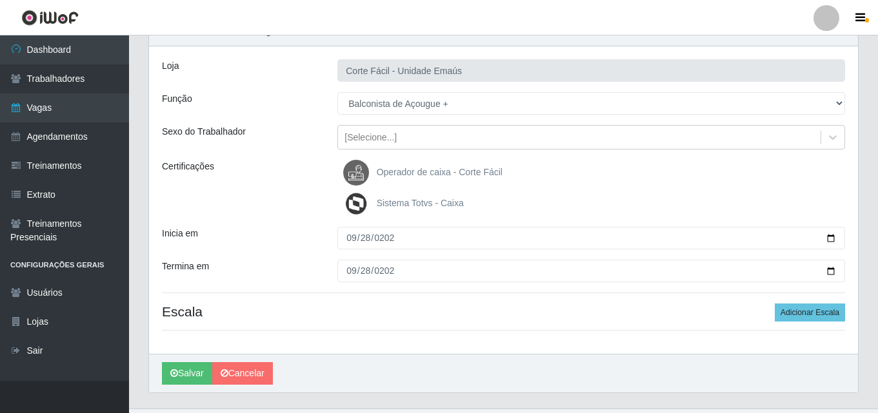
click at [823, 292] on div "Loja Corte Fácil - Unidade Emaús Função [Selecione...] ASG ASG + ASG ++ Auxilia…" at bounding box center [503, 200] width 709 height 308
click at [810, 317] on button "Adicionar Escala" at bounding box center [809, 313] width 70 height 18
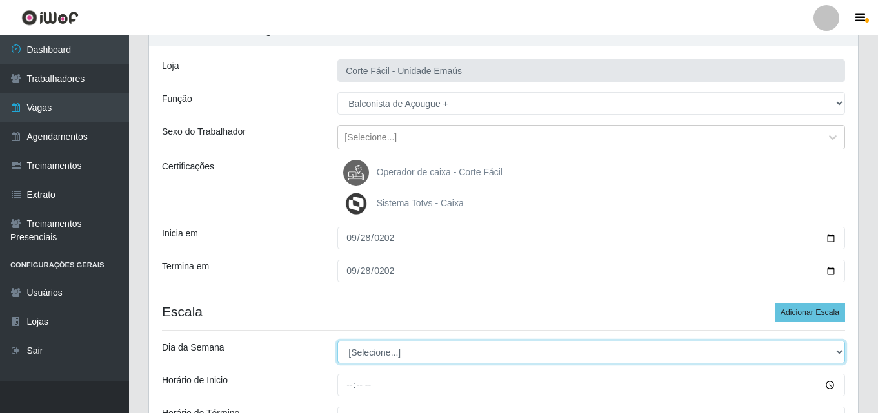
click at [395, 344] on select "[Selecione...] Segunda Terça Quarta Quinta Sexta Sábado Domingo" at bounding box center [590, 352] width 507 height 23
select select "0"
click at [337, 341] on select "[Selecione...] Segunda Terça Quarta Quinta Sexta Sábado Domingo" at bounding box center [590, 352] width 507 height 23
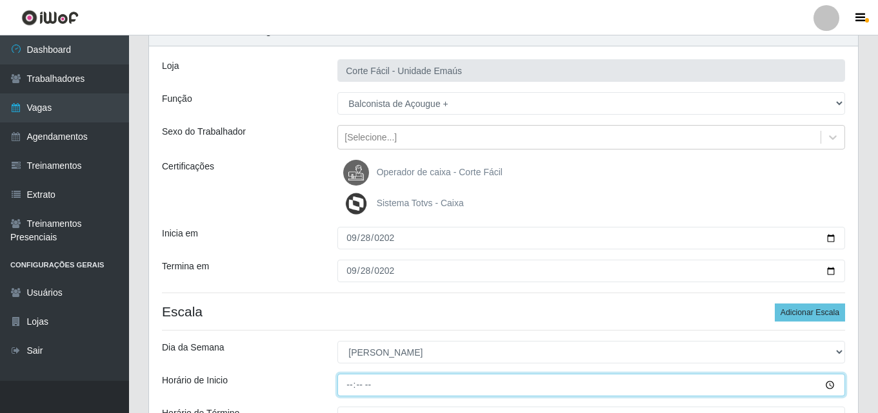
click at [352, 382] on input "Horário de Inicio" at bounding box center [590, 385] width 507 height 23
click at [352, 384] on input "Horário de Inicio" at bounding box center [590, 385] width 507 height 23
type input "12:00"
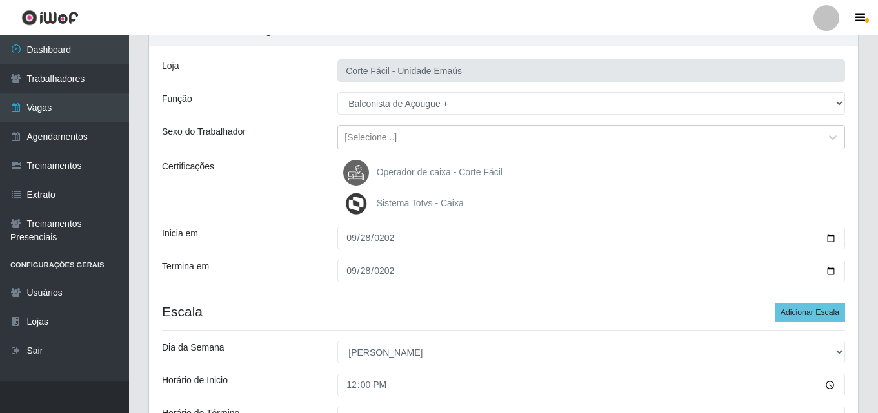
click at [334, 334] on div "Loja Corte Fácil - Unidade Emaús Função [Selecione...] ASG ASG + ASG ++ Auxilia…" at bounding box center [503, 271] width 709 height 450
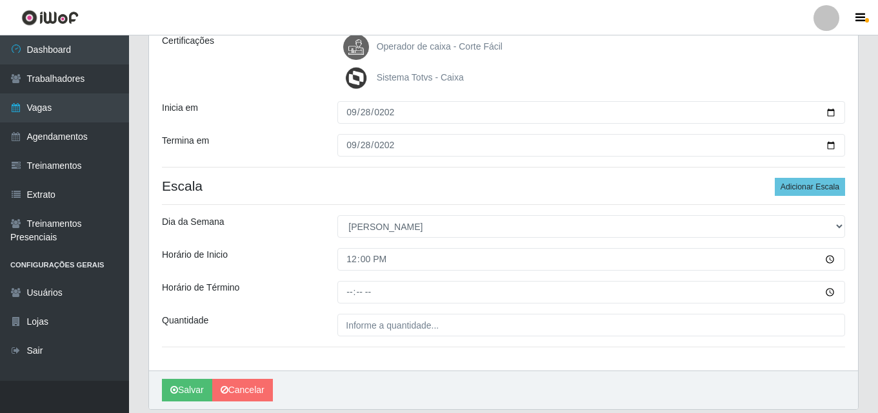
scroll to position [193, 0]
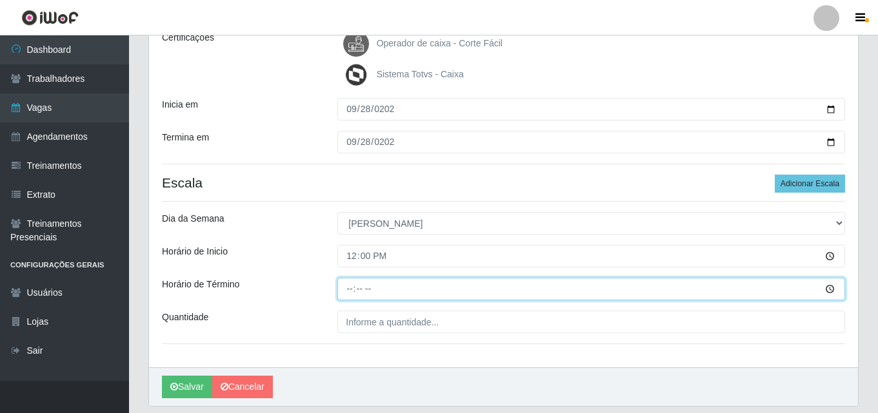
click at [348, 283] on input "Horário de Término" at bounding box center [590, 289] width 507 height 23
type input "18:00"
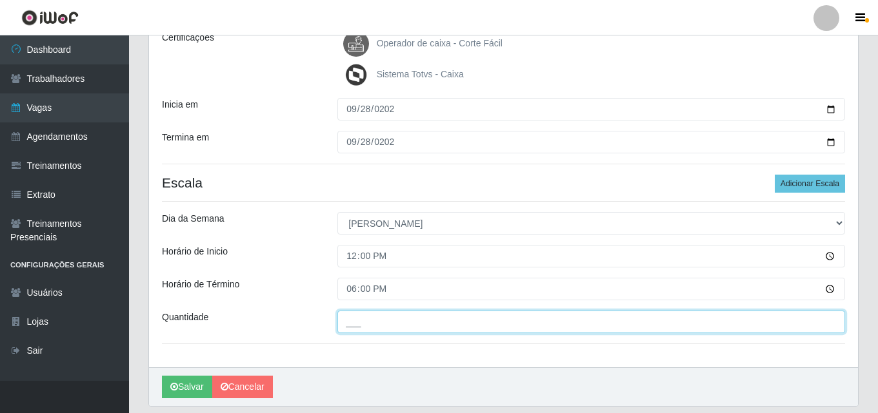
click at [366, 324] on input "___" at bounding box center [590, 322] width 507 height 23
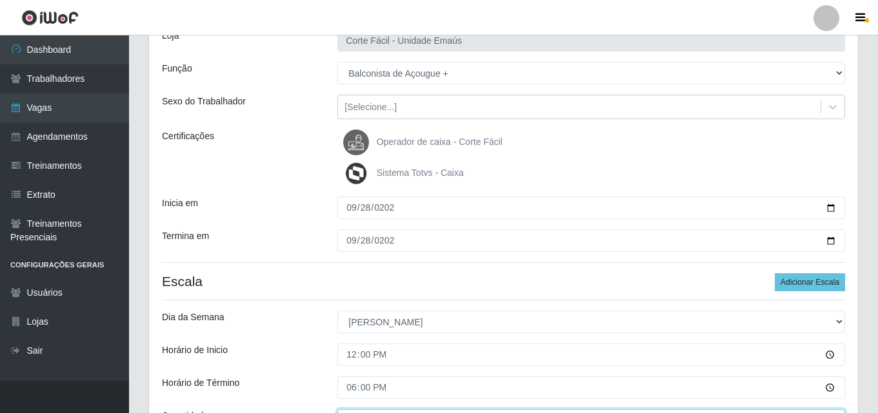
scroll to position [235, 0]
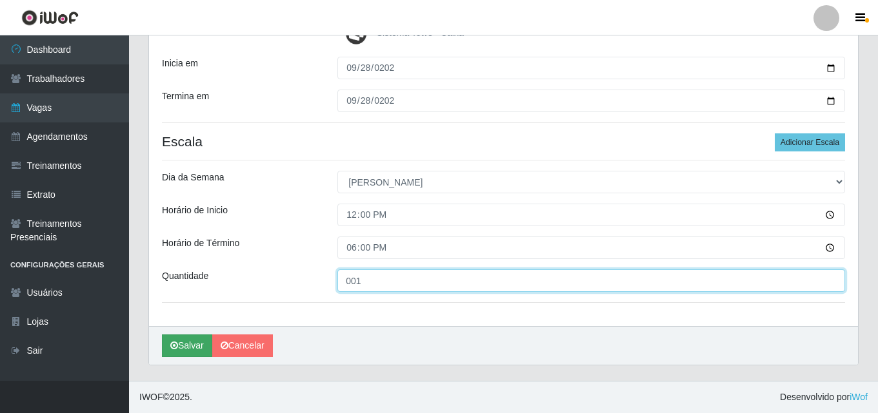
type input "001"
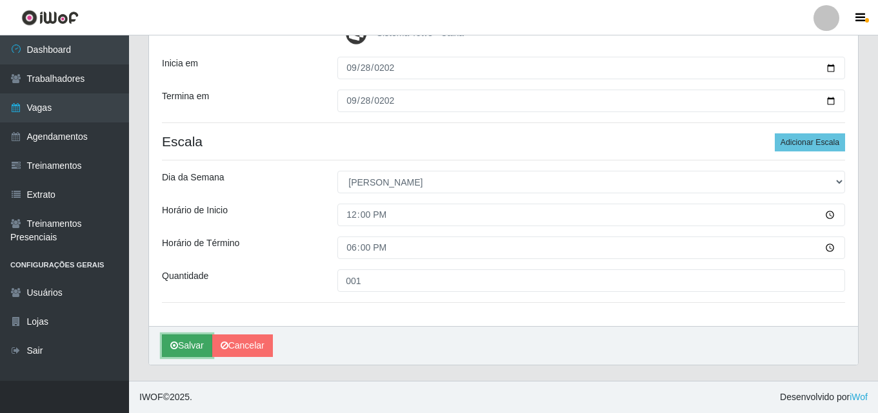
click at [173, 345] on icon "submit" at bounding box center [174, 345] width 8 height 9
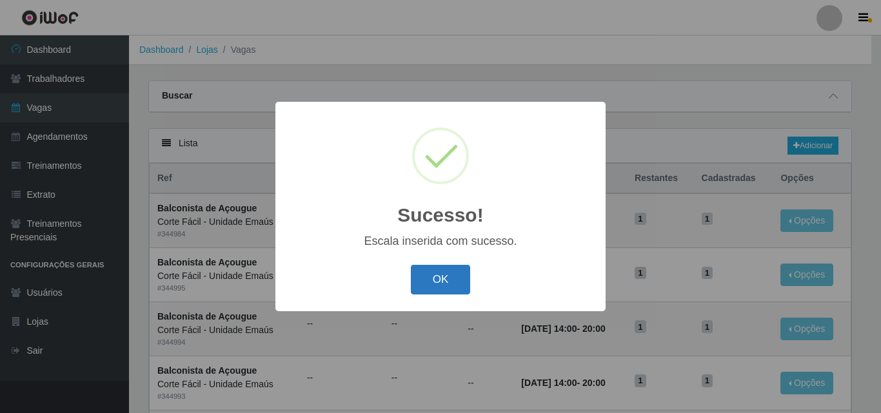
click at [442, 275] on button "OK" at bounding box center [441, 280] width 60 height 30
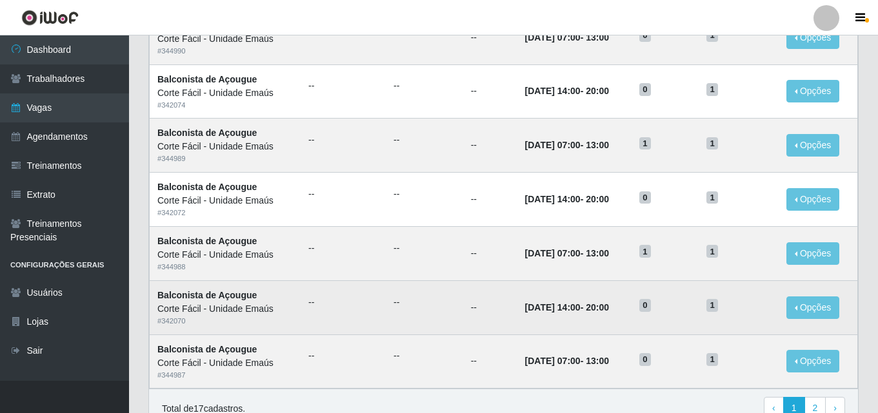
scroll to position [680, 0]
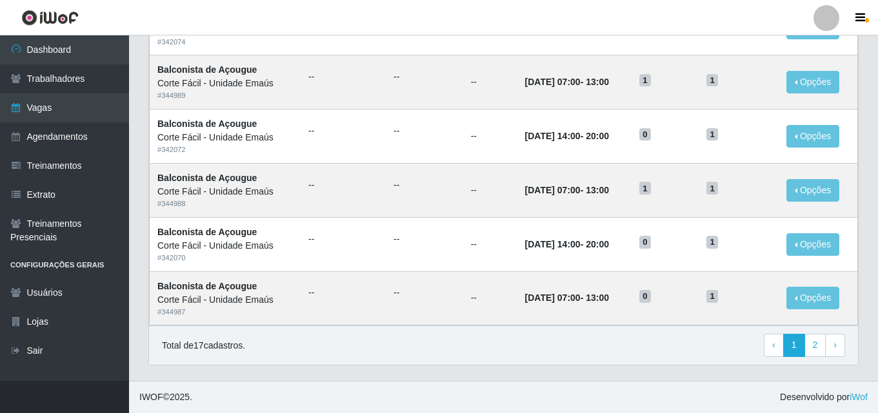
click at [818, 362] on div "Total de 17 cadastros. ‹ Previous 1 2 › Next" at bounding box center [503, 345] width 709 height 39
click at [816, 343] on link "2" at bounding box center [815, 345] width 22 height 23
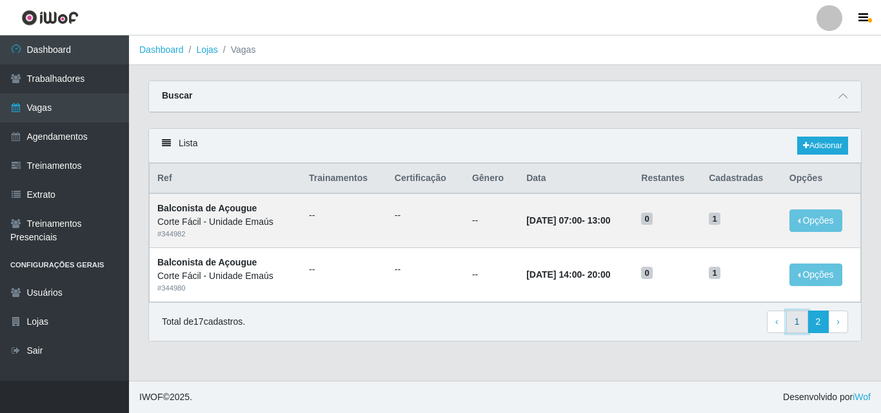
click at [792, 326] on link "1" at bounding box center [797, 322] width 22 height 23
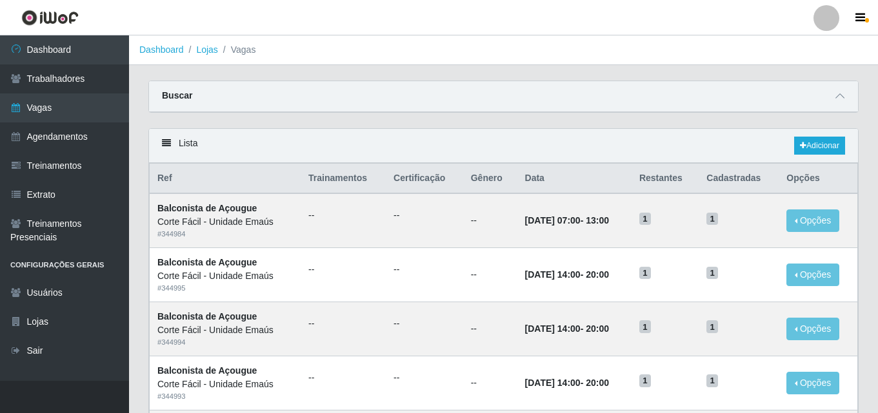
drag, startPoint x: 420, startPoint y: 109, endPoint x: 453, endPoint y: 109, distance: 32.9
click at [428, 109] on div "Buscar" at bounding box center [503, 96] width 709 height 31
click at [845, 92] on span at bounding box center [839, 96] width 15 height 15
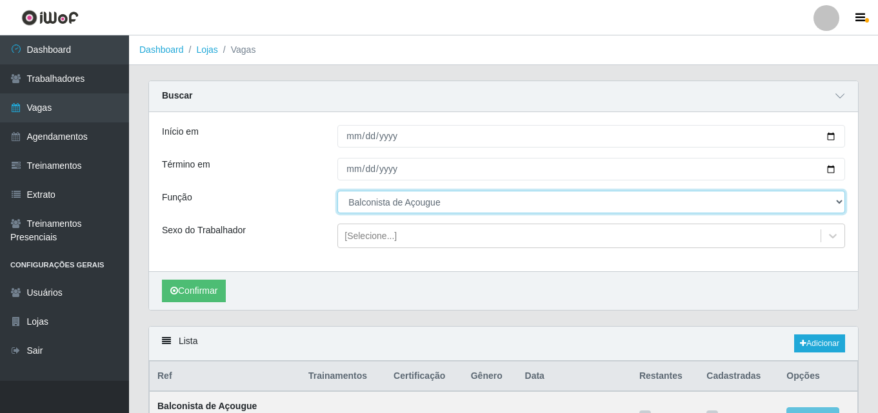
click at [375, 203] on select "[Selecione...] ASG ASG + ASG ++ Auxiliar de Cozinha Auxiliar de Cozinha + Auxil…" at bounding box center [590, 202] width 507 height 23
click at [337, 191] on select "[Selecione...] ASG ASG + ASG ++ Auxiliar de Cozinha Auxiliar de Cozinha + Auxil…" at bounding box center [590, 202] width 507 height 23
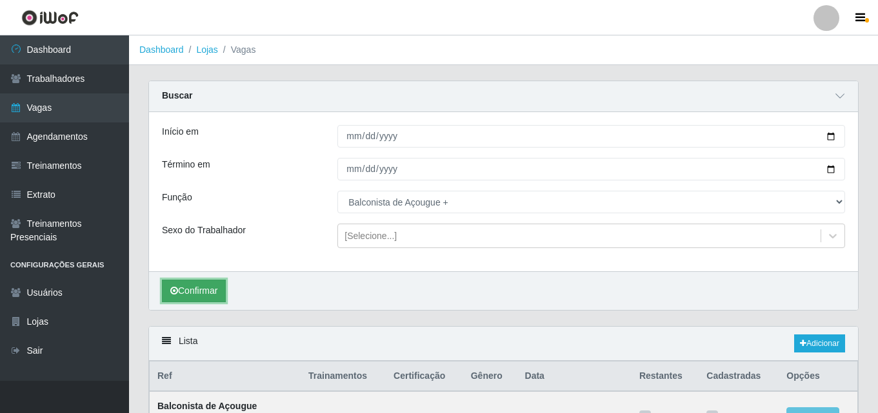
click at [188, 282] on button "Confirmar" at bounding box center [194, 291] width 64 height 23
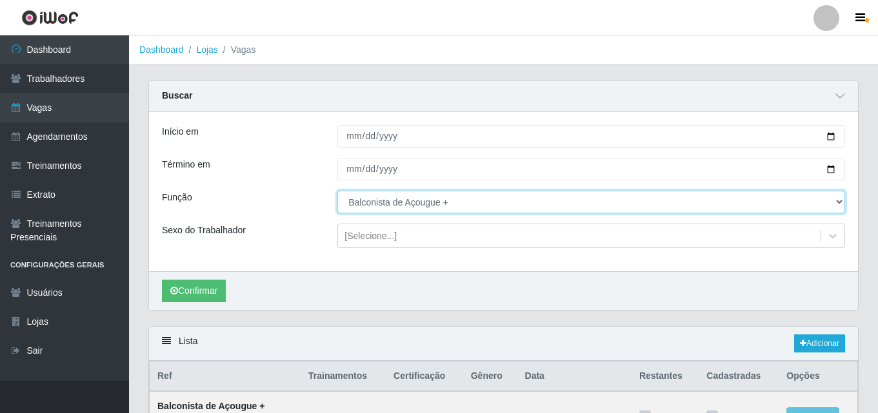
click at [422, 202] on select "[Selecione...] ASG ASG + ASG ++ Auxiliar de Cozinha Auxiliar de Cozinha + Auxil…" at bounding box center [590, 202] width 507 height 23
click at [337, 191] on select "[Selecione...] ASG ASG + ASG ++ Auxiliar de Cozinha Auxiliar de Cozinha + Auxil…" at bounding box center [590, 202] width 507 height 23
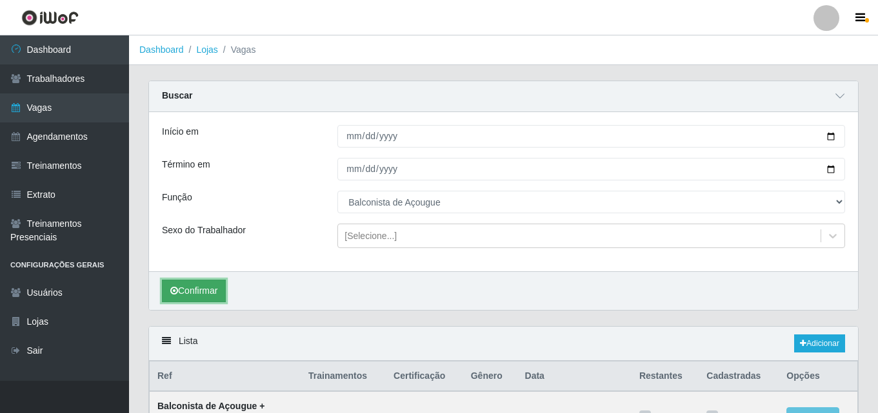
click at [202, 284] on button "Confirmar" at bounding box center [194, 291] width 64 height 23
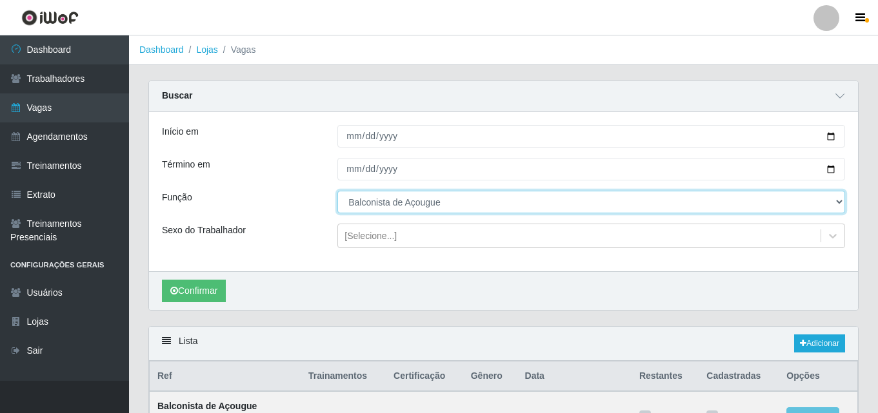
click at [377, 200] on select "[Selecione...] ASG ASG + ASG ++ Auxiliar de Cozinha Auxiliar de Cozinha + Auxil…" at bounding box center [590, 202] width 507 height 23
click at [337, 191] on select "[Selecione...] ASG ASG + ASG ++ Auxiliar de Cozinha Auxiliar de Cozinha + Auxil…" at bounding box center [590, 202] width 507 height 23
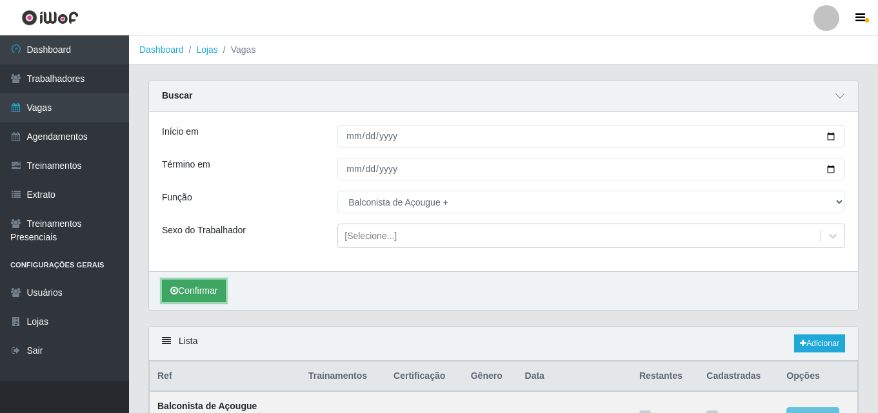
click at [205, 295] on button "Confirmar" at bounding box center [194, 291] width 64 height 23
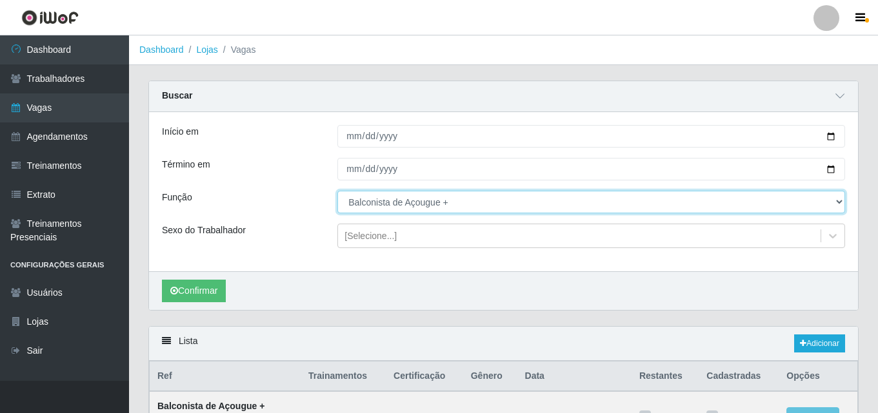
click at [456, 203] on select "[Selecione...] ASG ASG + ASG ++ Auxiliar de Cozinha Auxiliar de Cozinha + Auxil…" at bounding box center [590, 202] width 507 height 23
drag, startPoint x: 425, startPoint y: 199, endPoint x: 438, endPoint y: 203, distance: 13.5
click at [426, 199] on select "[Selecione...] ASG ASG + ASG ++ Auxiliar de Cozinha Auxiliar de Cozinha + Auxil…" at bounding box center [590, 202] width 507 height 23
select select "123"
click at [337, 191] on select "[Selecione...] ASG ASG + ASG ++ Auxiliar de Cozinha Auxiliar de Cozinha + Auxil…" at bounding box center [590, 202] width 507 height 23
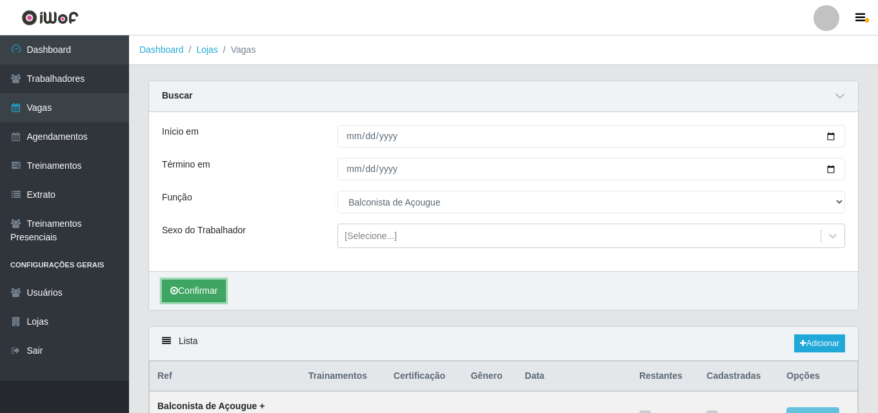
click at [201, 299] on button "Confirmar" at bounding box center [194, 291] width 64 height 23
click at [803, 344] on icon at bounding box center [802, 344] width 6 height 8
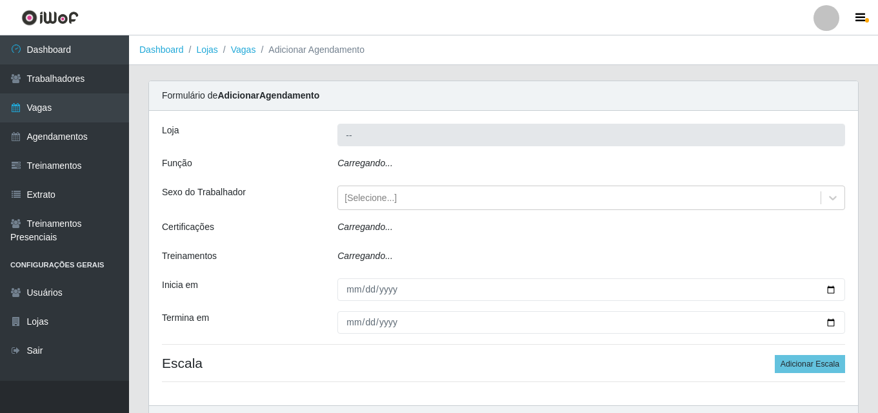
type input "Corte Fácil - Unidade Emaús"
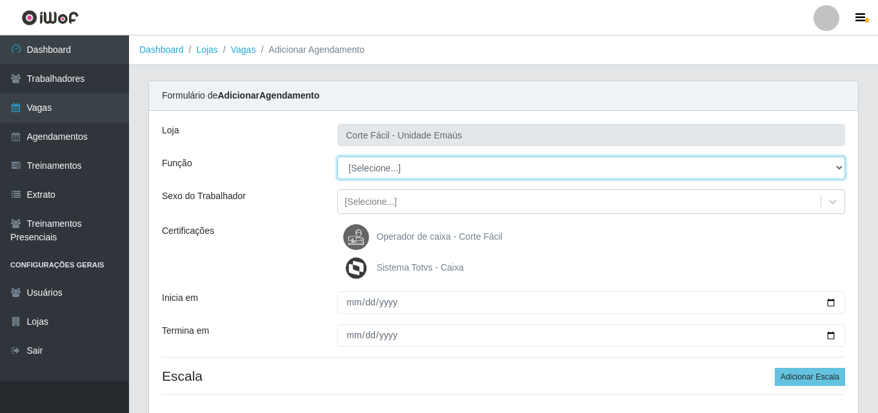
click at [371, 170] on select "[Selecione...] ASG ASG + ASG ++ Auxiliar de Cozinha Auxiliar de Cozinha + Auxil…" at bounding box center [590, 168] width 507 height 23
select select "123"
click at [337, 157] on select "[Selecione...] ASG ASG + ASG ++ Auxiliar de Cozinha Auxiliar de Cozinha + Auxil…" at bounding box center [590, 168] width 507 height 23
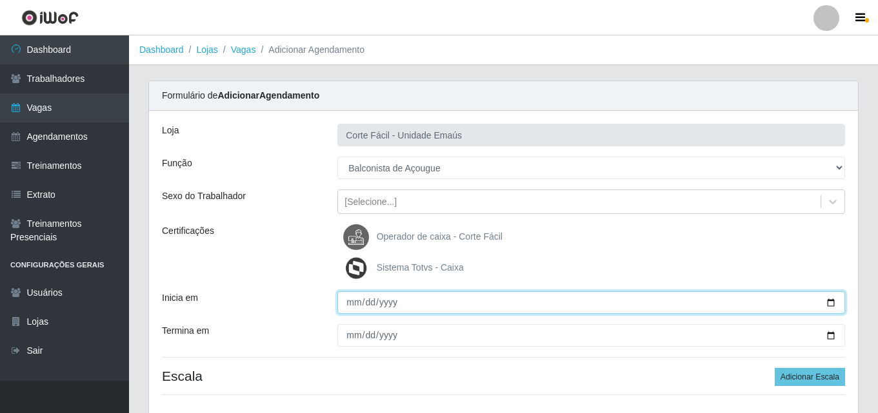
click at [391, 308] on input "Inicia em" at bounding box center [590, 302] width 507 height 23
click at [357, 304] on input "Inicia em" at bounding box center [590, 302] width 507 height 23
click at [345, 301] on input "Inicia em" at bounding box center [590, 302] width 507 height 23
click at [350, 306] on input "Inicia em" at bounding box center [590, 302] width 507 height 23
type input "[DATE]"
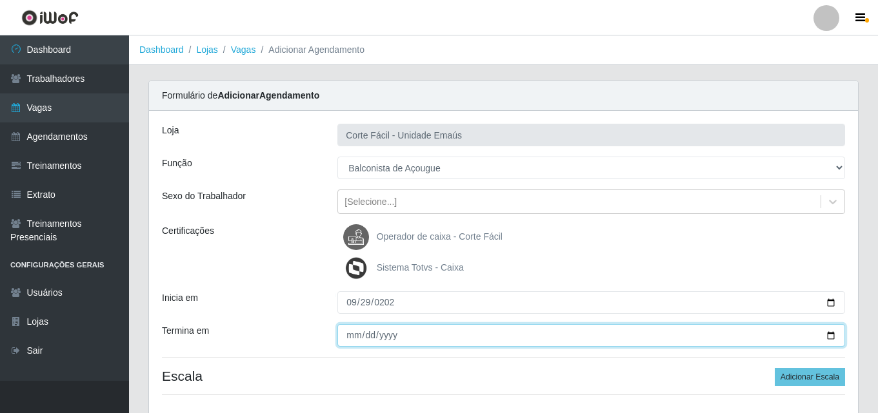
click at [353, 335] on input "Termina em" at bounding box center [590, 335] width 507 height 23
type input "[DATE]"
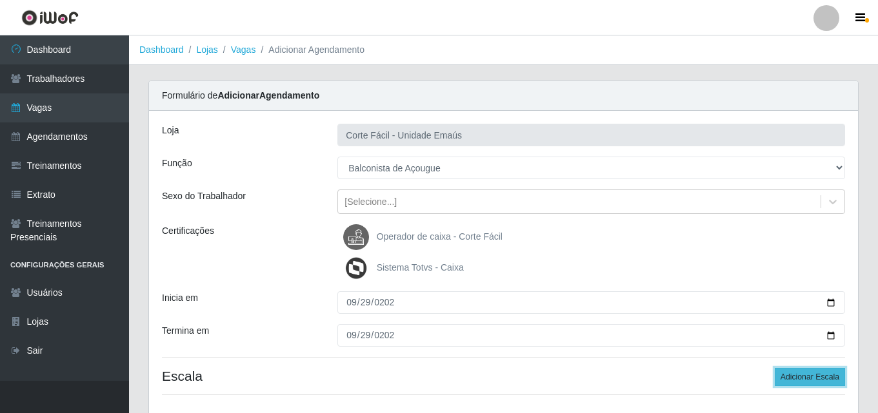
click at [827, 375] on button "Adicionar Escala" at bounding box center [809, 377] width 70 height 18
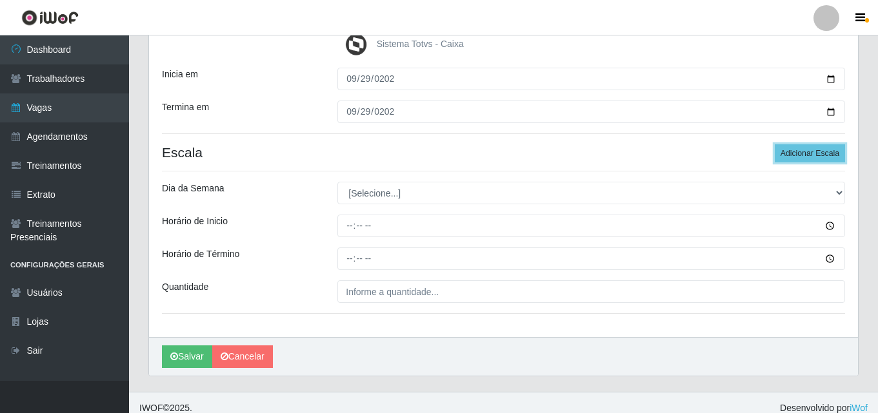
scroll to position [235, 0]
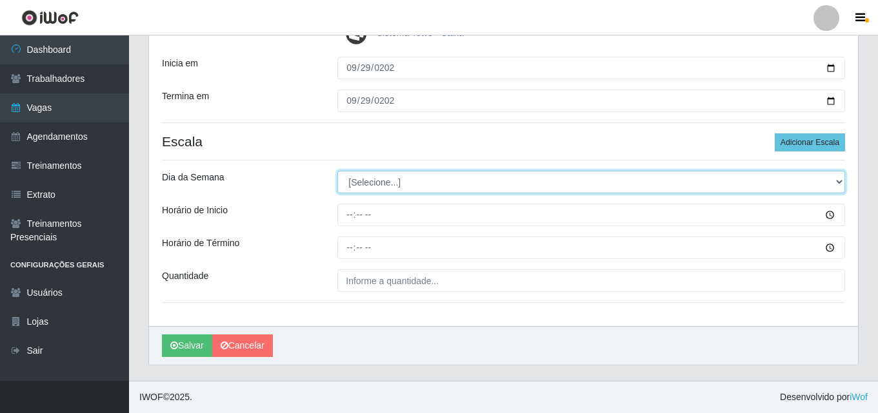
click at [358, 181] on select "[Selecione...] Segunda Terça Quarta Quinta Sexta Sábado Domingo" at bounding box center [590, 182] width 507 height 23
select select "1"
click at [337, 171] on select "[Selecione...] Segunda Terça Quarta Quinta Sexta Sábado Domingo" at bounding box center [590, 182] width 507 height 23
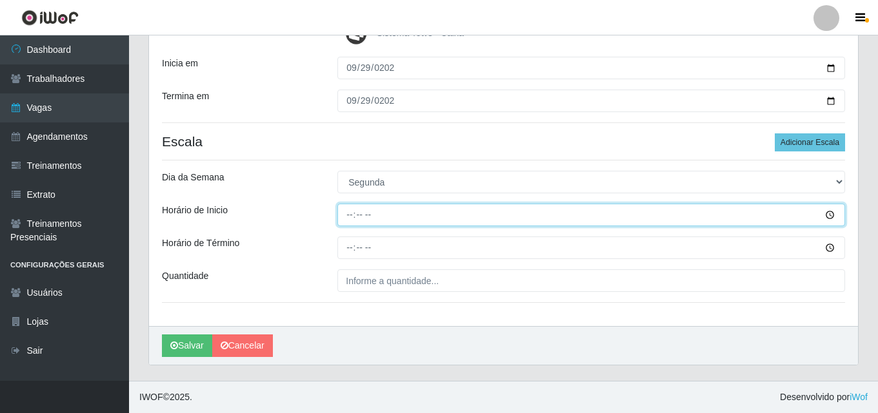
click at [350, 214] on input "Horário de Inicio" at bounding box center [590, 215] width 507 height 23
type input "14:00"
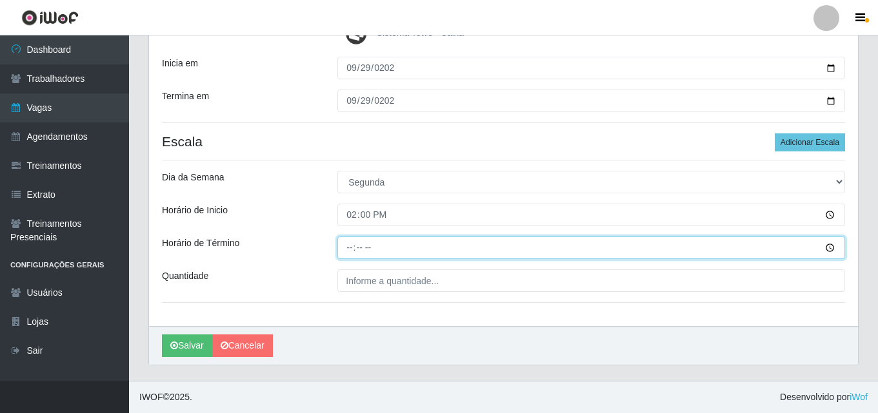
click at [350, 244] on input "Horário de Término" at bounding box center [590, 248] width 507 height 23
type input "20:00"
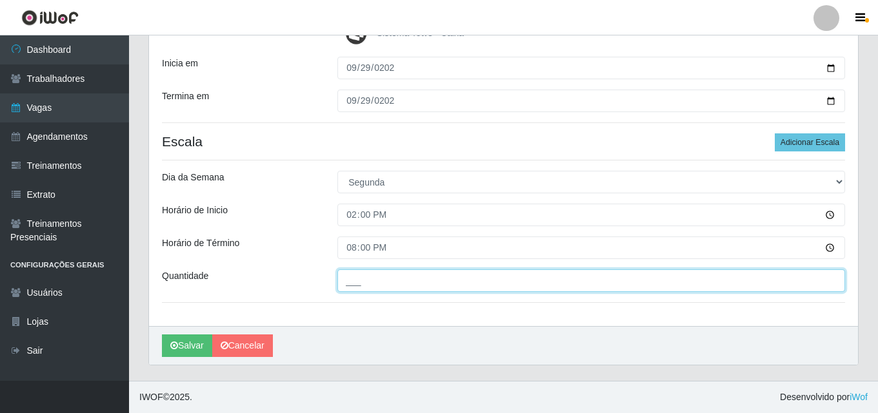
click at [380, 276] on input "___" at bounding box center [590, 281] width 507 height 23
type input "001"
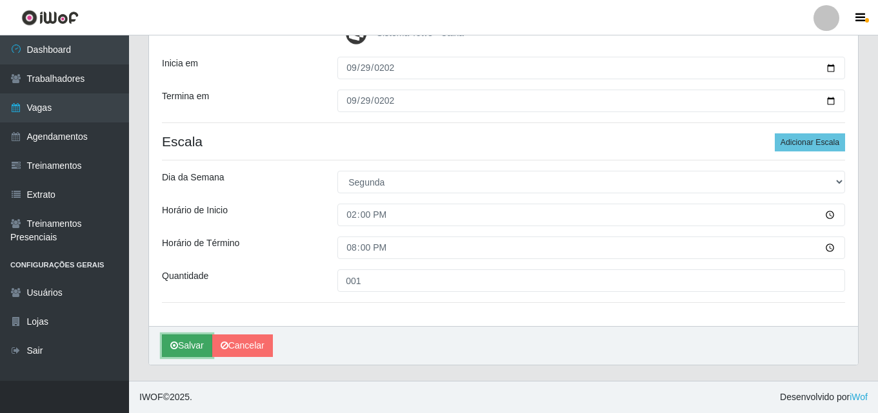
click at [197, 346] on button "Salvar" at bounding box center [187, 346] width 50 height 23
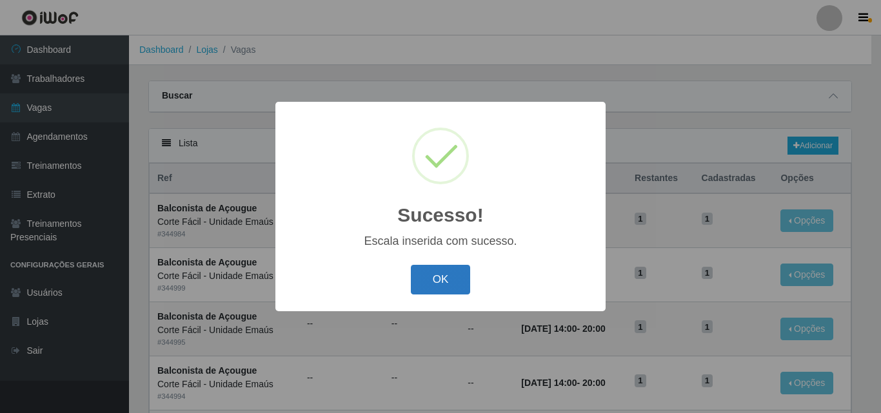
click at [448, 277] on button "OK" at bounding box center [441, 280] width 60 height 30
